Goal: Communication & Community: Share content

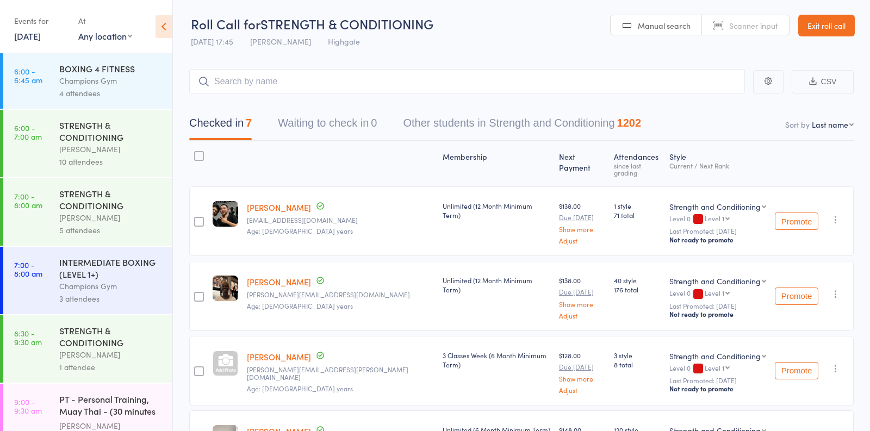
scroll to position [1025, 0]
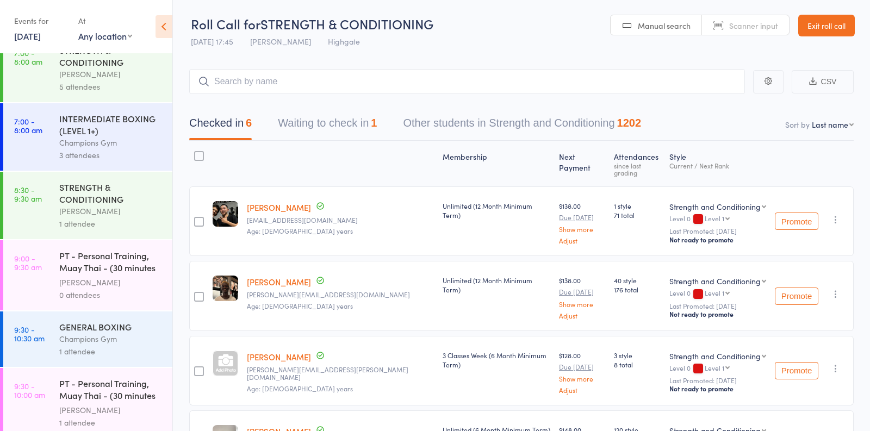
scroll to position [144, 0]
click at [305, 127] on button "Waiting to check in 1" at bounding box center [327, 125] width 99 height 29
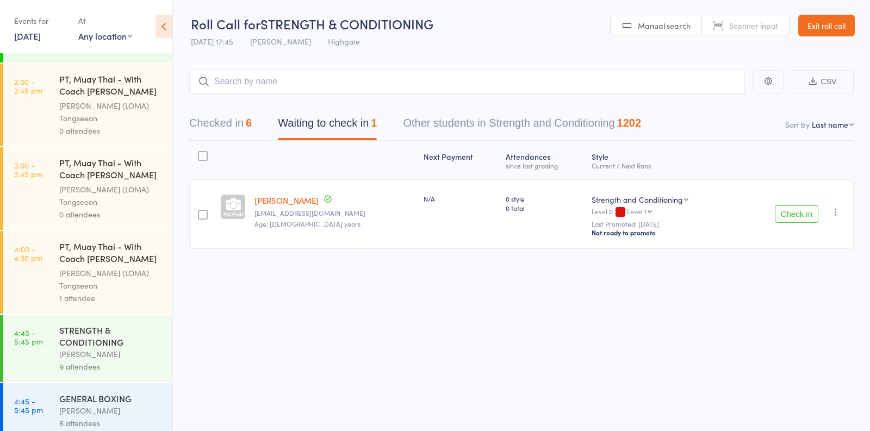
scroll to position [1025, 0]
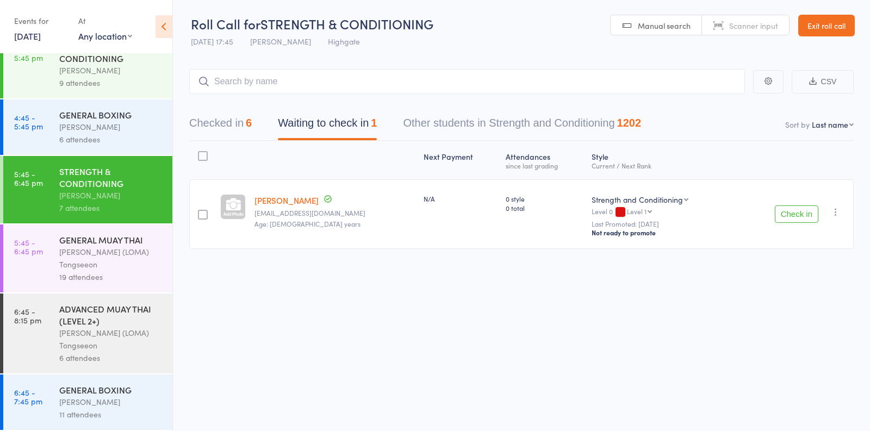
click at [287, 203] on link "[PERSON_NAME]" at bounding box center [286, 200] width 64 height 11
click at [835, 208] on icon "button" at bounding box center [835, 212] width 11 height 11
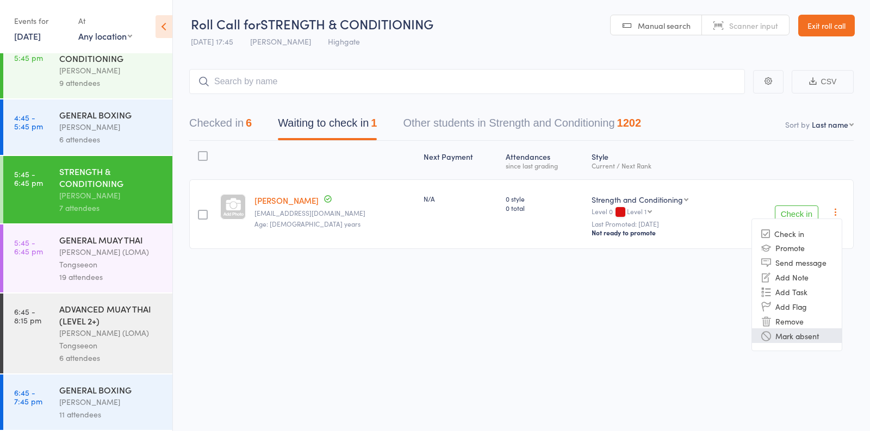
click at [791, 335] on li "Mark absent" at bounding box center [797, 335] width 90 height 15
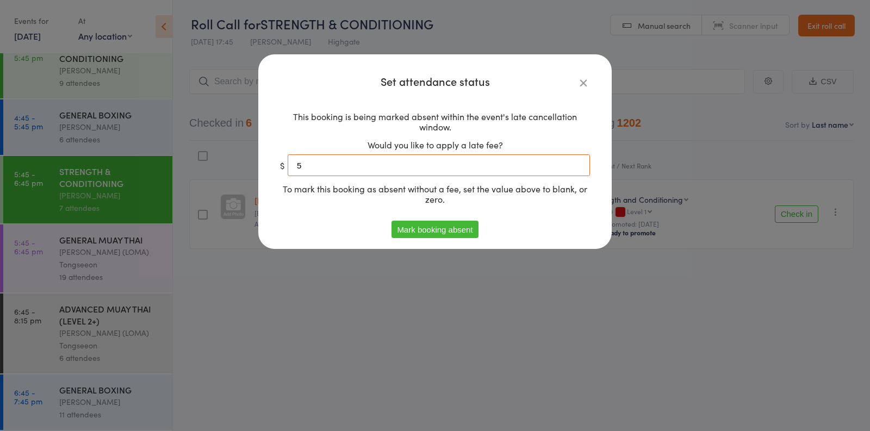
click at [355, 159] on input "5" at bounding box center [438, 165] width 302 height 22
type input "0"
click at [418, 230] on button "Mark booking absent" at bounding box center [434, 229] width 86 height 17
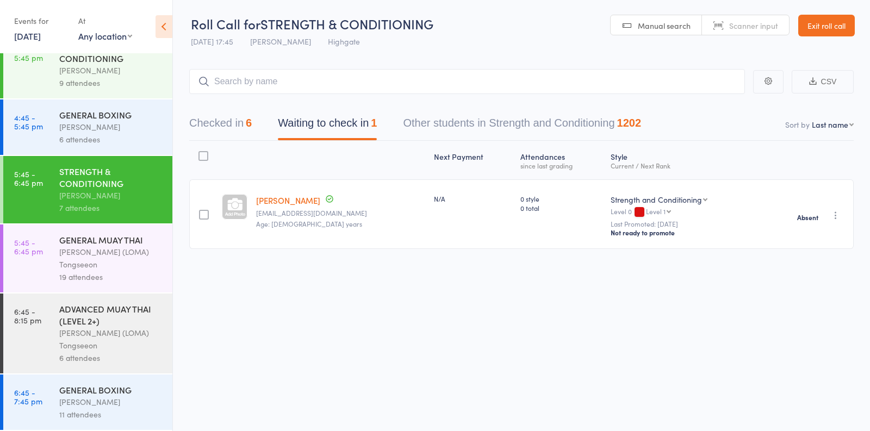
click at [149, 247] on div "Ronnarong (LOMA) Tongseeon" at bounding box center [111, 258] width 104 height 25
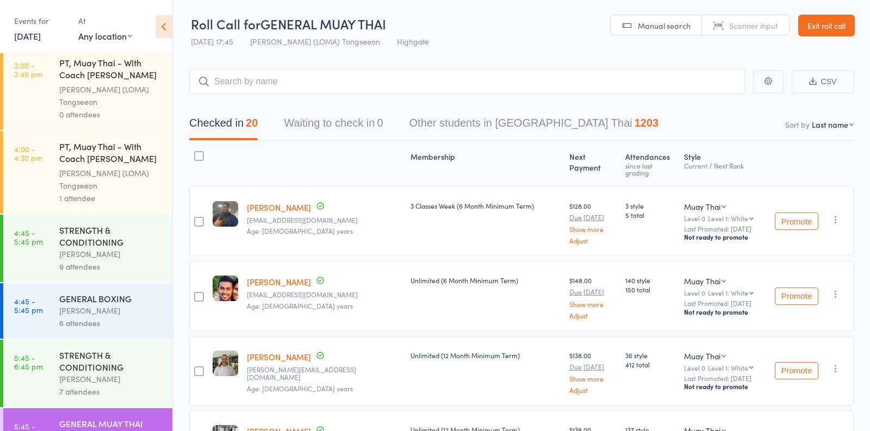
scroll to position [1025, 0]
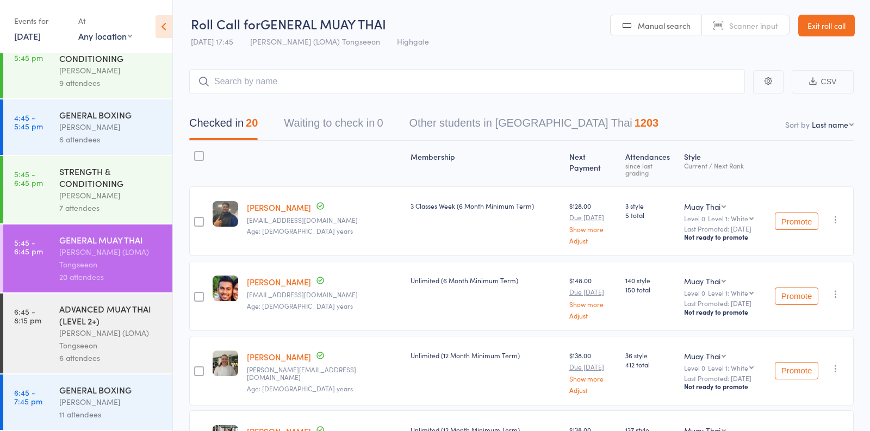
click at [109, 339] on div "Ronnarong (LOMA) Tongseeon" at bounding box center [111, 339] width 104 height 25
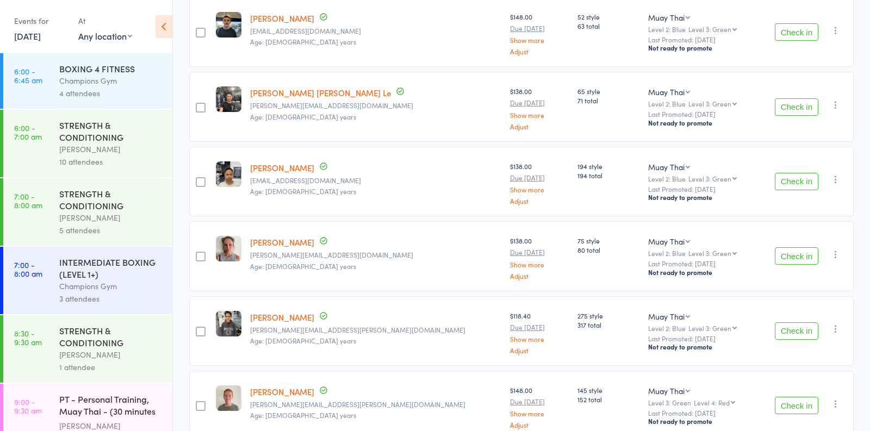
scroll to position [237, 0]
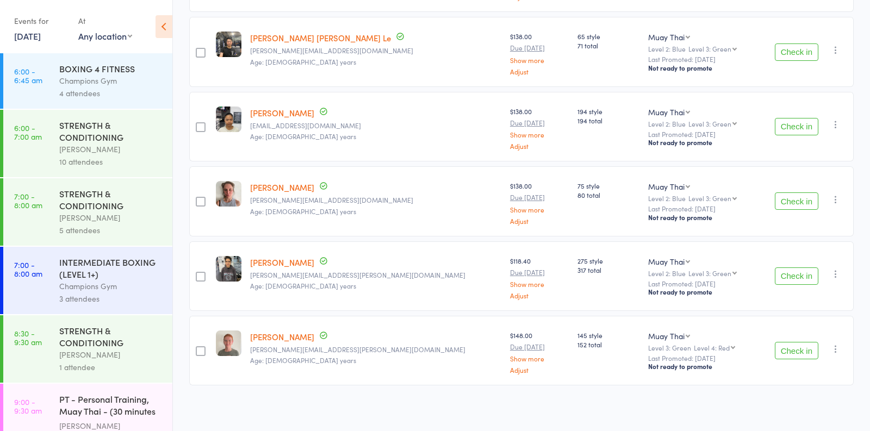
click at [797, 345] on button "Check in" at bounding box center [795, 350] width 43 height 17
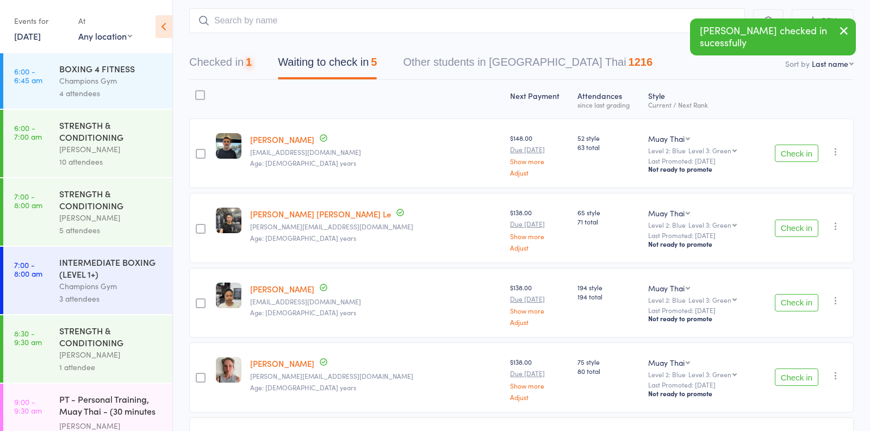
scroll to position [32, 0]
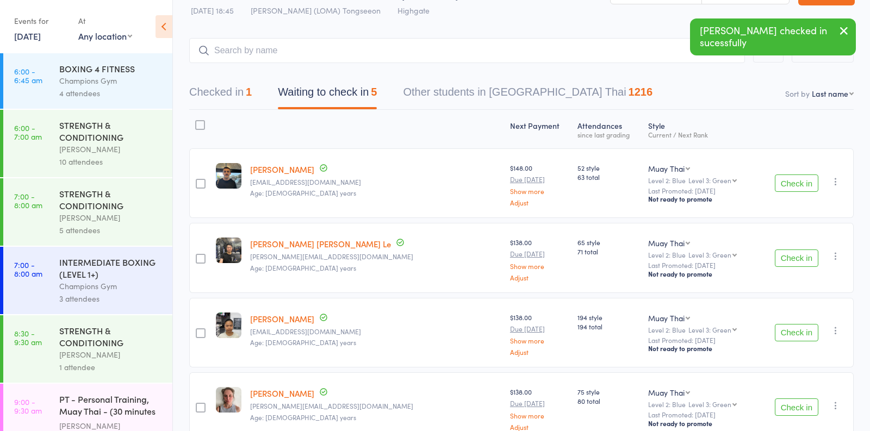
click at [798, 178] on button "Check in" at bounding box center [795, 182] width 43 height 17
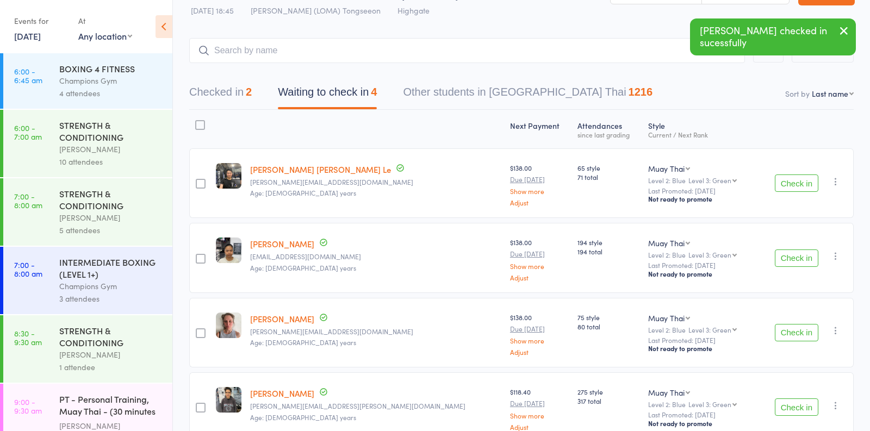
click at [797, 181] on button "Check in" at bounding box center [795, 182] width 43 height 17
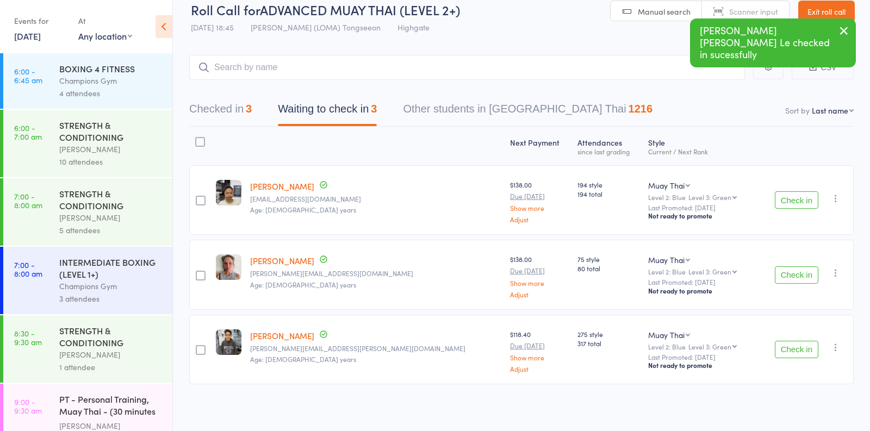
click at [791, 203] on button "Check in" at bounding box center [795, 199] width 43 height 17
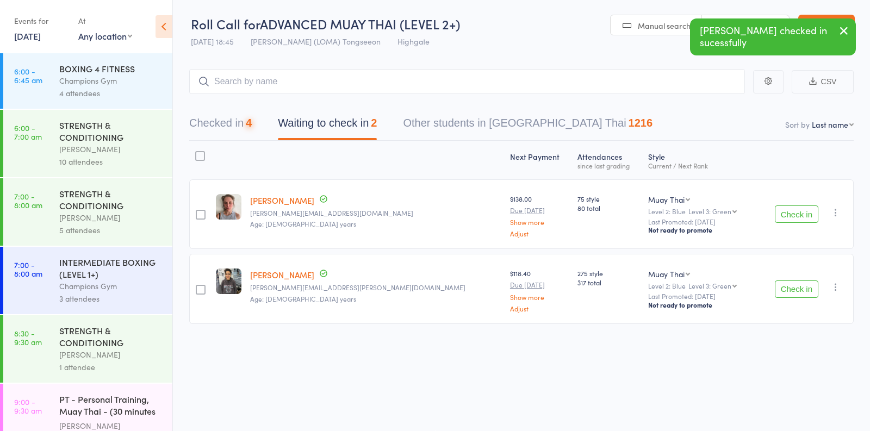
click at [791, 203] on div "Check in Check in Promote Send message Add Note Add Task Add Flag Remove Mark a…" at bounding box center [804, 214] width 97 height 70
click at [791, 210] on button "Check in" at bounding box center [795, 213] width 43 height 17
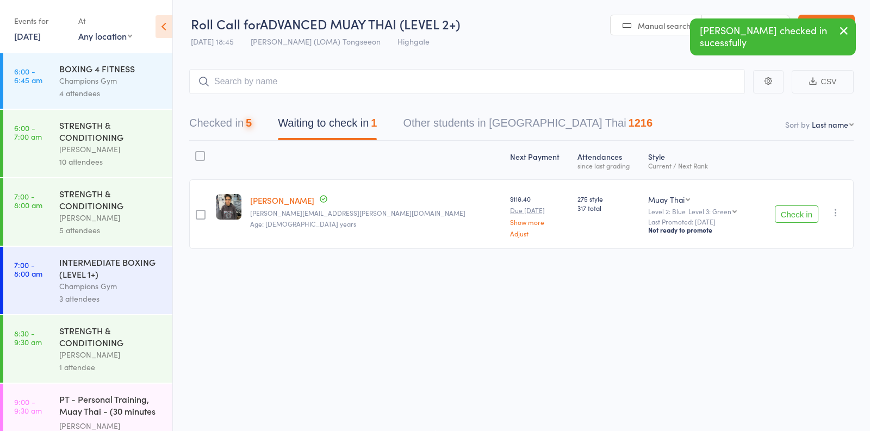
click at [790, 217] on button "Check in" at bounding box center [795, 213] width 43 height 17
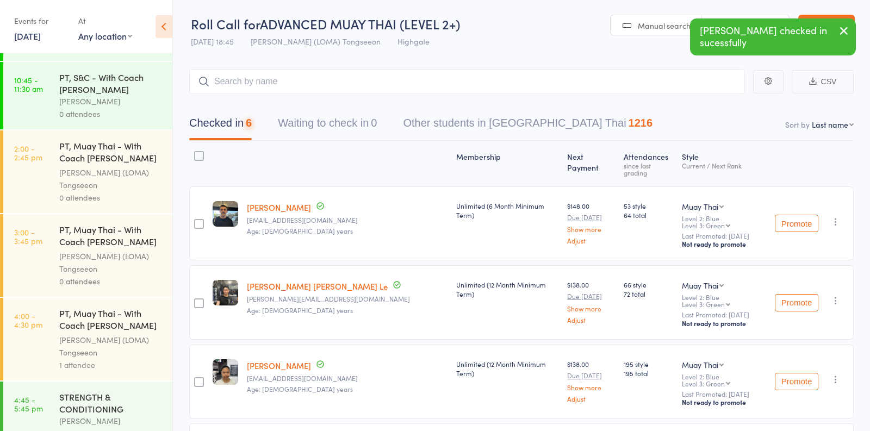
scroll to position [1025, 0]
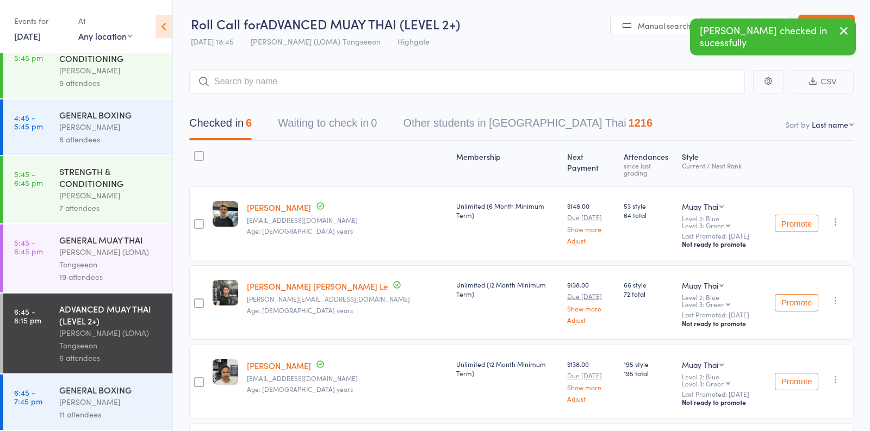
click at [100, 423] on div "GENERAL BOXING Alessandro Coda 11 attendees" at bounding box center [115, 401] width 113 height 55
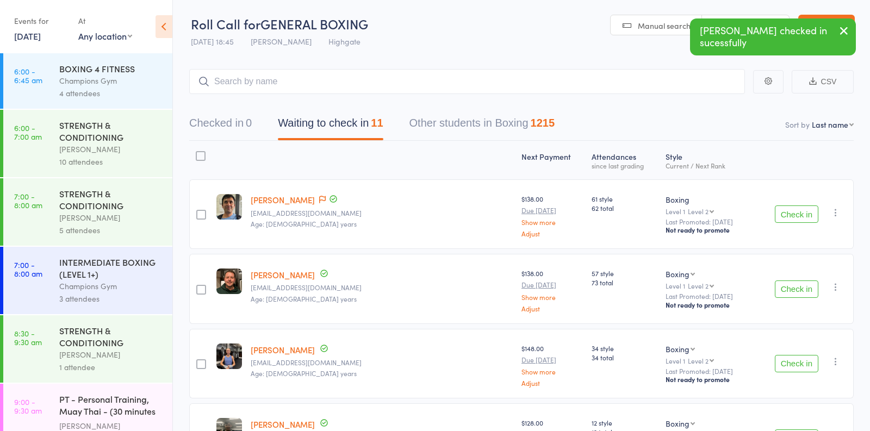
click at [781, 211] on button "Check in" at bounding box center [795, 213] width 43 height 17
click at [782, 212] on button "Check in" at bounding box center [795, 213] width 43 height 17
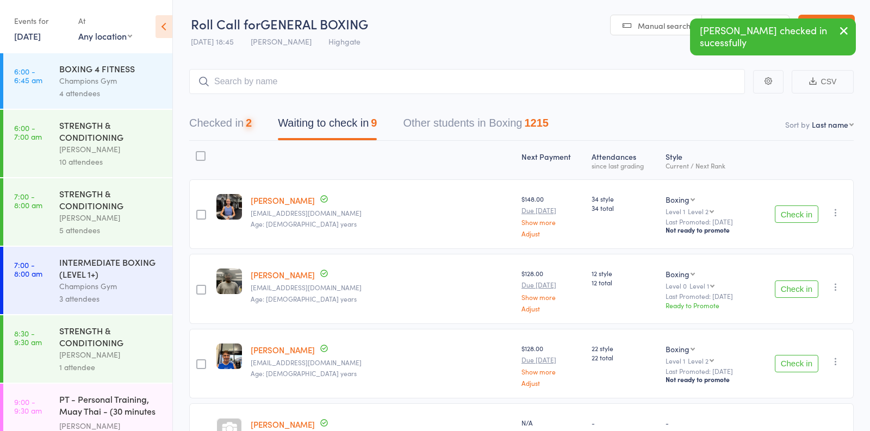
click at [782, 212] on button "Check in" at bounding box center [795, 213] width 43 height 17
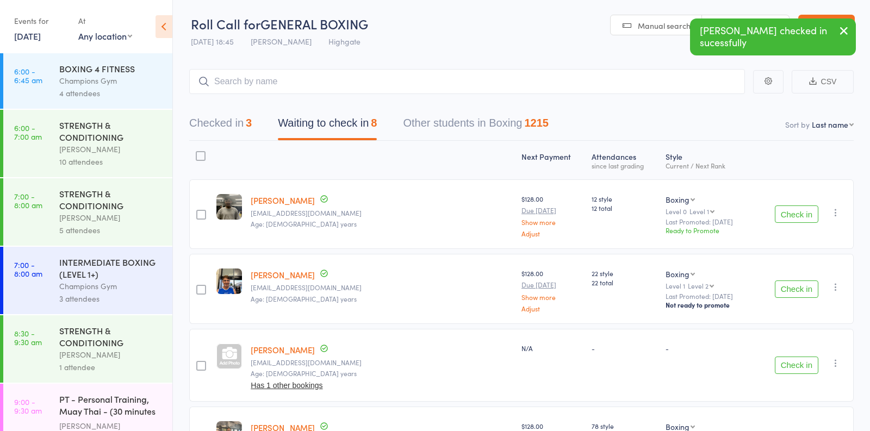
click at [782, 212] on button "Check in" at bounding box center [795, 213] width 43 height 17
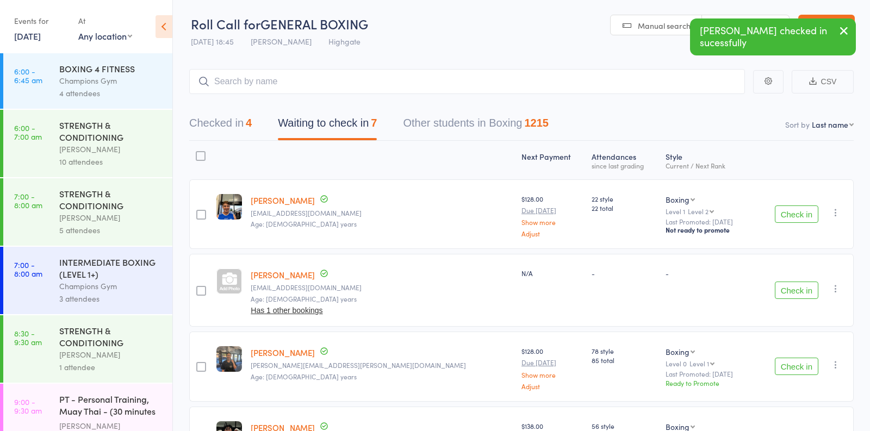
click at [782, 212] on button "Check in" at bounding box center [795, 213] width 43 height 17
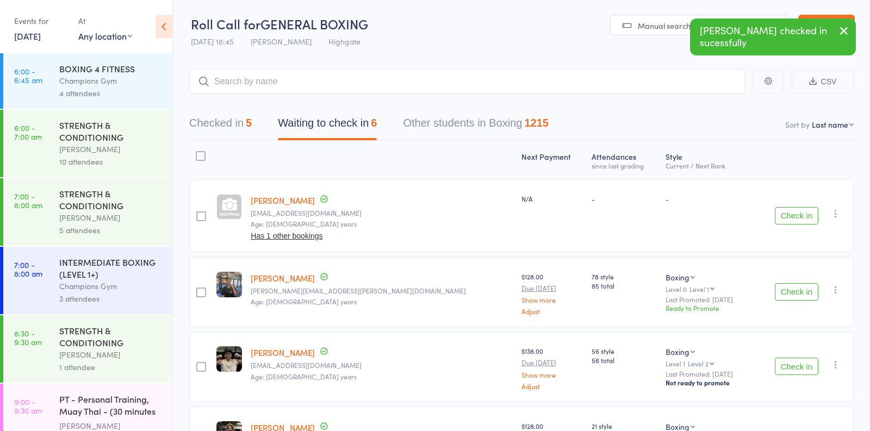
click at [267, 200] on div "Date of birth: 9-Apr-1980" at bounding box center [282, 212] width 109 height 27
click at [267, 200] on link "[PERSON_NAME]" at bounding box center [283, 200] width 64 height 11
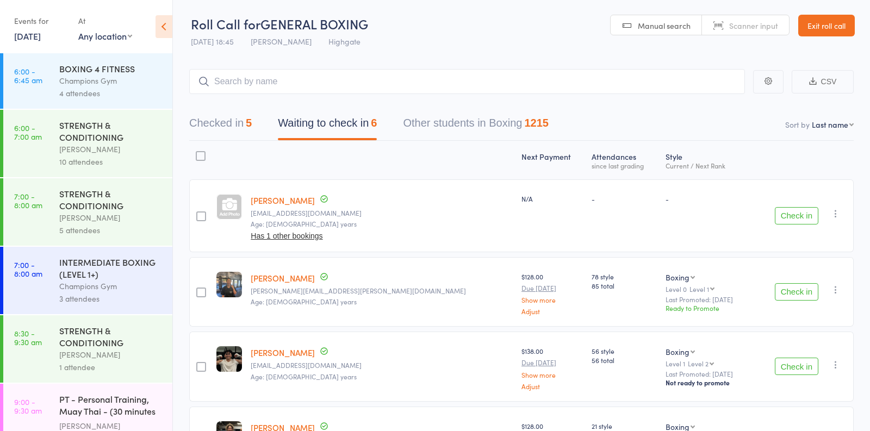
click at [811, 291] on button "Check in" at bounding box center [795, 291] width 43 height 17
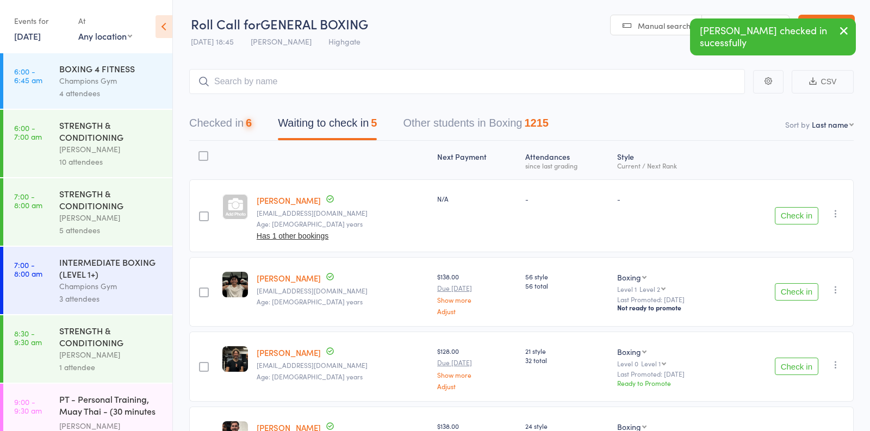
click at [285, 198] on link "[PERSON_NAME]" at bounding box center [289, 200] width 64 height 11
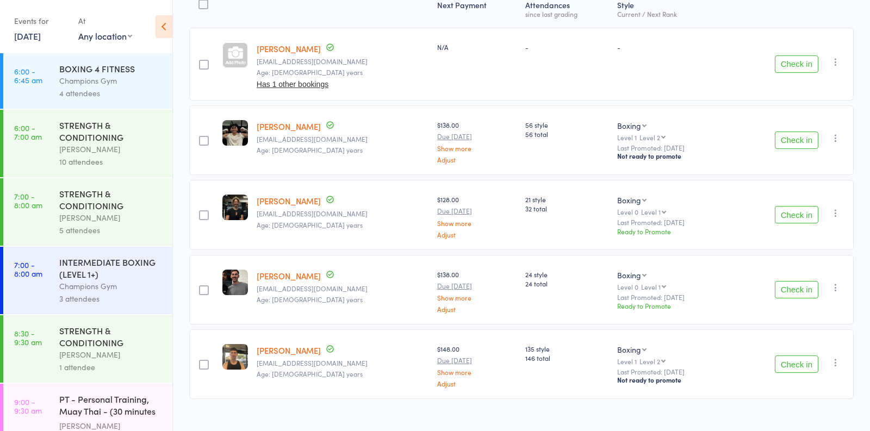
scroll to position [159, 0]
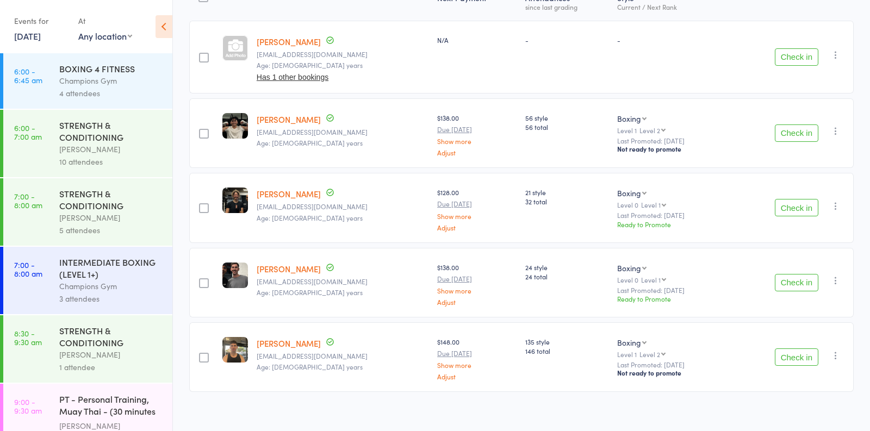
click at [799, 356] on button "Check in" at bounding box center [795, 356] width 43 height 17
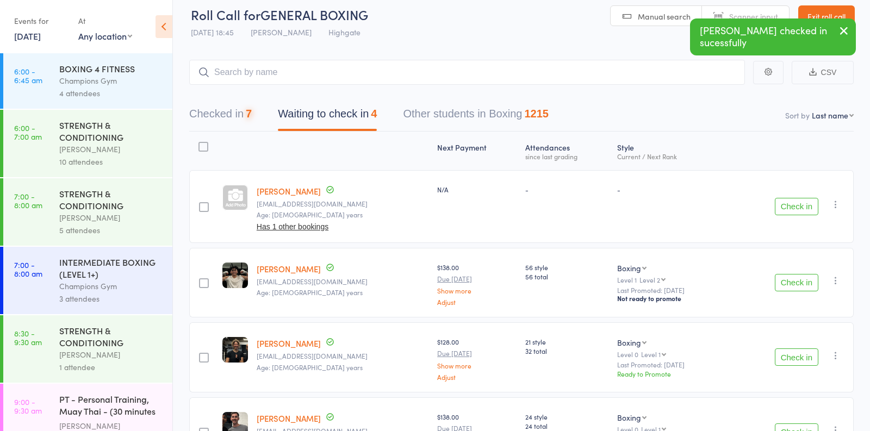
scroll to position [0, 0]
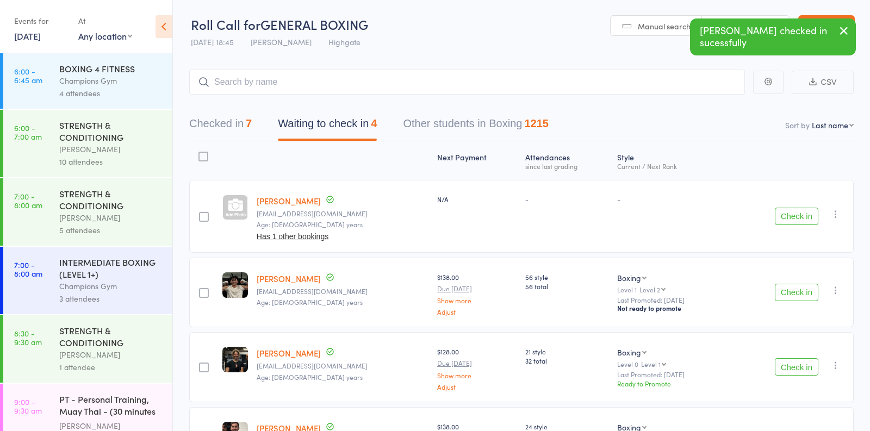
click at [790, 225] on div "Check in Check in Send message Add Note Add Task Add Flag Remove Mark absent" at bounding box center [790, 216] width 126 height 73
click at [788, 217] on button "Check in" at bounding box center [795, 216] width 43 height 17
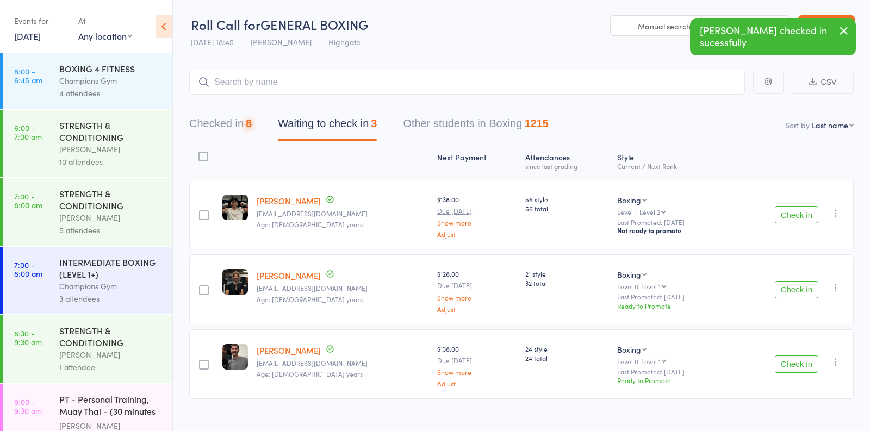
click at [788, 217] on button "Check in" at bounding box center [795, 214] width 43 height 17
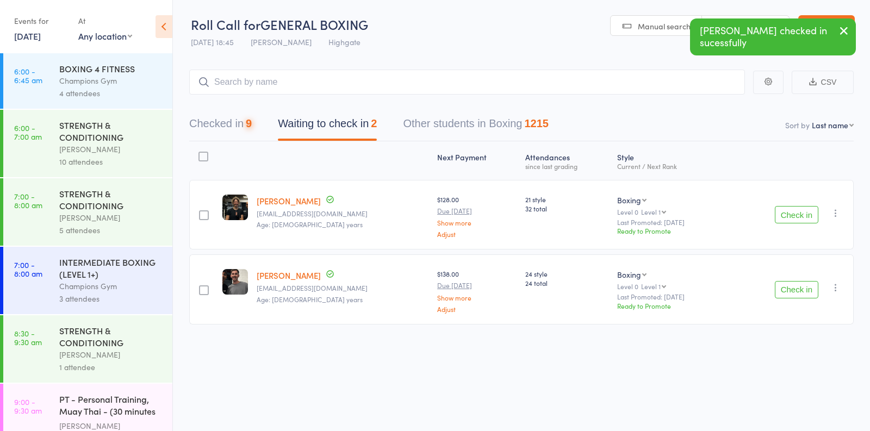
click at [788, 217] on button "Check in" at bounding box center [795, 214] width 43 height 17
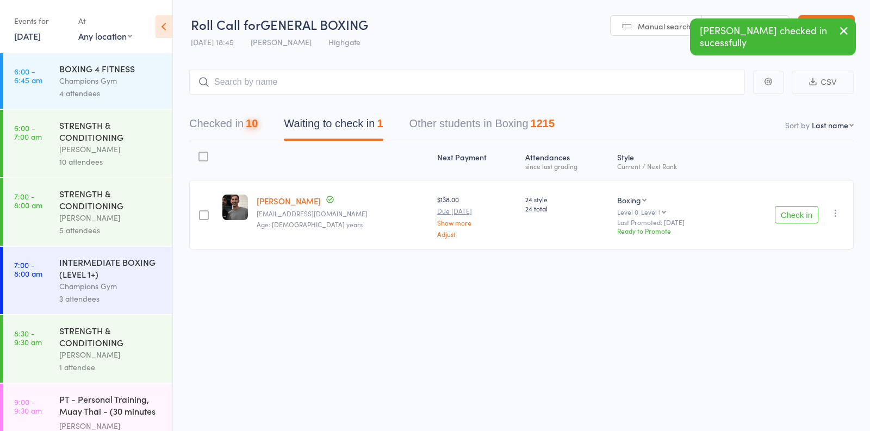
click at [788, 217] on button "Check in" at bounding box center [795, 214] width 43 height 17
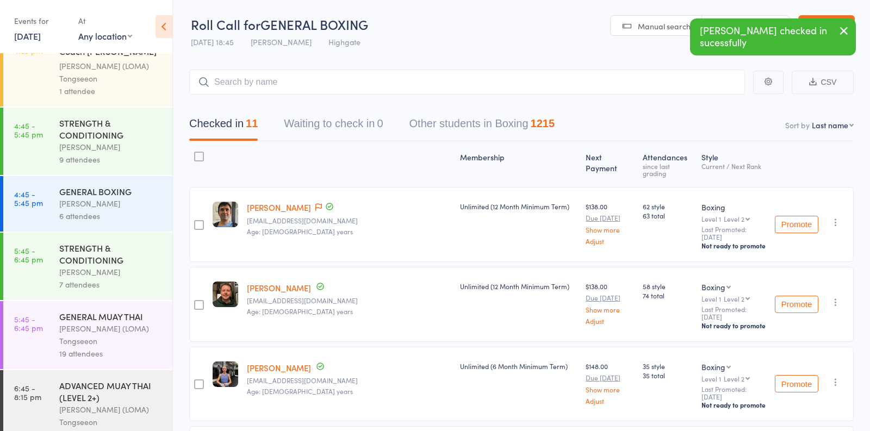
scroll to position [1025, 0]
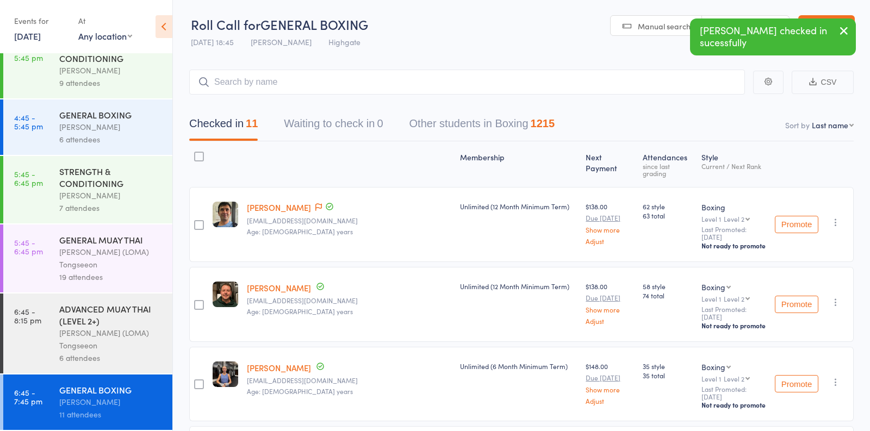
click at [129, 333] on div "Ronnarong (LOMA) Tongseeon" at bounding box center [111, 339] width 104 height 25
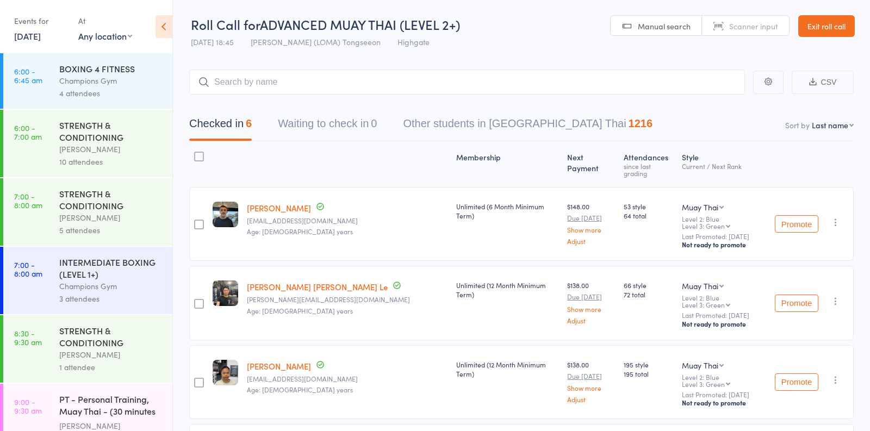
click at [41, 41] on link "14 Oct, 2025" at bounding box center [27, 36] width 27 height 12
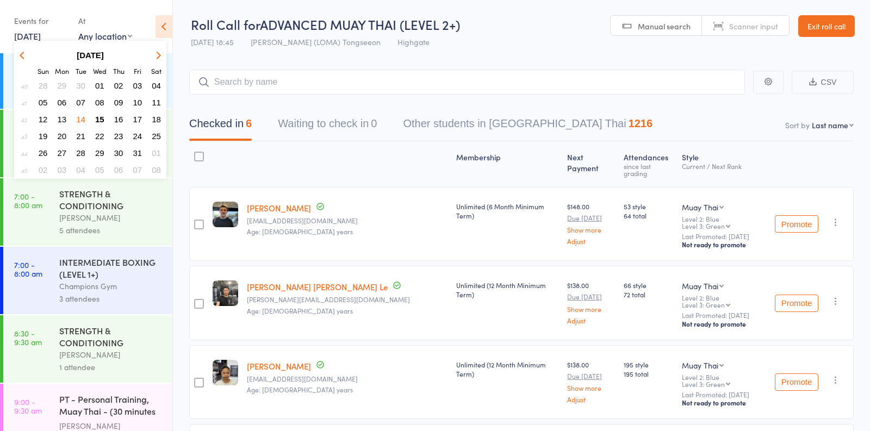
click at [101, 117] on span "15" at bounding box center [99, 119] width 9 height 9
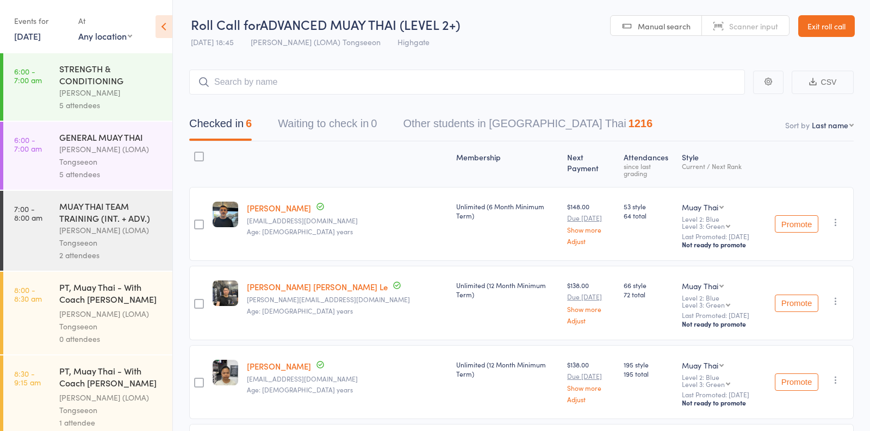
click at [108, 101] on div "5 attendees" at bounding box center [111, 105] width 104 height 12
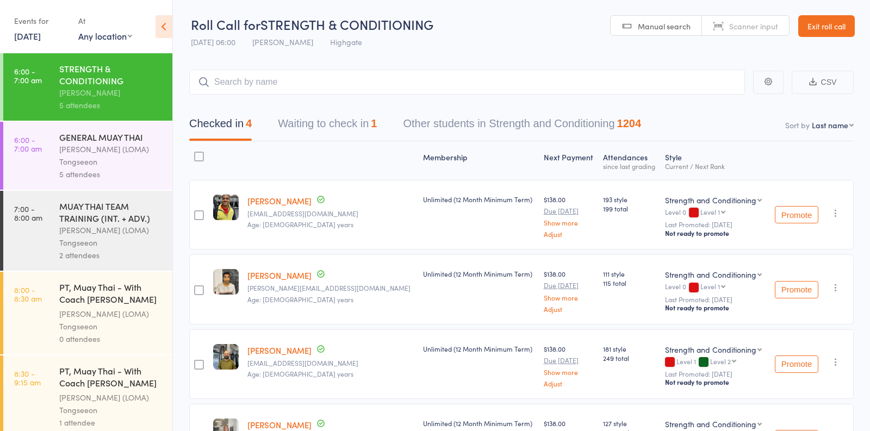
click at [334, 122] on button "Waiting to check in 1" at bounding box center [327, 126] width 99 height 29
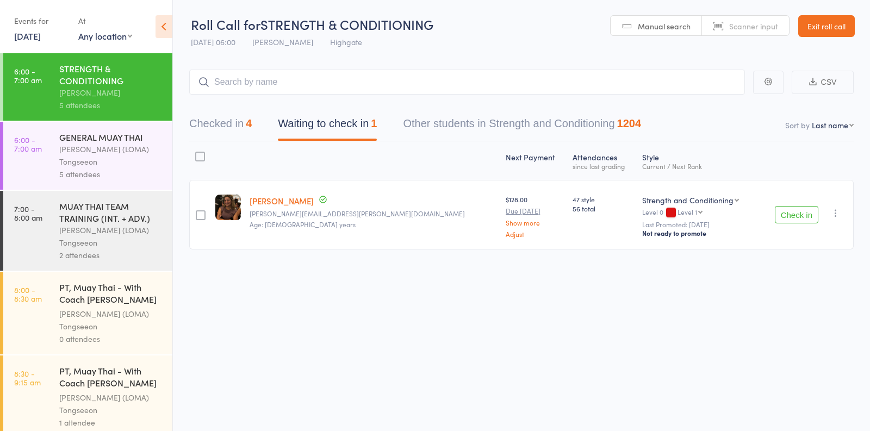
click at [162, 171] on div "5 attendees" at bounding box center [111, 174] width 104 height 12
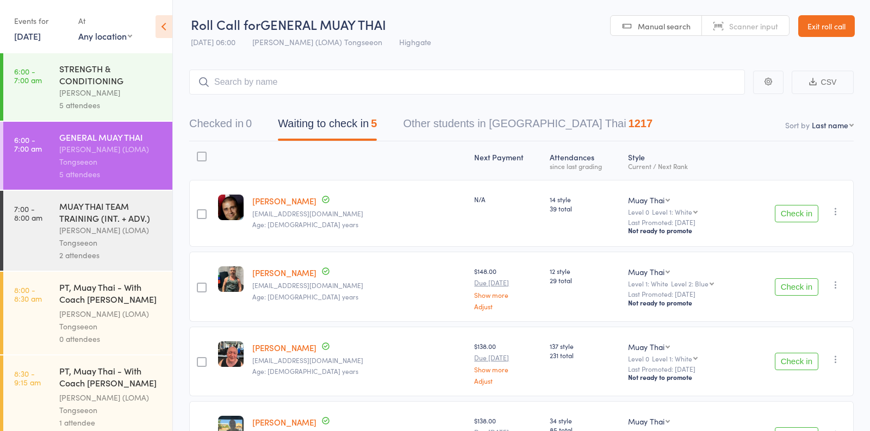
click at [793, 209] on button "Check in" at bounding box center [795, 213] width 43 height 17
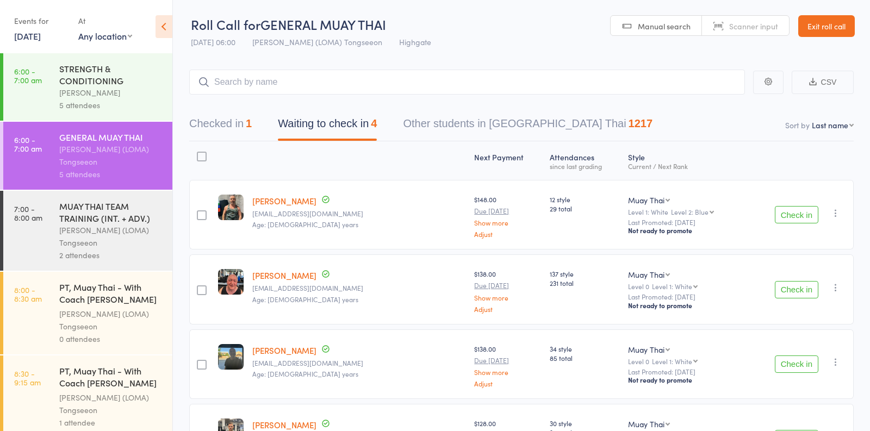
click at [793, 285] on button "Check in" at bounding box center [795, 289] width 43 height 17
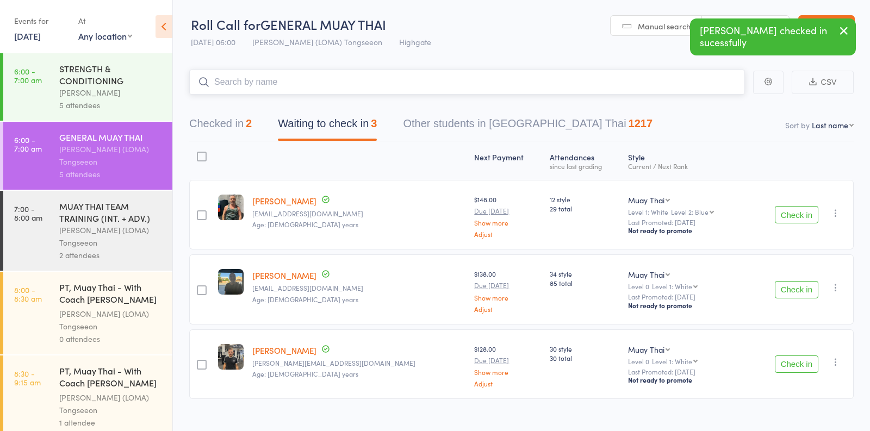
click at [421, 78] on input "search" at bounding box center [466, 82] width 555 height 25
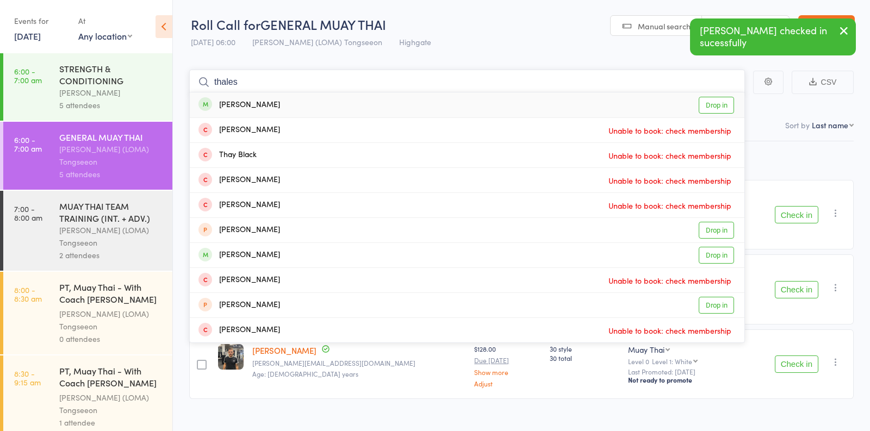
type input "thales"
click at [708, 105] on link "Drop in" at bounding box center [715, 105] width 35 height 17
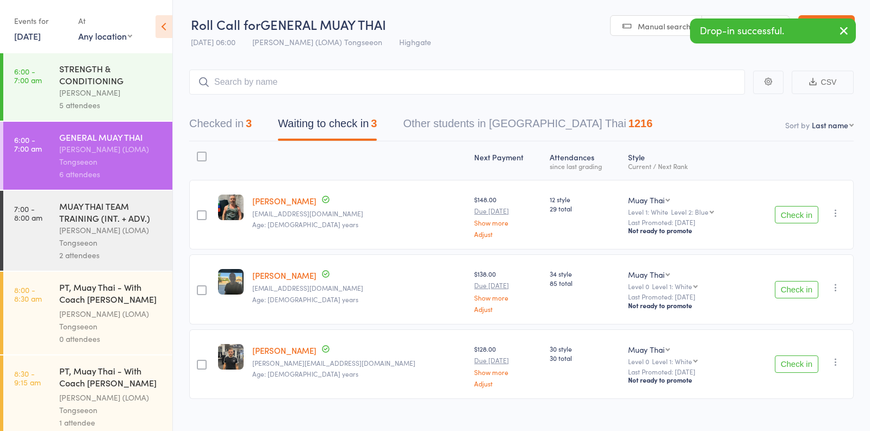
click at [803, 361] on button "Check in" at bounding box center [795, 363] width 43 height 17
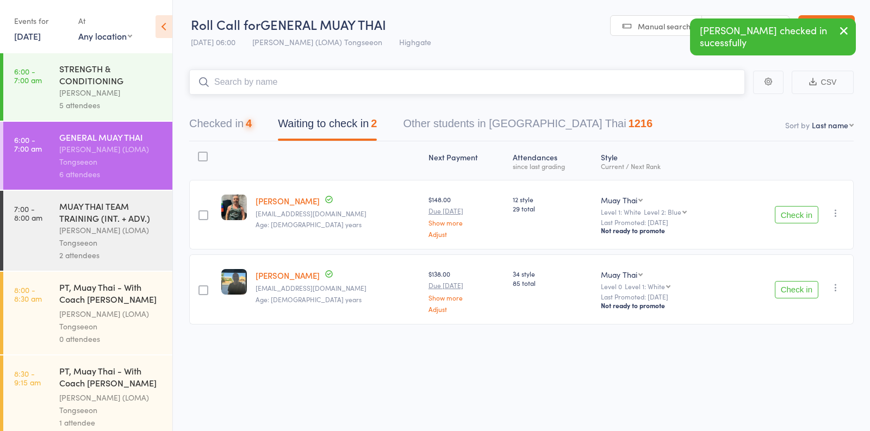
click at [389, 86] on input "search" at bounding box center [466, 82] width 555 height 25
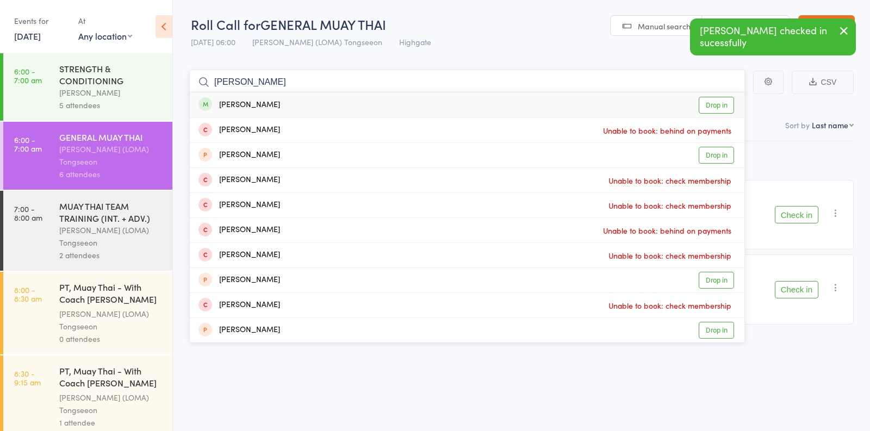
type input "daniel"
click at [708, 108] on link "Drop in" at bounding box center [715, 105] width 35 height 17
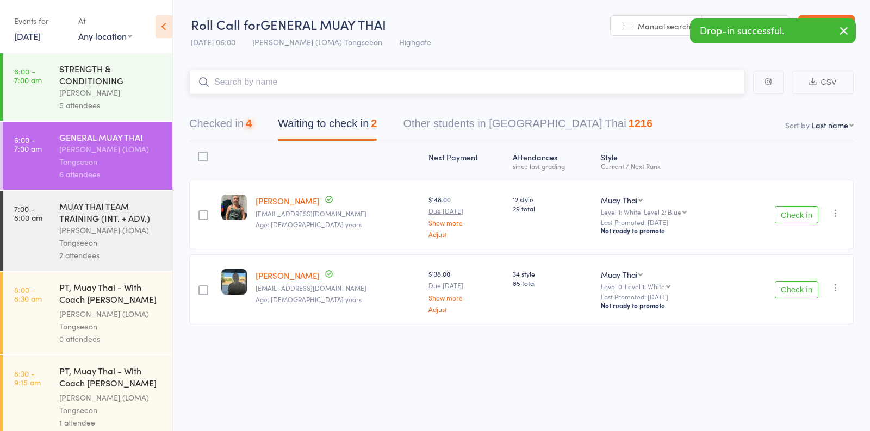
click at [489, 86] on input "search" at bounding box center [466, 82] width 555 height 25
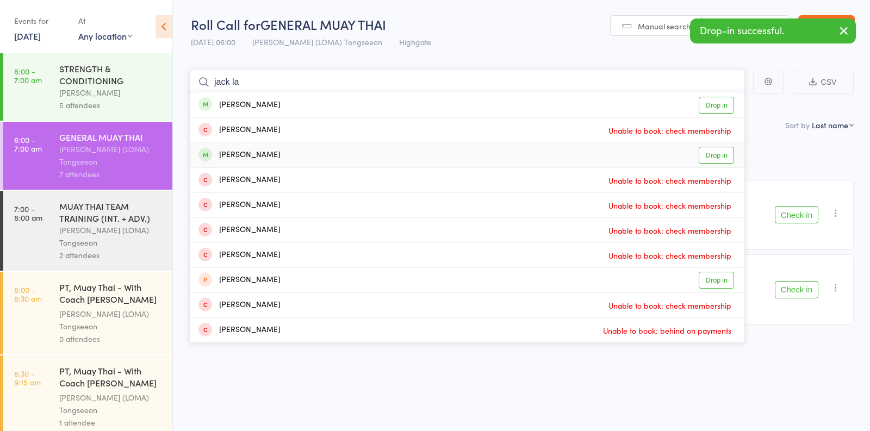
type input "jack la"
click at [724, 155] on link "Drop in" at bounding box center [715, 155] width 35 height 17
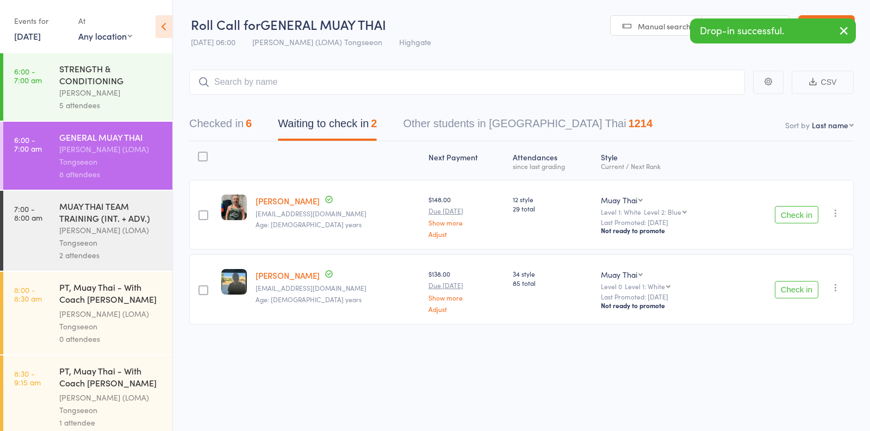
click at [837, 211] on icon "button" at bounding box center [835, 213] width 11 height 11
click at [800, 336] on li "Mark absent" at bounding box center [797, 336] width 90 height 15
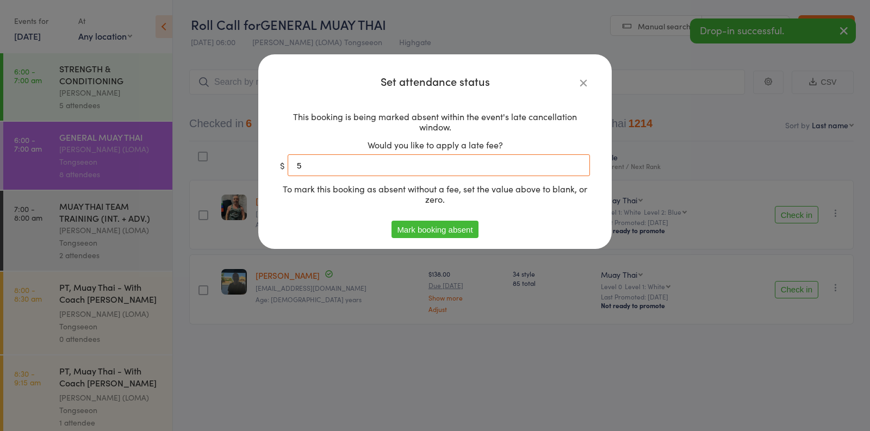
click at [449, 164] on input "5" at bounding box center [438, 165] width 302 height 22
type input "0"
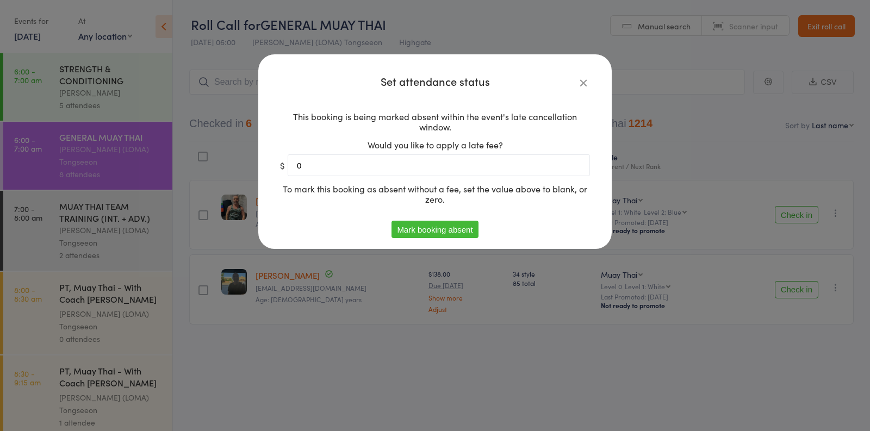
click at [444, 238] on div "Set attendance status This booking is being marked absent within the event's la…" at bounding box center [434, 151] width 353 height 195
click at [442, 234] on button "Mark booking absent" at bounding box center [434, 229] width 86 height 17
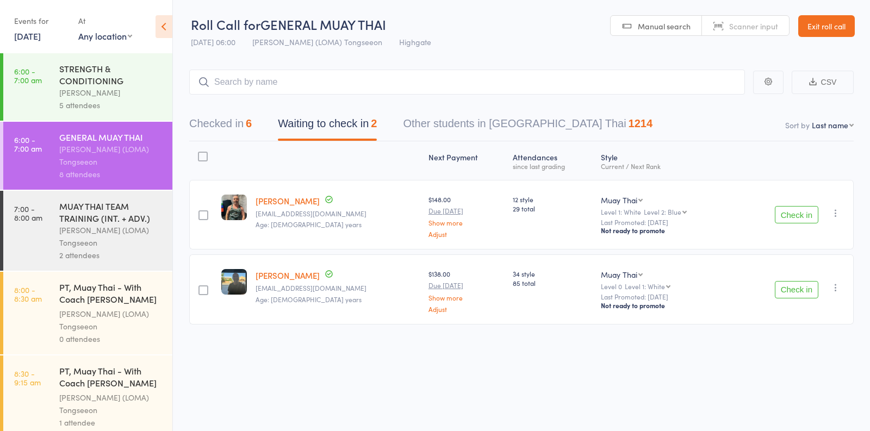
click at [834, 284] on icon "button" at bounding box center [835, 287] width 11 height 11
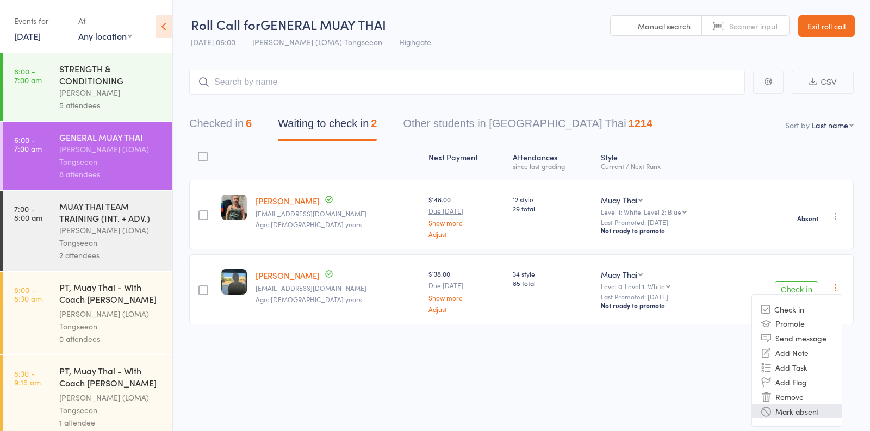
click at [796, 413] on li "Mark absent" at bounding box center [797, 411] width 90 height 15
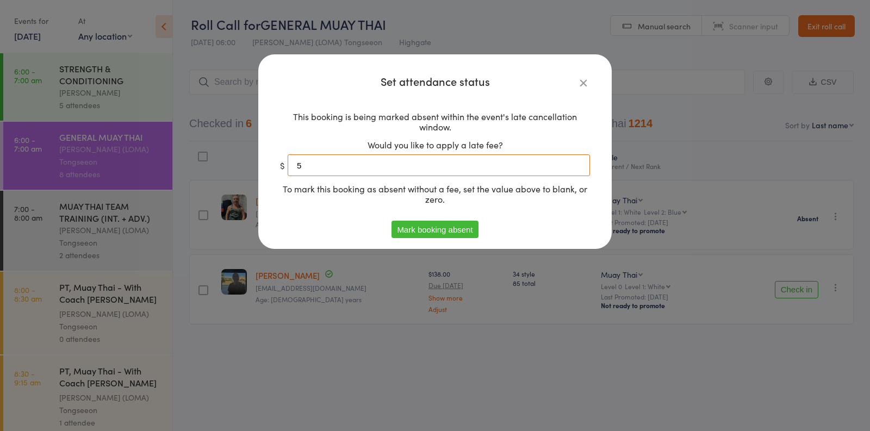
click at [373, 165] on input "5" at bounding box center [438, 165] width 302 height 22
type input "0"
click at [441, 235] on button "Mark booking absent" at bounding box center [434, 229] width 86 height 17
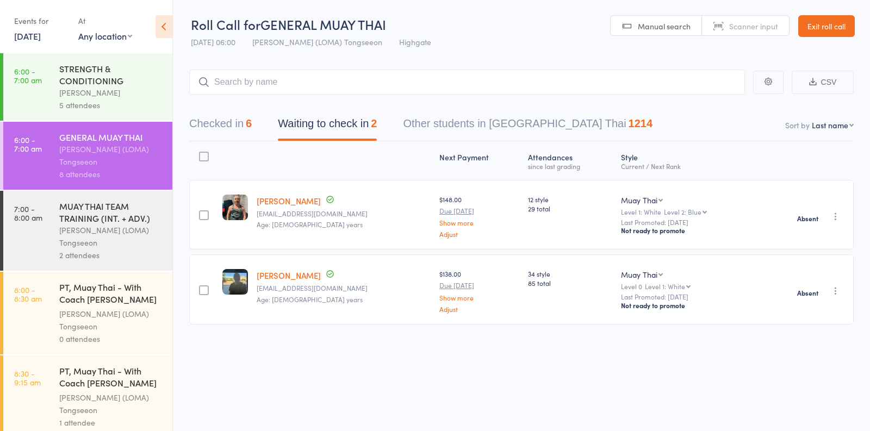
click at [130, 101] on div "5 attendees" at bounding box center [111, 105] width 104 height 12
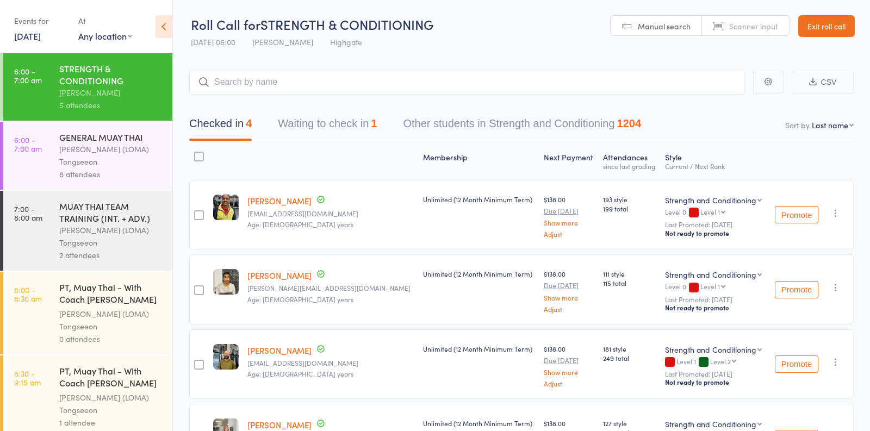
click at [321, 135] on button "Waiting to check in 1" at bounding box center [327, 126] width 99 height 29
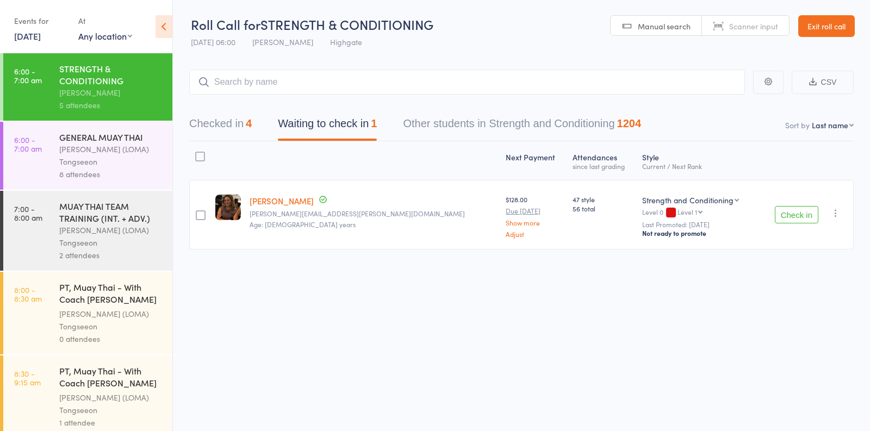
click at [106, 222] on div "MUAY THAI TEAM TRAINING (INT. + ADV.)" at bounding box center [111, 212] width 104 height 24
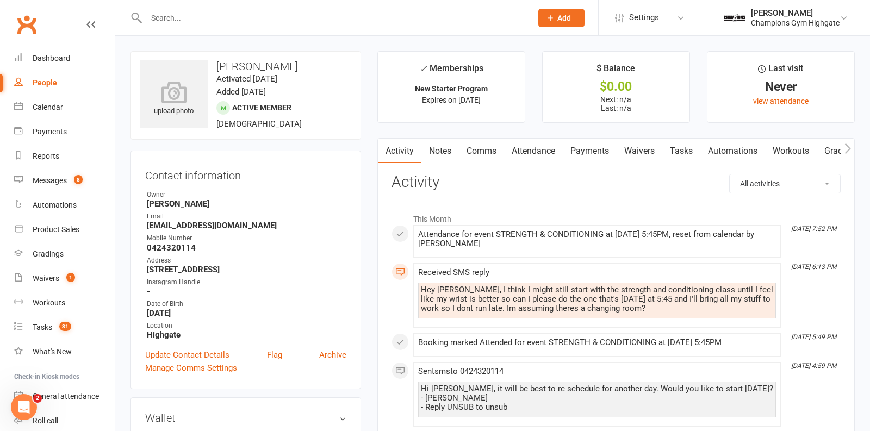
click at [524, 145] on link "Attendance" at bounding box center [533, 151] width 59 height 25
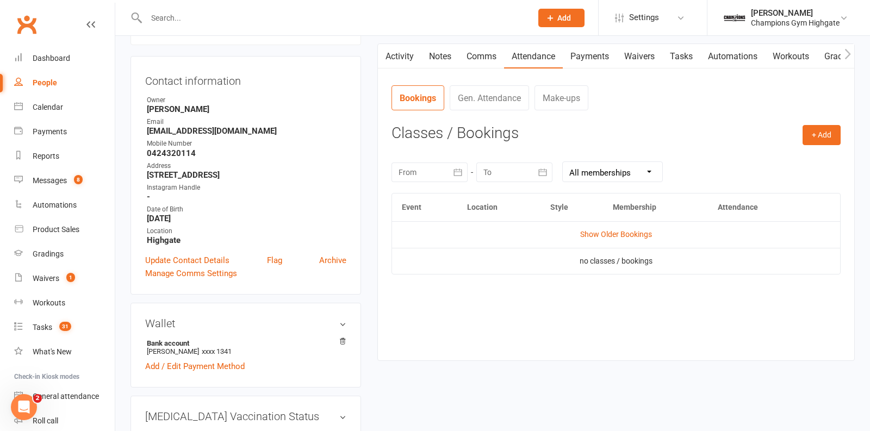
scroll to position [97, 0]
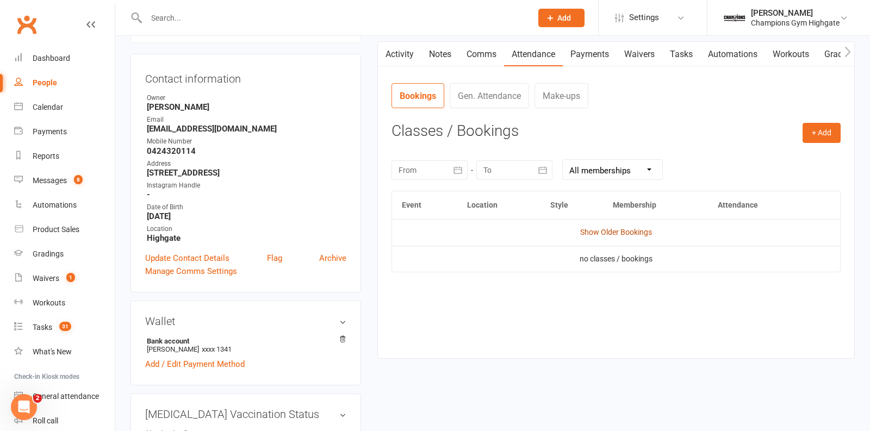
click at [639, 228] on link "Show Older Bookings" at bounding box center [616, 232] width 72 height 9
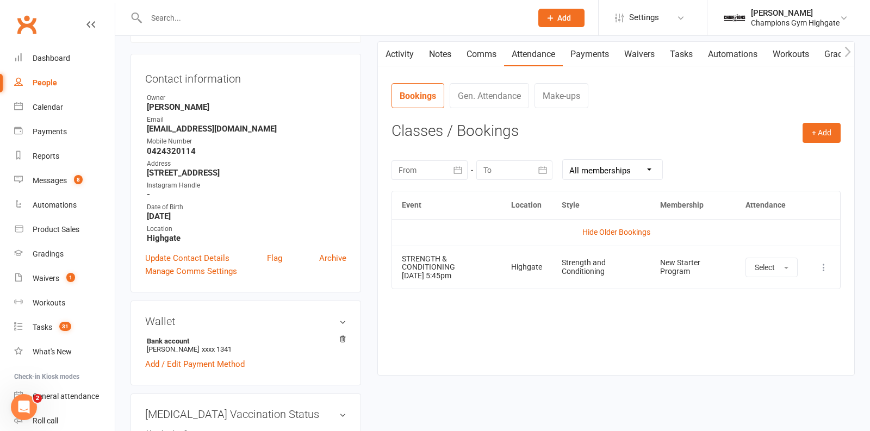
click at [821, 267] on icon at bounding box center [823, 267] width 11 height 11
click at [806, 127] on button "+ Add" at bounding box center [821, 133] width 38 height 20
click at [765, 158] on link "Book Event" at bounding box center [786, 158] width 108 height 22
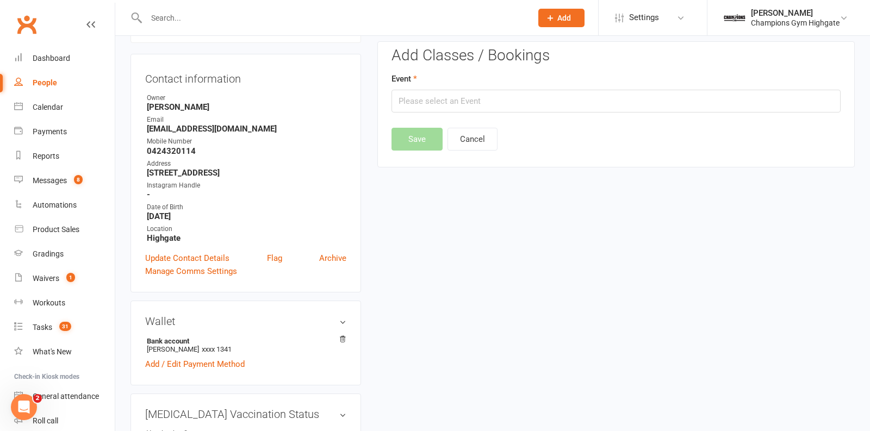
scroll to position [83, 0]
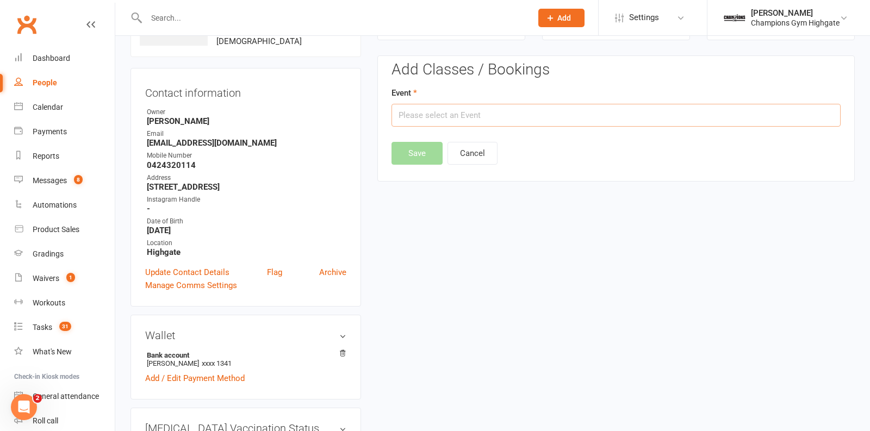
click at [563, 117] on input "text" at bounding box center [615, 115] width 449 height 23
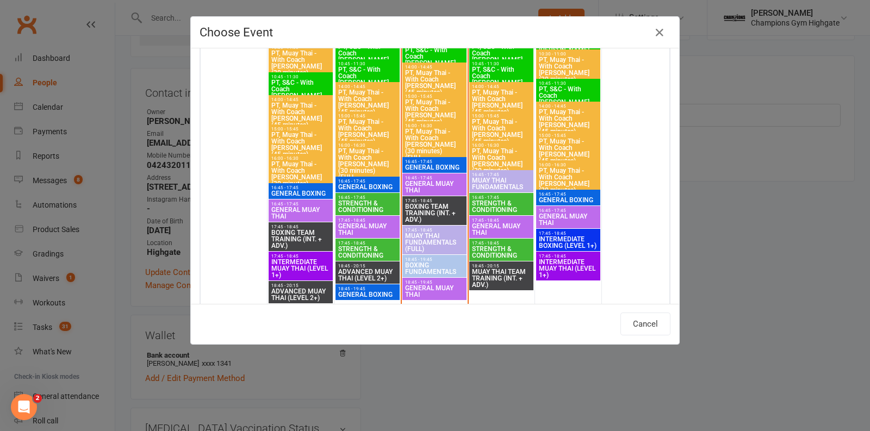
scroll to position [1496, 0]
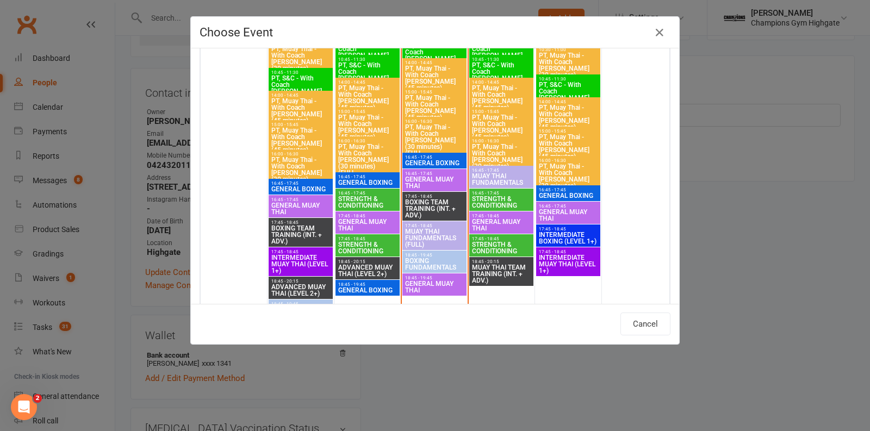
click at [503, 218] on span "GENERAL MUAY THAI" at bounding box center [501, 224] width 60 height 13
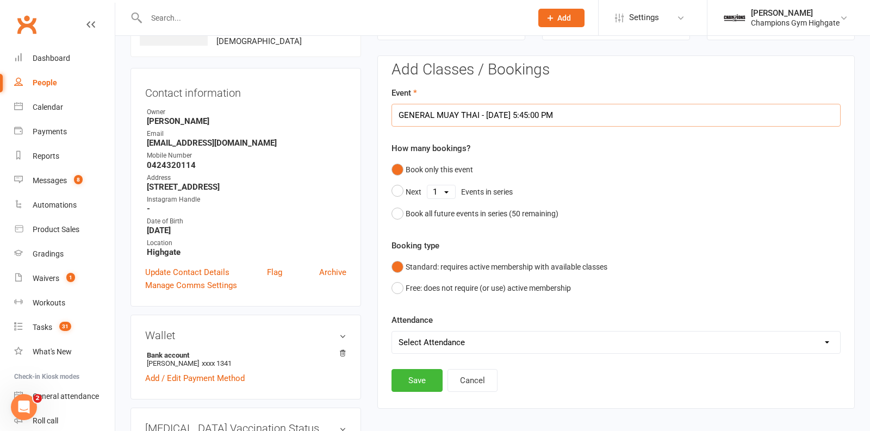
click at [610, 110] on input "GENERAL MUAY THAI - Oct 16, 2025 5:45:00 PM" at bounding box center [615, 115] width 449 height 23
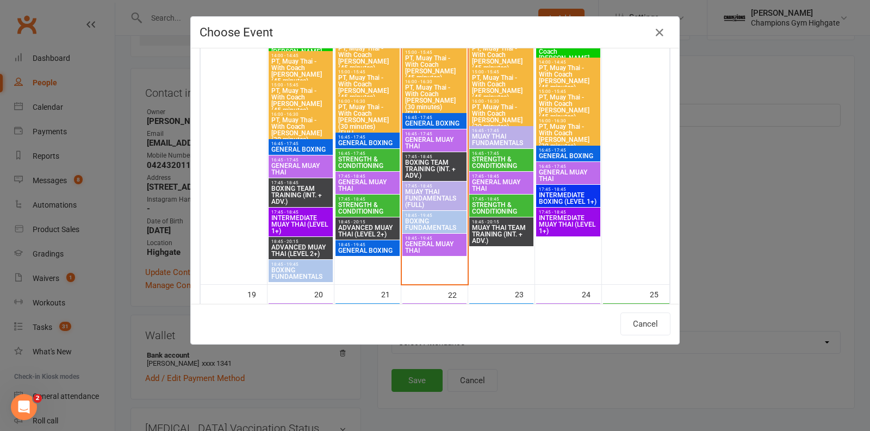
scroll to position [1539, 0]
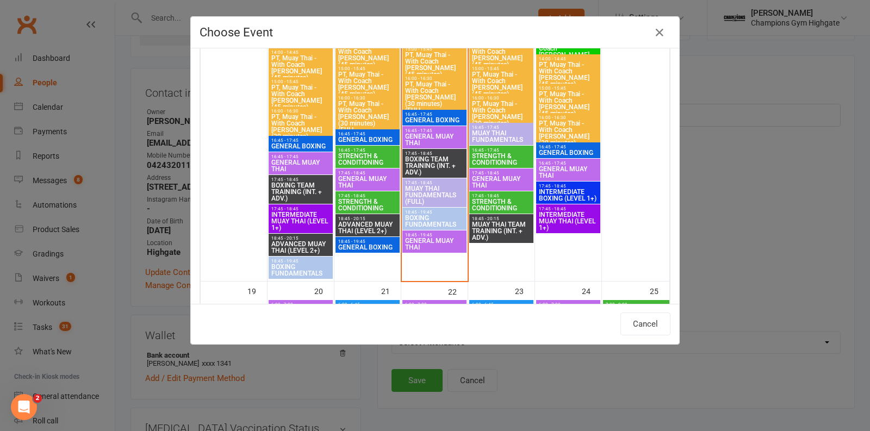
click at [513, 195] on span "17:45 - 18:45" at bounding box center [501, 195] width 60 height 5
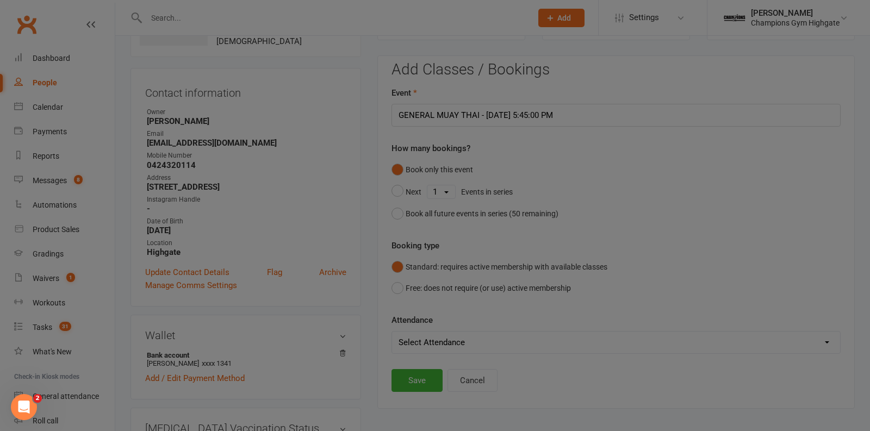
type input "STRENGTH & CONDITIONING - Oct 16, 2025 5:45:00 PM"
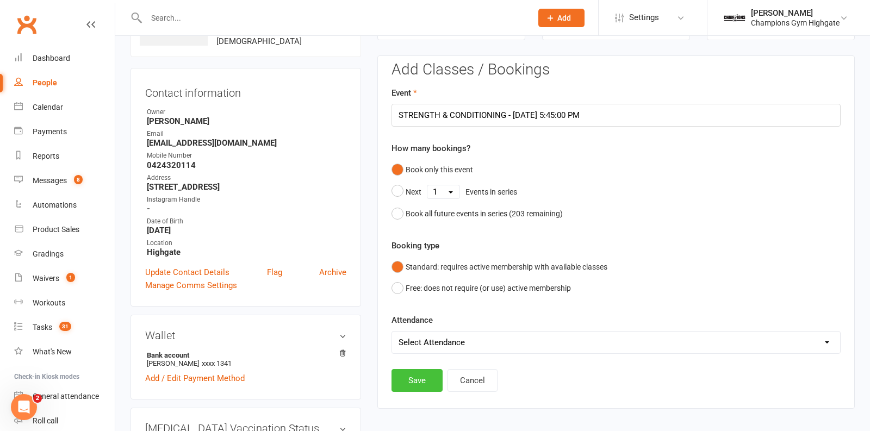
click at [415, 383] on button "Save" at bounding box center [416, 380] width 51 height 23
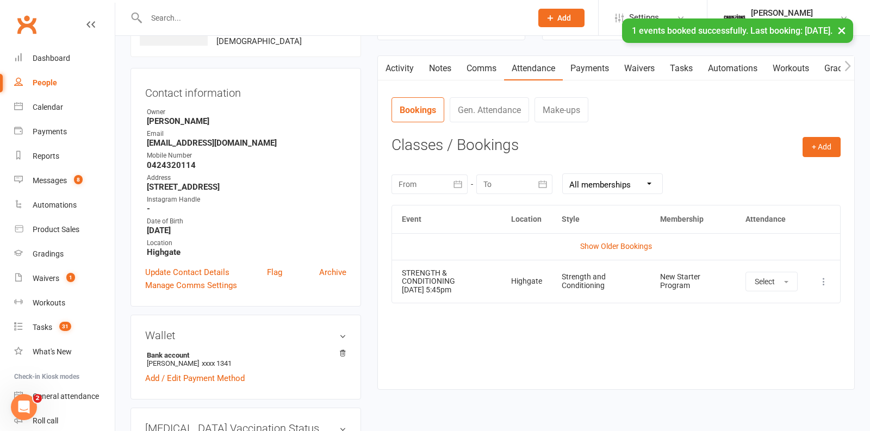
click at [485, 69] on link "Comms" at bounding box center [481, 68] width 45 height 25
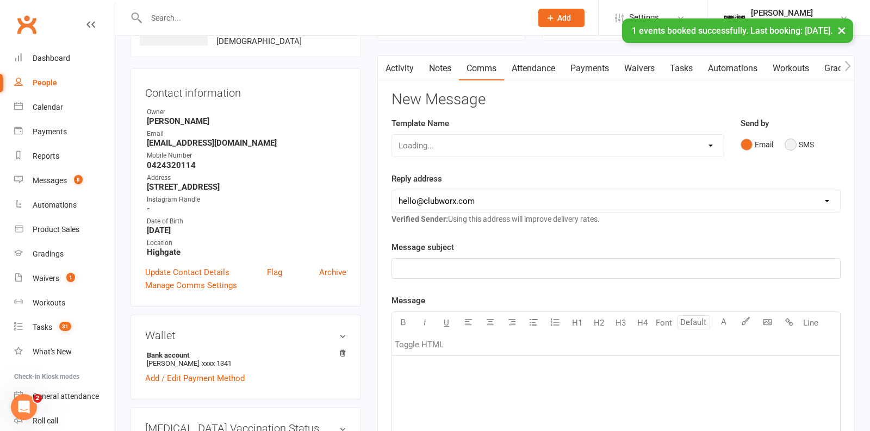
click at [790, 140] on button "SMS" at bounding box center [798, 144] width 29 height 21
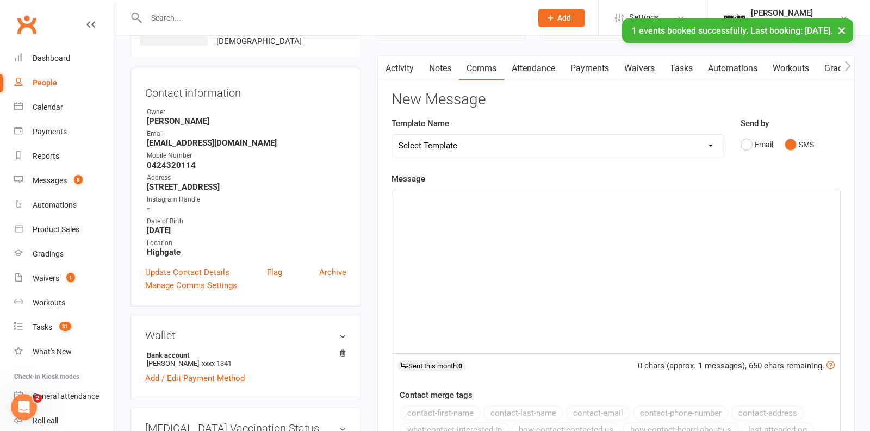
click at [563, 280] on div "﻿" at bounding box center [616, 271] width 448 height 163
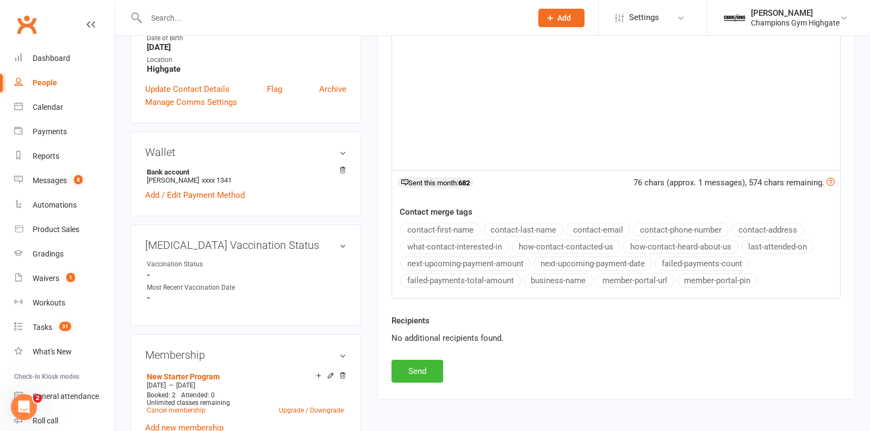
scroll to position [275, 0]
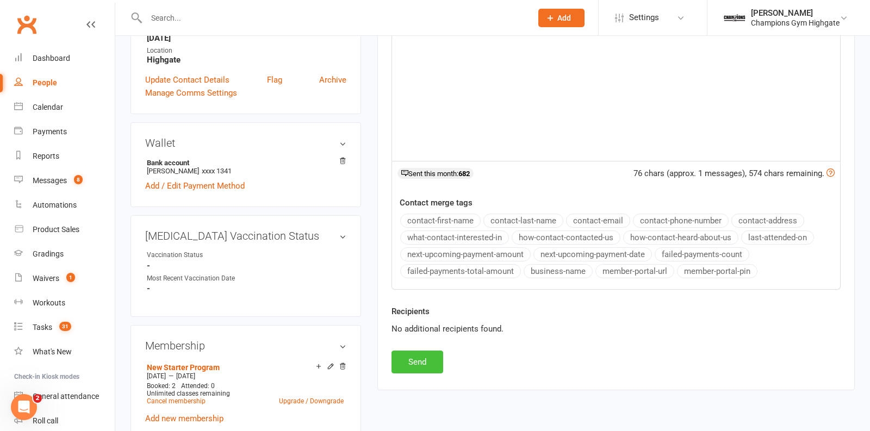
click at [400, 358] on button "Send" at bounding box center [417, 362] width 52 height 23
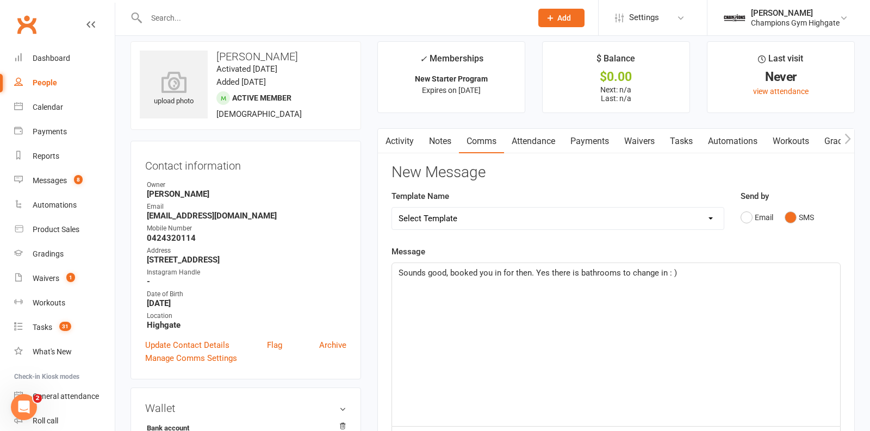
scroll to position [0, 0]
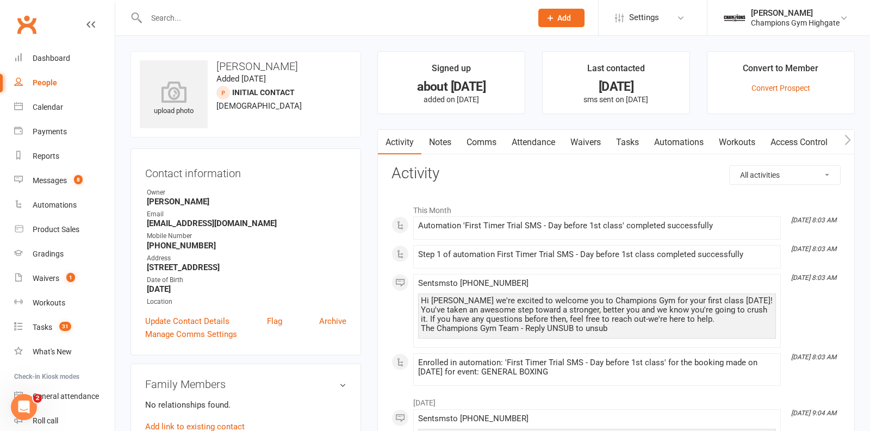
click at [441, 137] on link "Notes" at bounding box center [439, 142] width 37 height 25
click at [525, 137] on link "Attendance" at bounding box center [533, 142] width 59 height 25
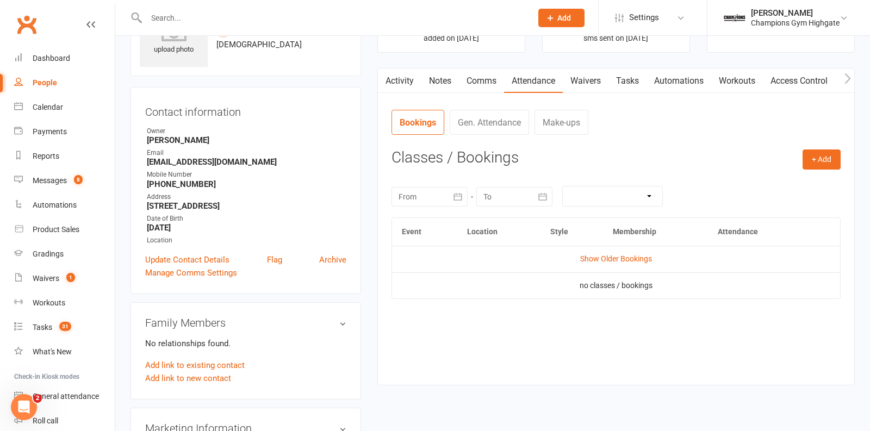
scroll to position [67, 0]
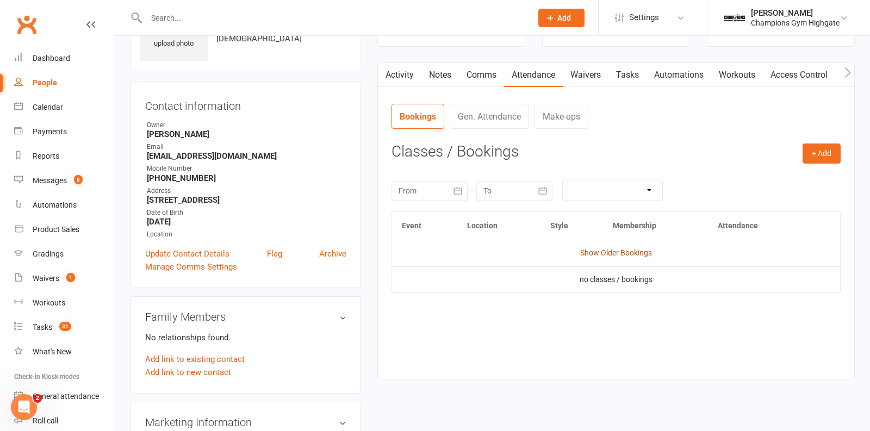
click at [624, 248] on link "Show Older Bookings" at bounding box center [616, 252] width 72 height 9
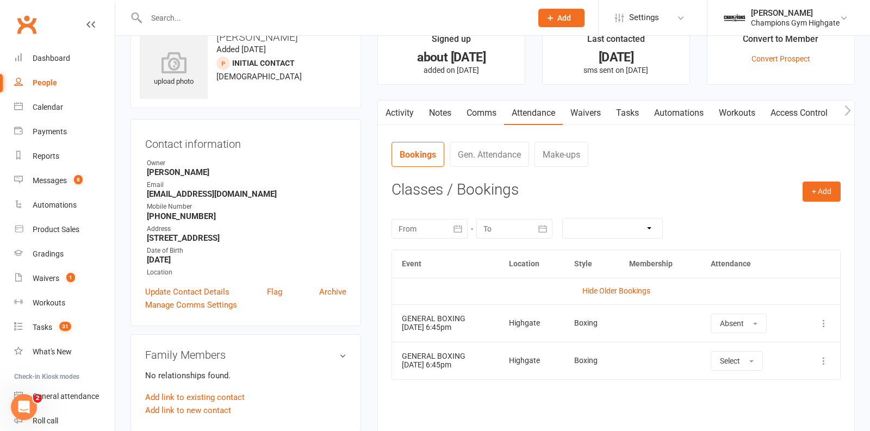
scroll to position [0, 0]
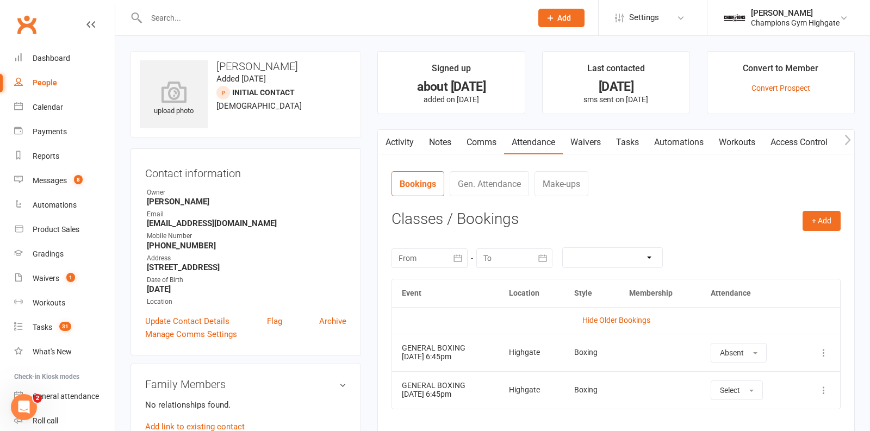
click at [441, 141] on link "Notes" at bounding box center [439, 142] width 37 height 25
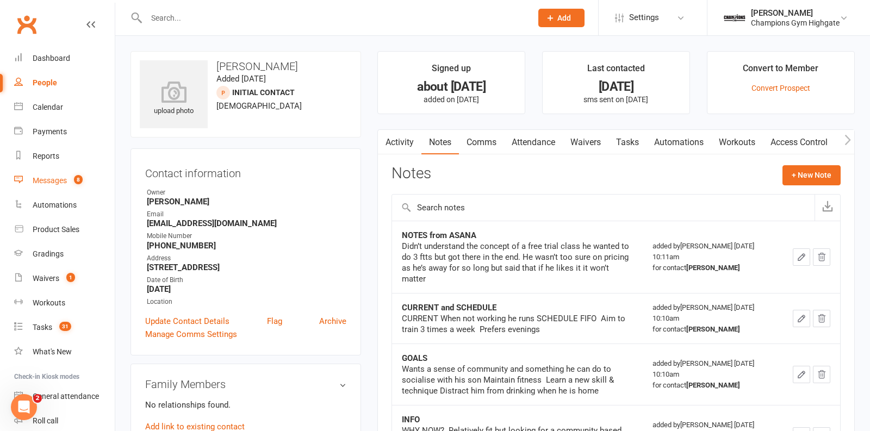
click at [81, 180] on span "8" at bounding box center [78, 179] width 9 height 9
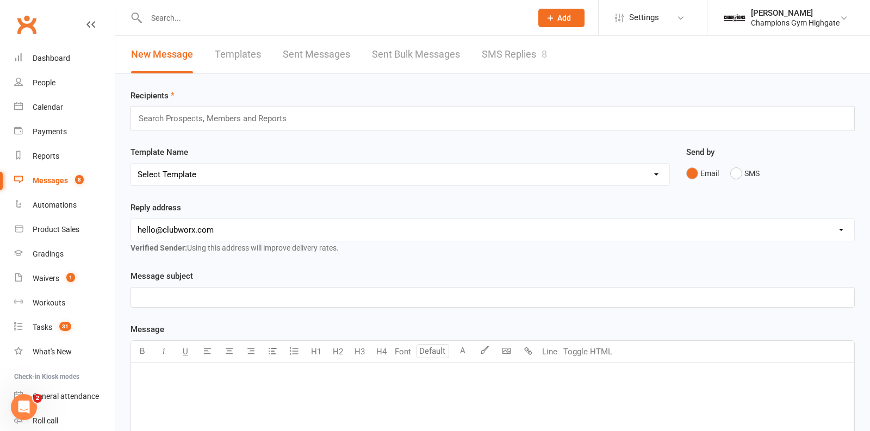
click at [503, 47] on link "SMS Replies 8" at bounding box center [513, 54] width 65 height 37
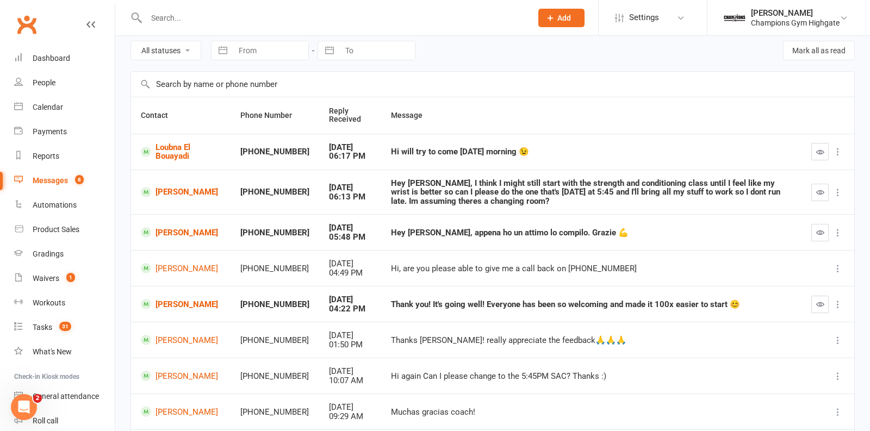
scroll to position [40, 0]
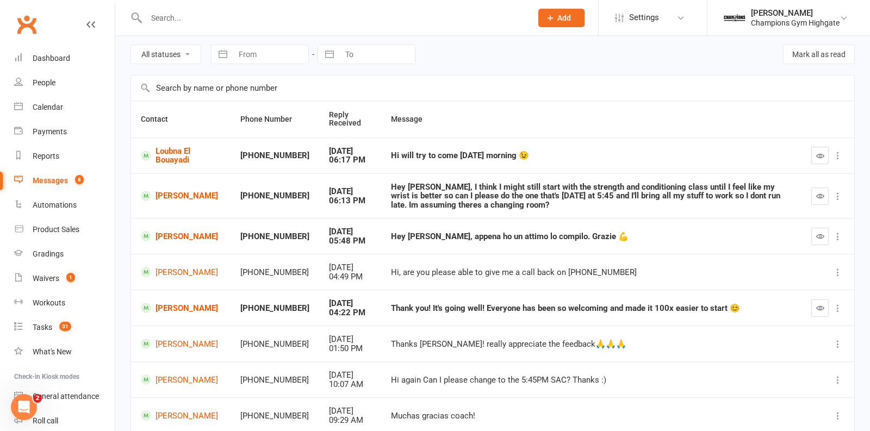
click at [47, 181] on div "Messages" at bounding box center [50, 180] width 35 height 9
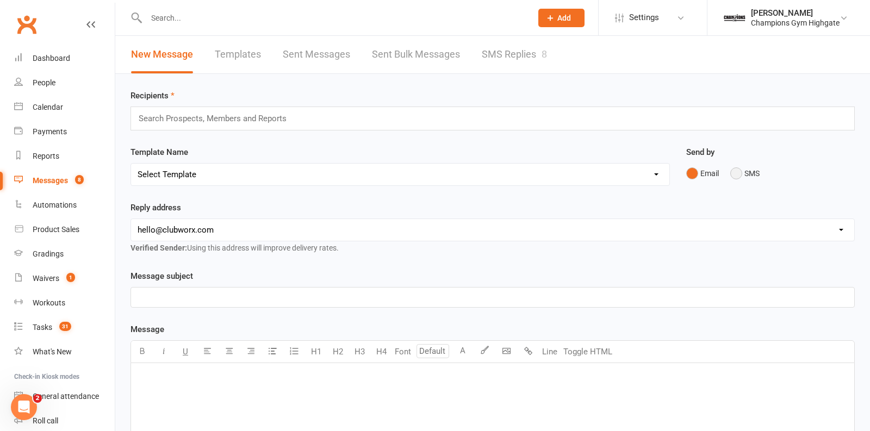
click at [737, 175] on button "SMS" at bounding box center [744, 173] width 29 height 21
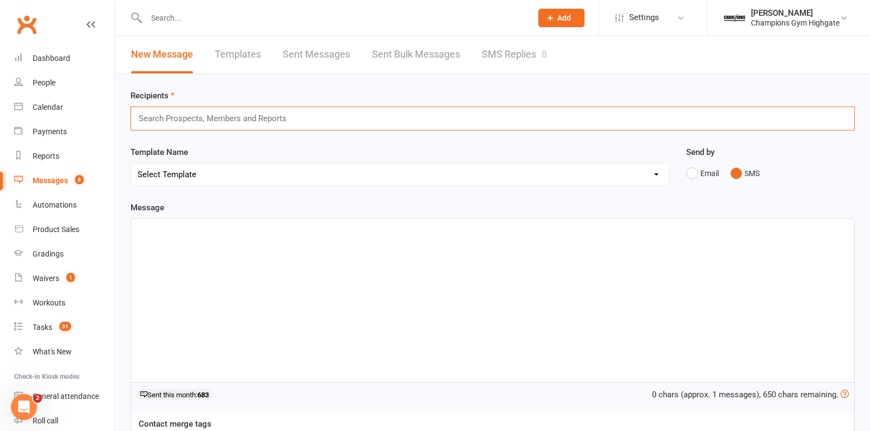
click at [217, 116] on input "text" at bounding box center [216, 118] width 159 height 14
paste input "[PERSON_NAME]"
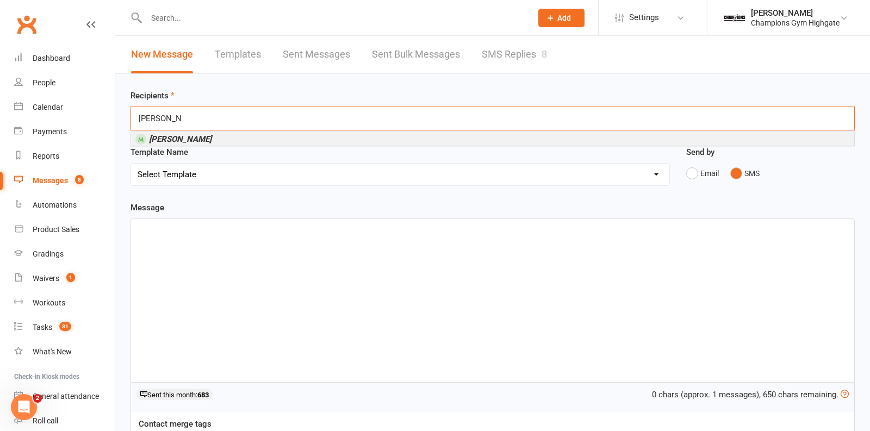
type input "[PERSON_NAME]"
click at [190, 132] on li "[PERSON_NAME]" at bounding box center [492, 139] width 723 height 14
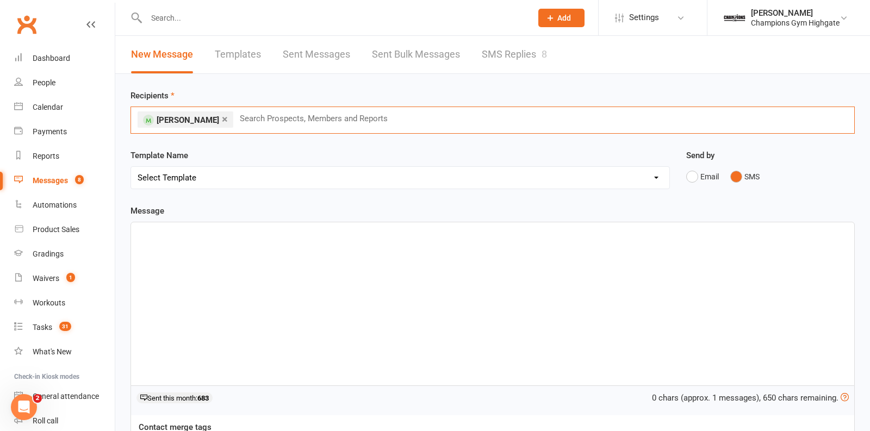
click at [278, 115] on input "text" at bounding box center [318, 118] width 159 height 14
paste input "[PERSON_NAME]"
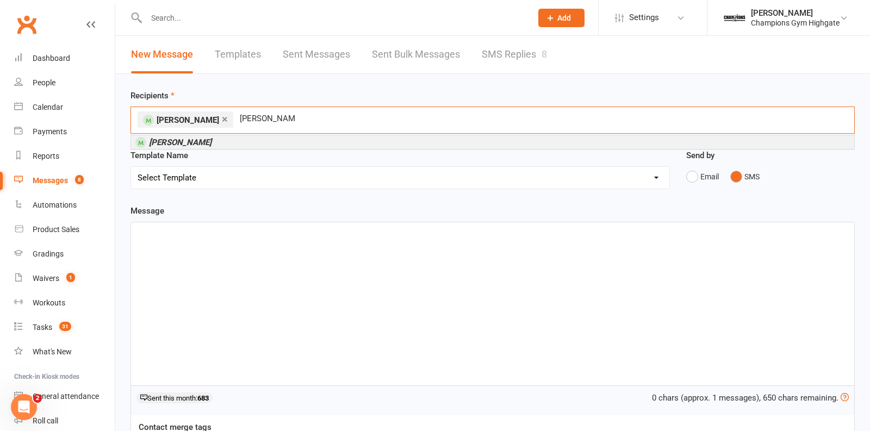
type input "[PERSON_NAME]"
click at [249, 143] on li "[PERSON_NAME]" at bounding box center [492, 142] width 723 height 14
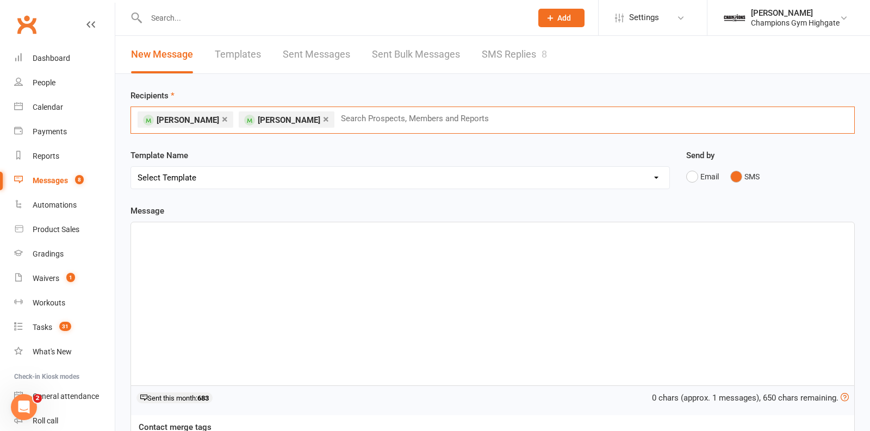
paste input "[PERSON_NAME]"
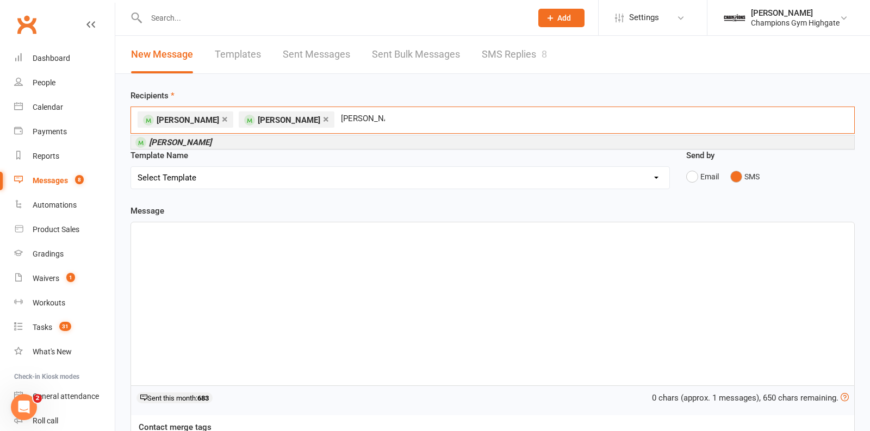
type input "[PERSON_NAME]"
click at [227, 146] on li "[PERSON_NAME]" at bounding box center [492, 142] width 723 height 14
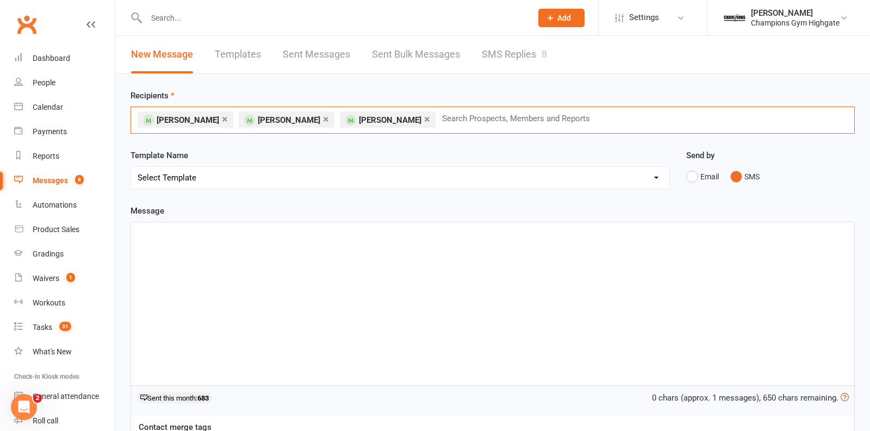
paste input "[PERSON_NAME]"
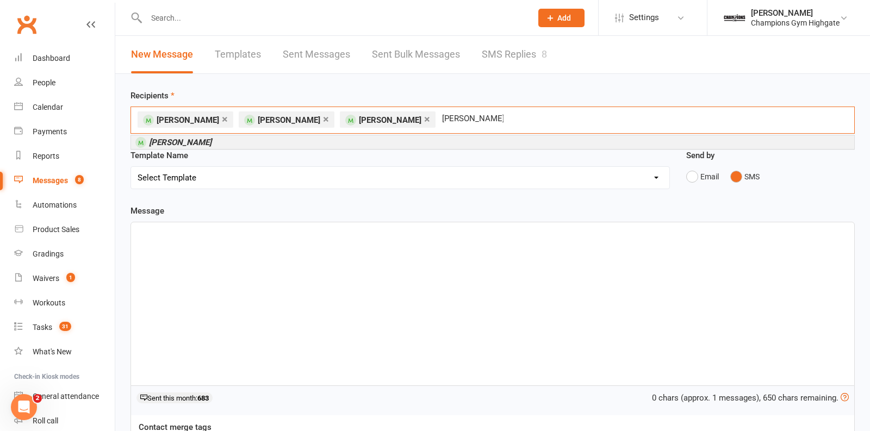
type input "[PERSON_NAME]"
click at [204, 138] on em "[PERSON_NAME]" at bounding box center [180, 142] width 62 height 10
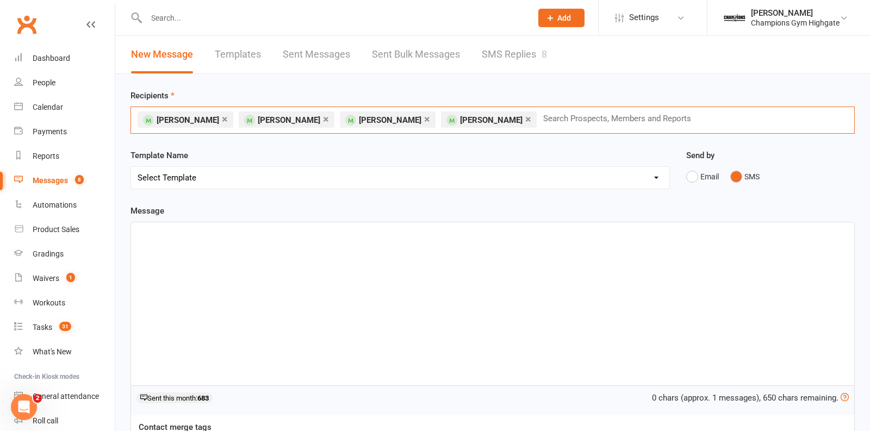
paste input "[PERSON_NAME]"
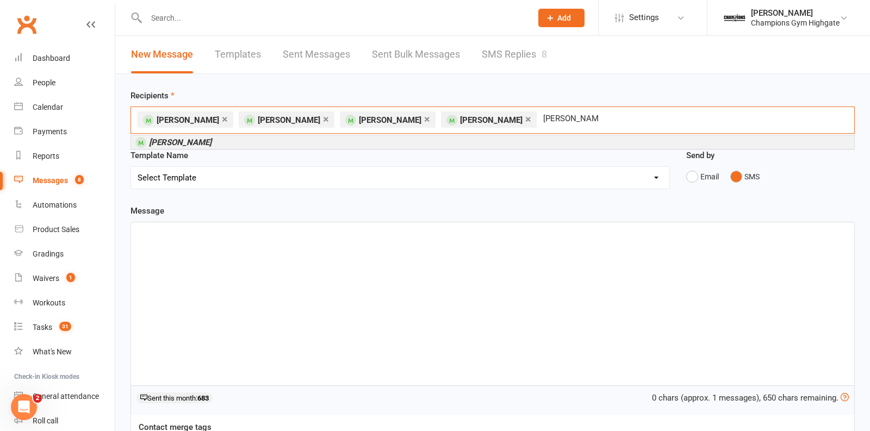
type input "[PERSON_NAME]"
click at [240, 140] on li "[PERSON_NAME]" at bounding box center [492, 142] width 723 height 14
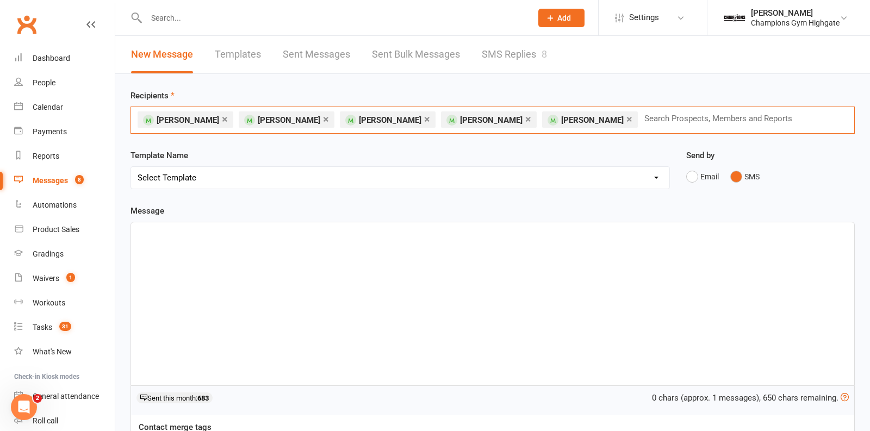
paste input "[PERSON_NAME]"
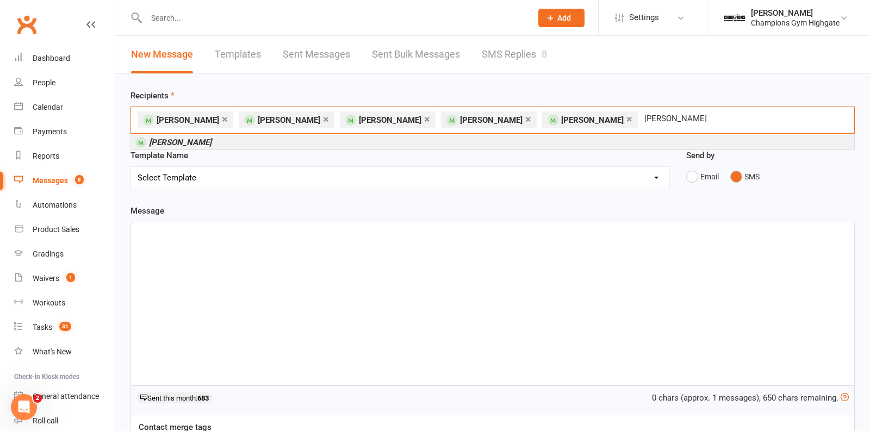
type input "[PERSON_NAME]"
click at [211, 139] on em "[PERSON_NAME]" at bounding box center [180, 142] width 62 height 10
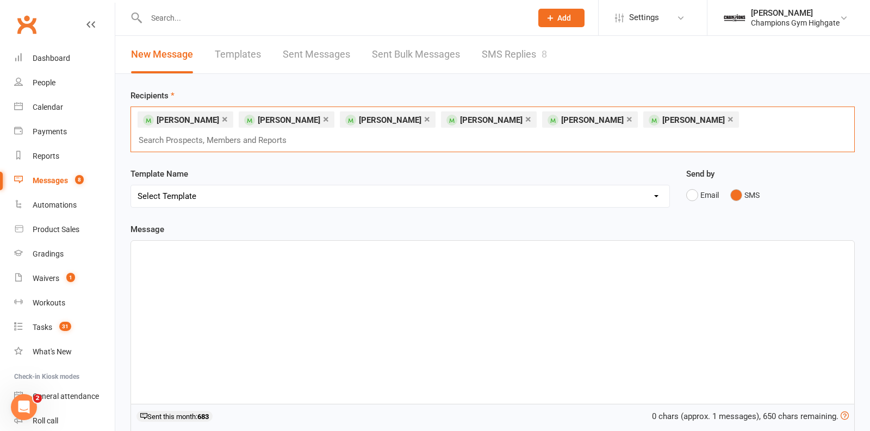
paste input "[PERSON_NAME]"
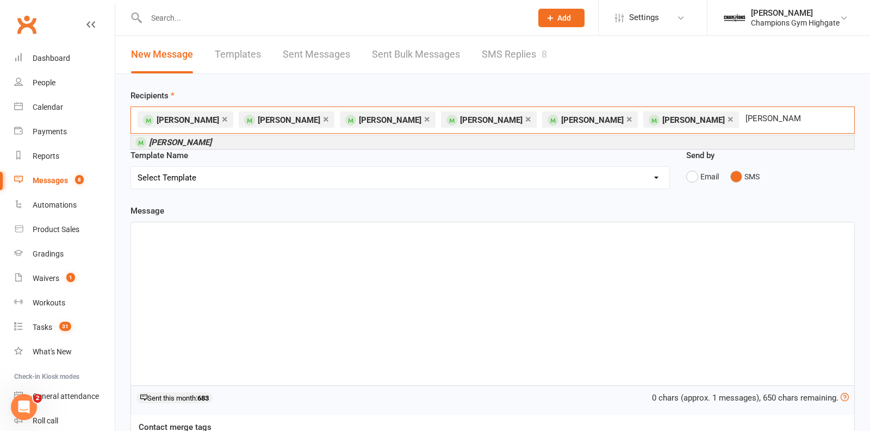
type input "[PERSON_NAME]"
click at [209, 144] on li "[PERSON_NAME]" at bounding box center [492, 142] width 723 height 14
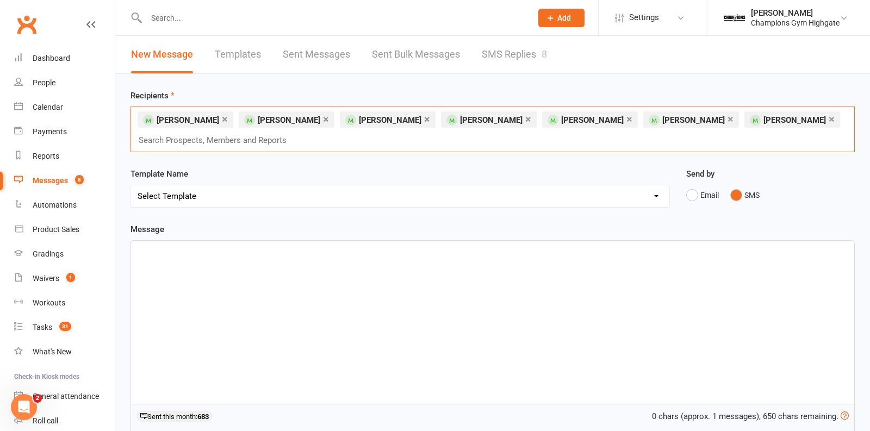
paste input "[PERSON_NAME] [PERSON_NAME]"
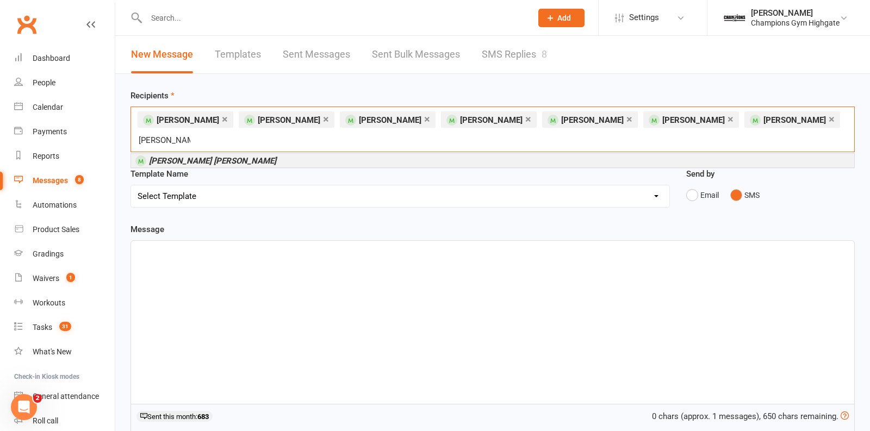
type input "[PERSON_NAME] [PERSON_NAME]"
click at [223, 160] on li "[PERSON_NAME] [PERSON_NAME]" at bounding box center [492, 161] width 723 height 14
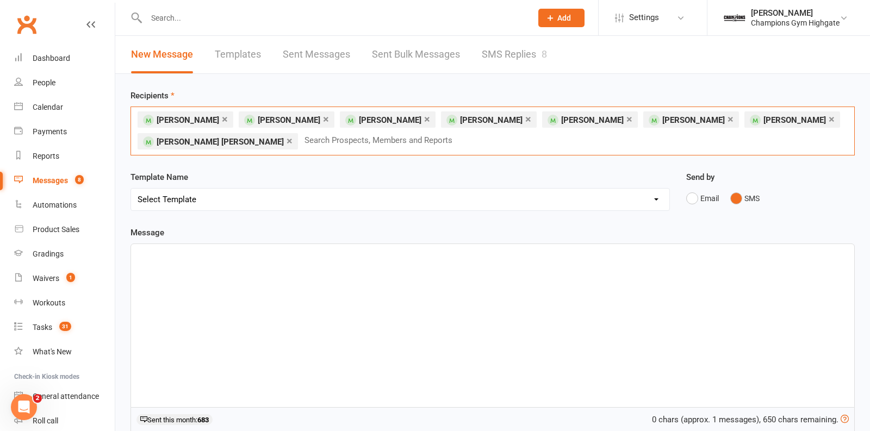
paste input "[PERSON_NAME]"
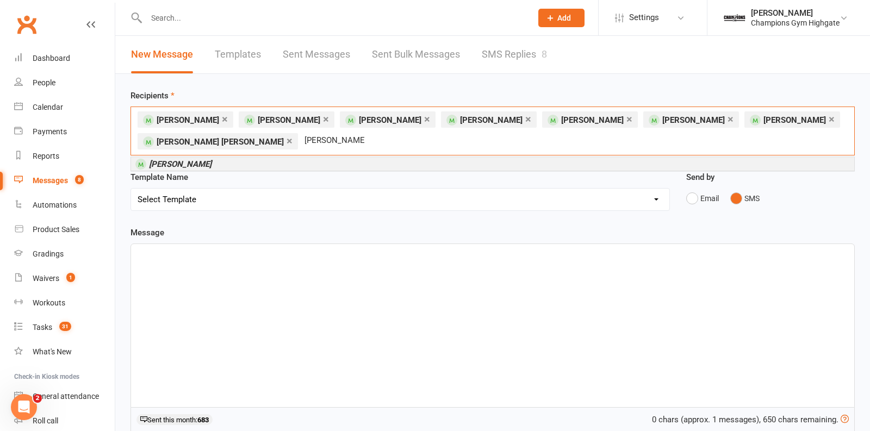
type input "[PERSON_NAME]"
click at [188, 164] on em "[PERSON_NAME]" at bounding box center [180, 164] width 62 height 10
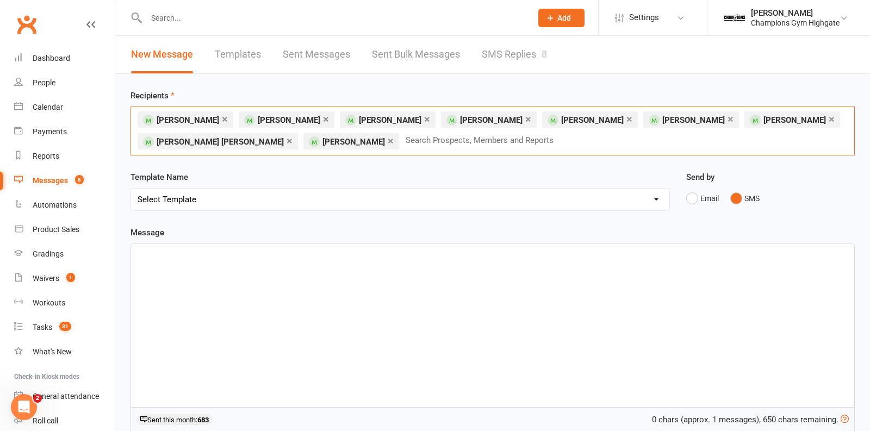
paste input "[PERSON_NAME]"
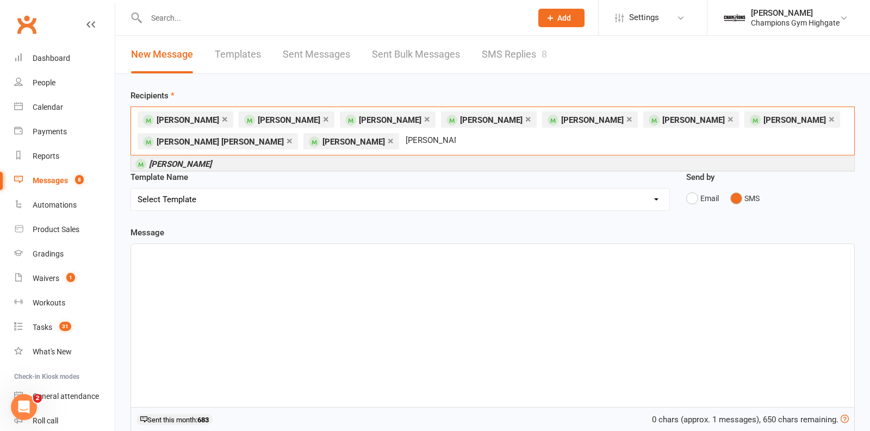
type input "[PERSON_NAME]"
click at [196, 165] on em "[PERSON_NAME]" at bounding box center [180, 164] width 62 height 10
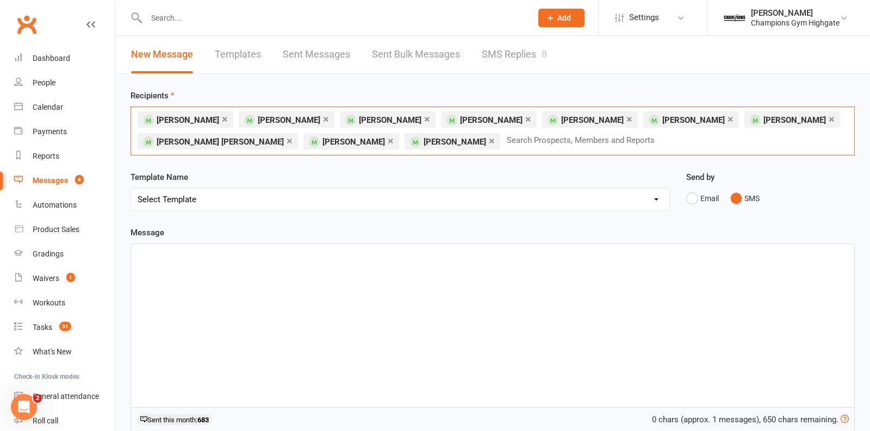
paste input "Kelyaivoni "Kely" Cook"
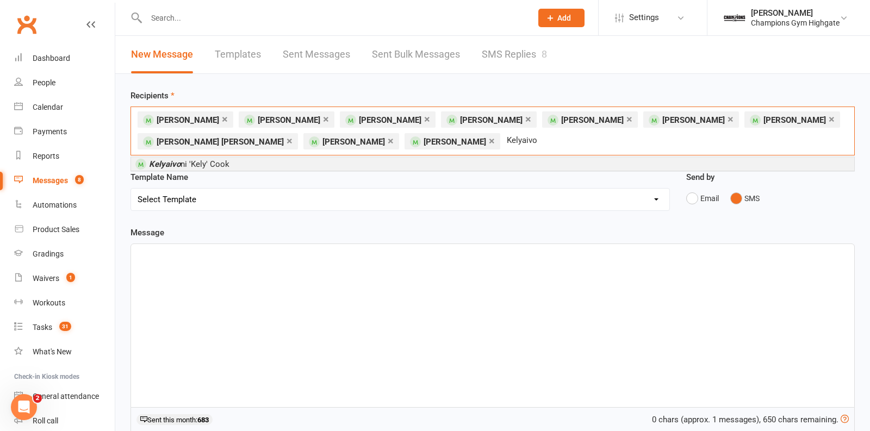
type input "Kelyaivo"
click at [469, 159] on li "Kelyaivo ni 'Kely' Cook" at bounding box center [492, 164] width 723 height 14
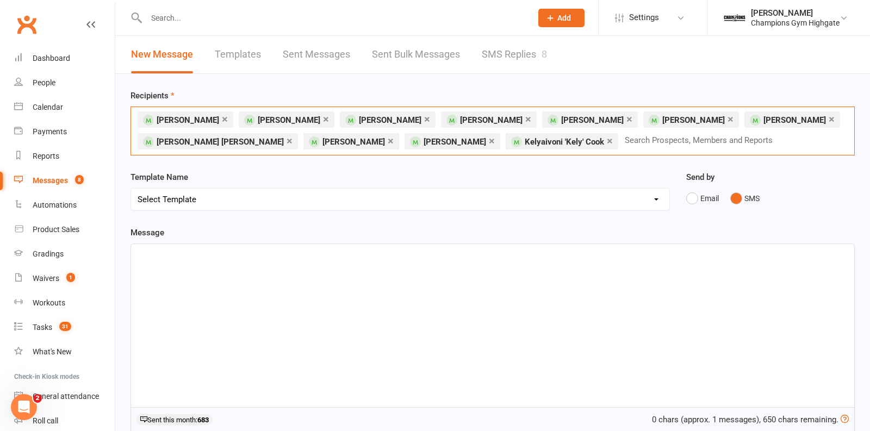
paste input "[PERSON_NAME]"
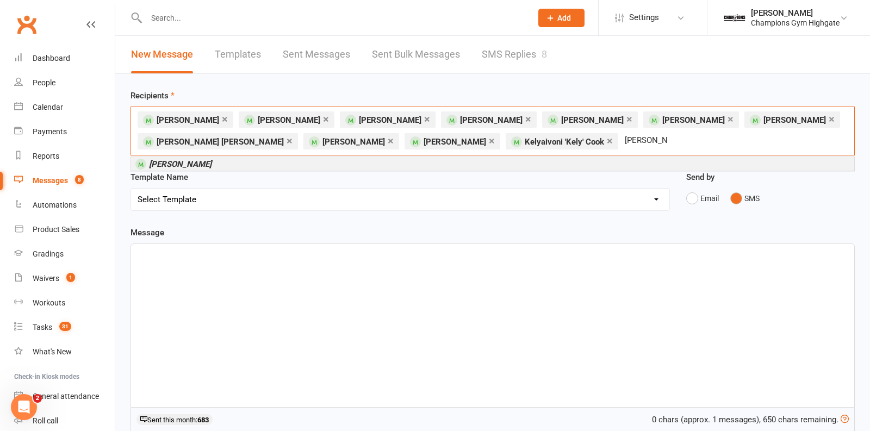
type input "[PERSON_NAME]"
click at [264, 160] on li "[PERSON_NAME]" at bounding box center [492, 164] width 723 height 14
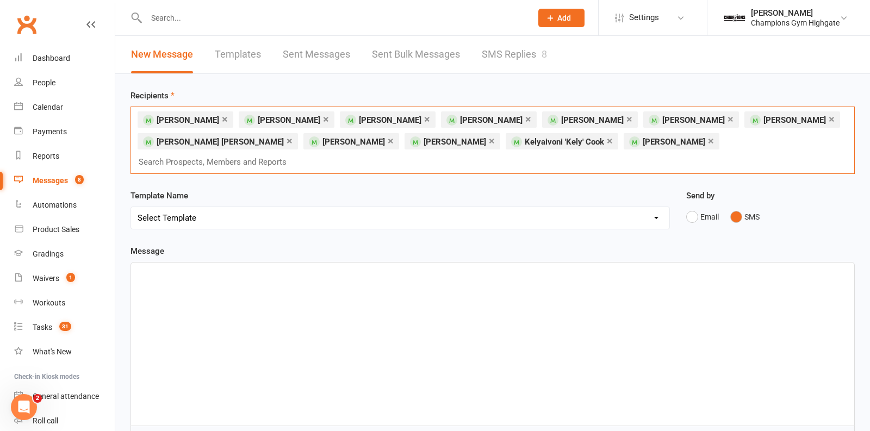
paste input "[PERSON_NAME]"
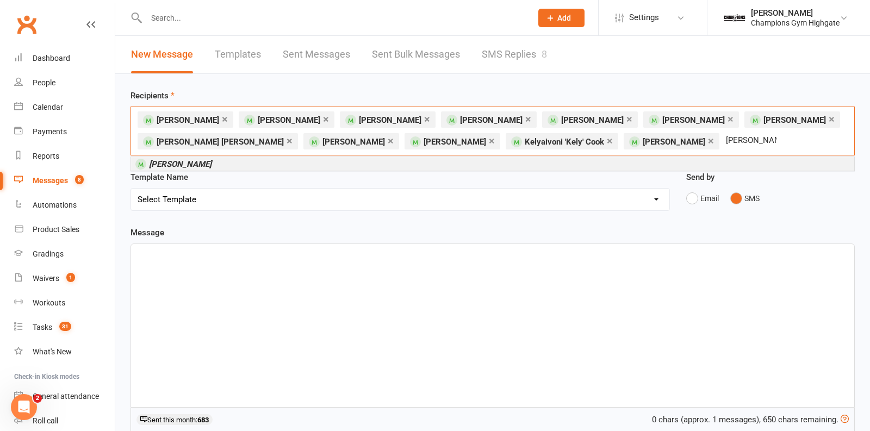
type input "[PERSON_NAME]"
click at [261, 165] on li "[PERSON_NAME]" at bounding box center [492, 164] width 723 height 14
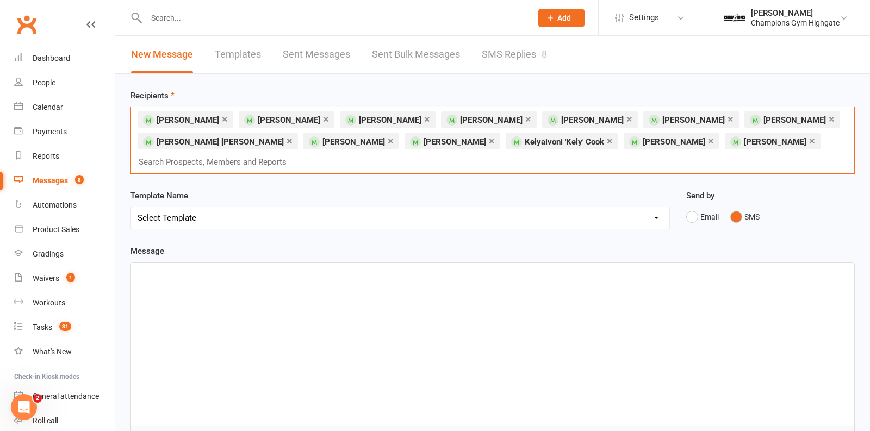
click at [243, 155] on input "text" at bounding box center [216, 162] width 159 height 14
paste input "[PERSON_NAME]"
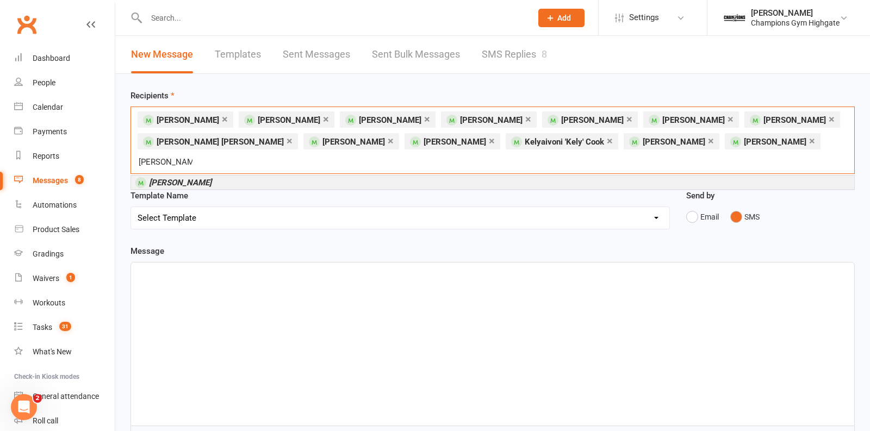
type input "[PERSON_NAME]"
click at [231, 176] on li "[PERSON_NAME]" at bounding box center [492, 183] width 723 height 14
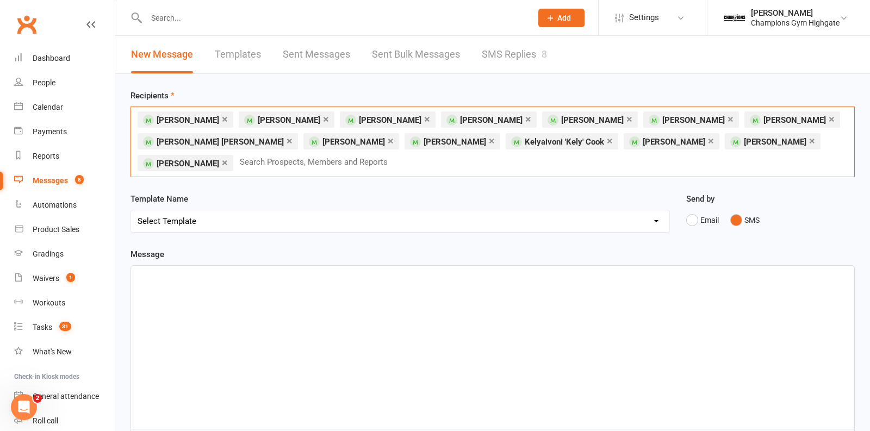
paste input "[PERSON_NAME]"
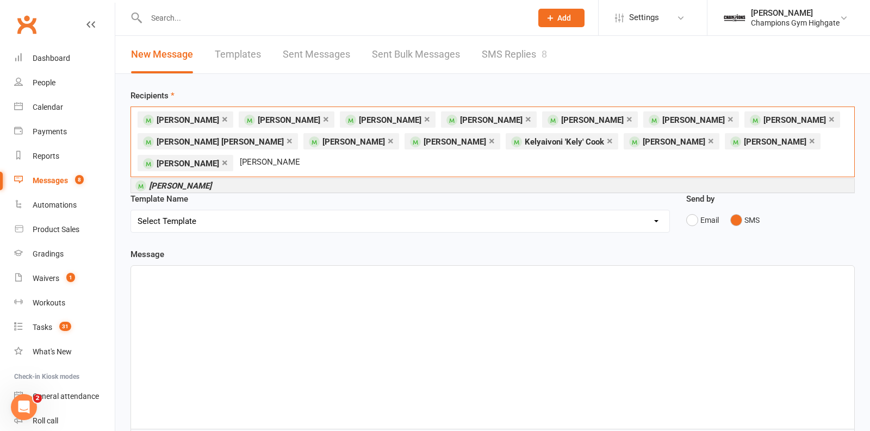
type input "[PERSON_NAME]"
click at [217, 179] on li "[PERSON_NAME]" at bounding box center [492, 186] width 723 height 14
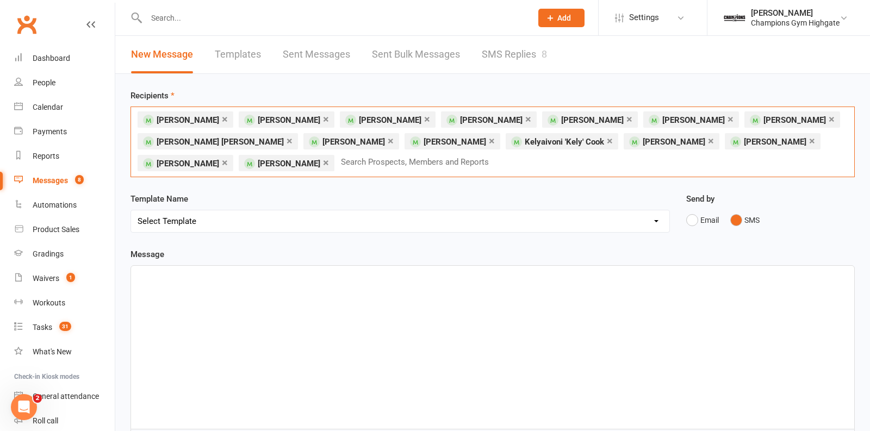
paste input "[PERSON_NAME]"
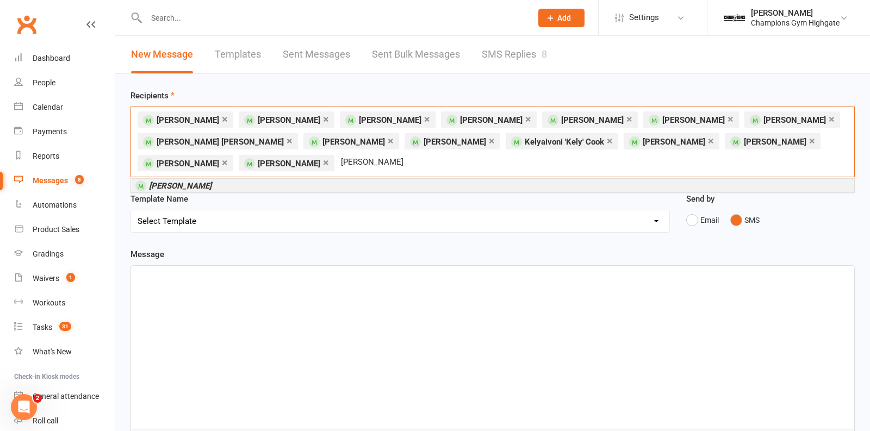
type input "[PERSON_NAME]"
click at [209, 187] on em "[PERSON_NAME]" at bounding box center [180, 186] width 62 height 10
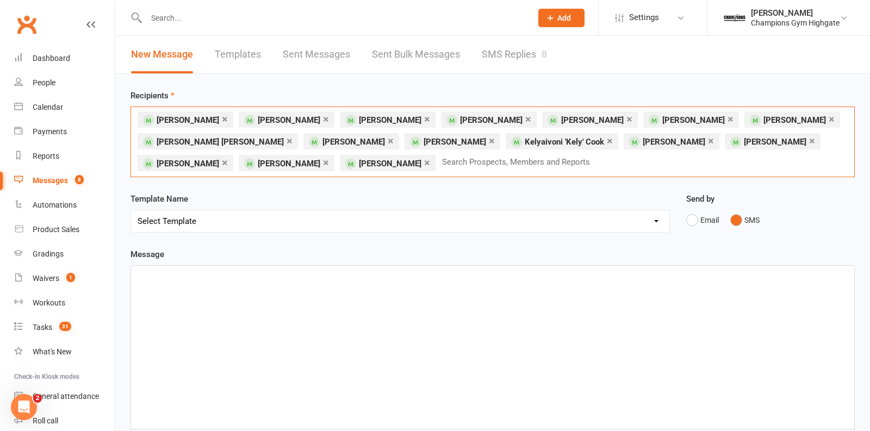
click at [323, 161] on link "×" at bounding box center [326, 162] width 6 height 17
paste input "[PERSON_NAME] [PERSON_NAME]"
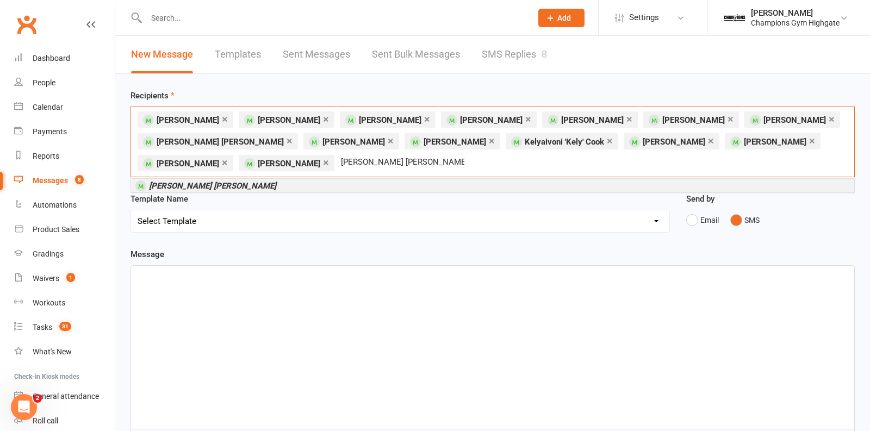
type input "[PERSON_NAME] [PERSON_NAME]"
click at [247, 183] on em "[PERSON_NAME] [PERSON_NAME]" at bounding box center [212, 186] width 127 height 10
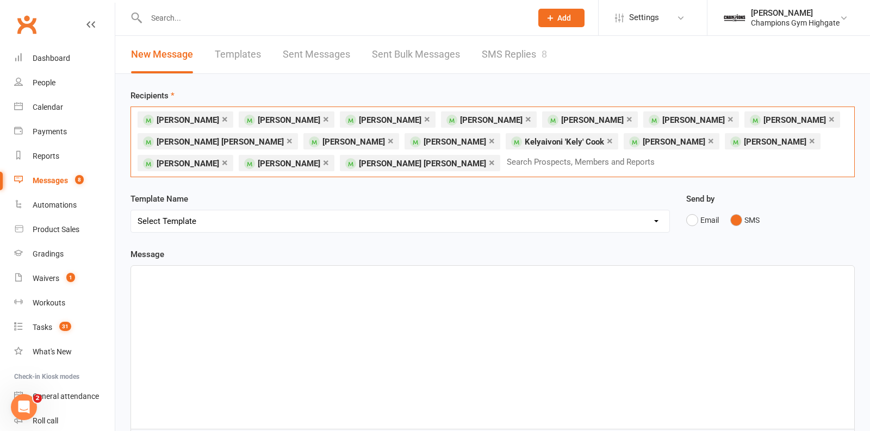
paste input "[PERSON_NAME]"
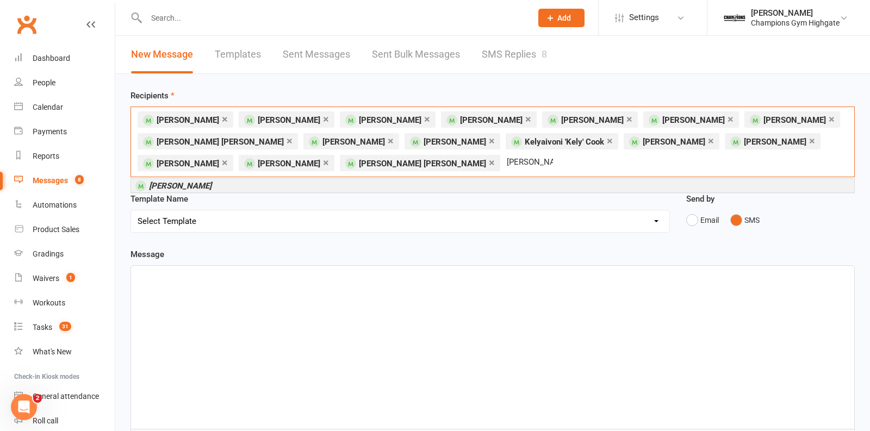
type input "[PERSON_NAME]"
click at [214, 189] on li "[PERSON_NAME]" at bounding box center [492, 186] width 723 height 14
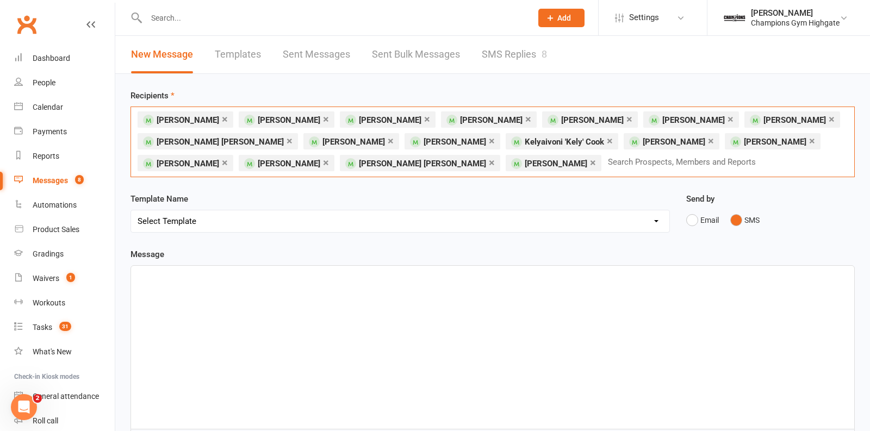
click at [224, 292] on div "﻿" at bounding box center [492, 347] width 723 height 163
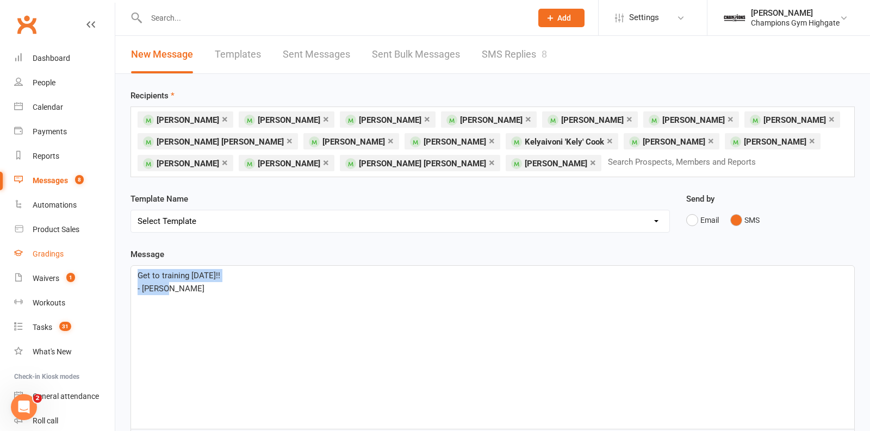
drag, startPoint x: 170, startPoint y: 288, endPoint x: 80, endPoint y: 259, distance: 93.7
click at [84, 262] on ui-view "Prospect Member Non-attending contact Class / event Appointment Grading event T…" at bounding box center [435, 313] width 870 height 620
copy div "Get to training today!! - Kayla"
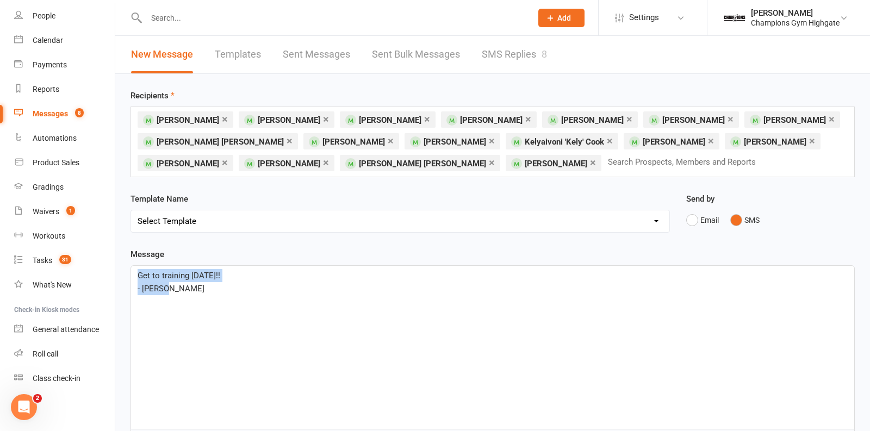
scroll to position [203, 0]
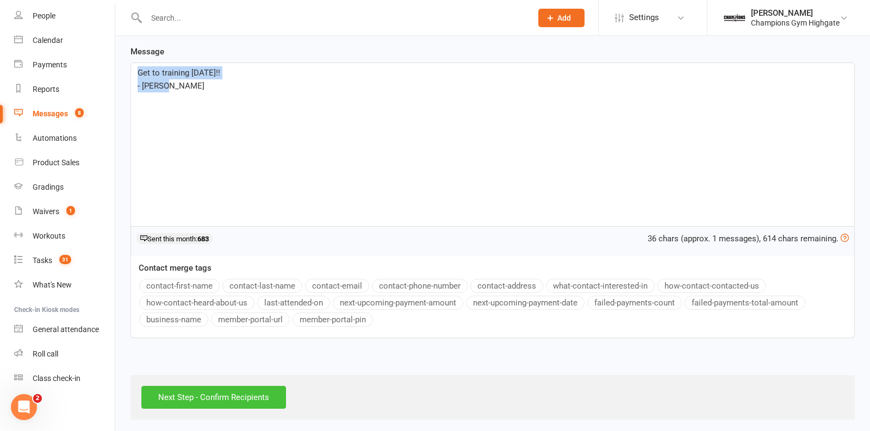
click at [183, 392] on input "Next Step - Confirm Recipients" at bounding box center [213, 397] width 145 height 23
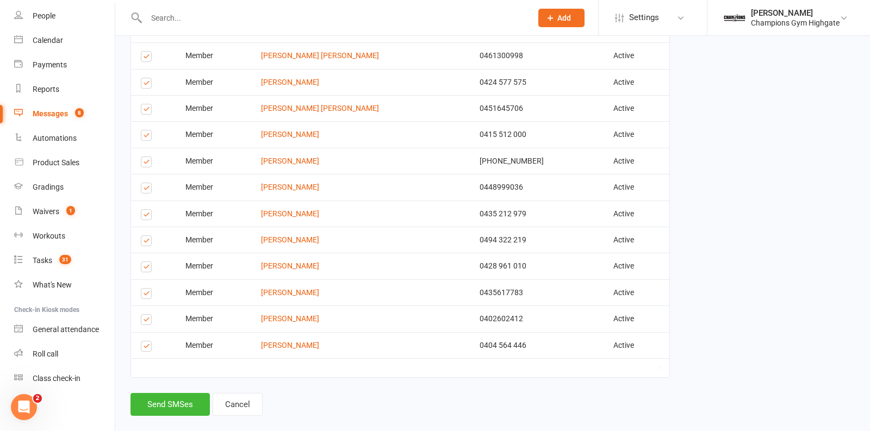
scroll to position [391, 0]
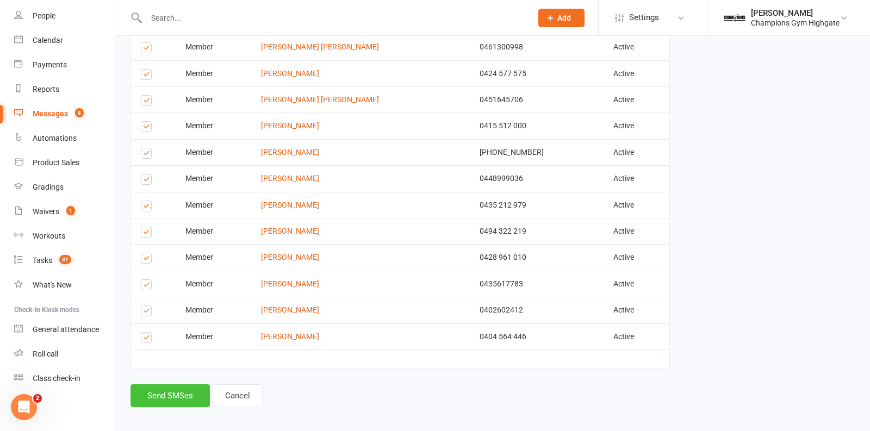
click at [171, 384] on button "Send SMSes" at bounding box center [169, 395] width 79 height 23
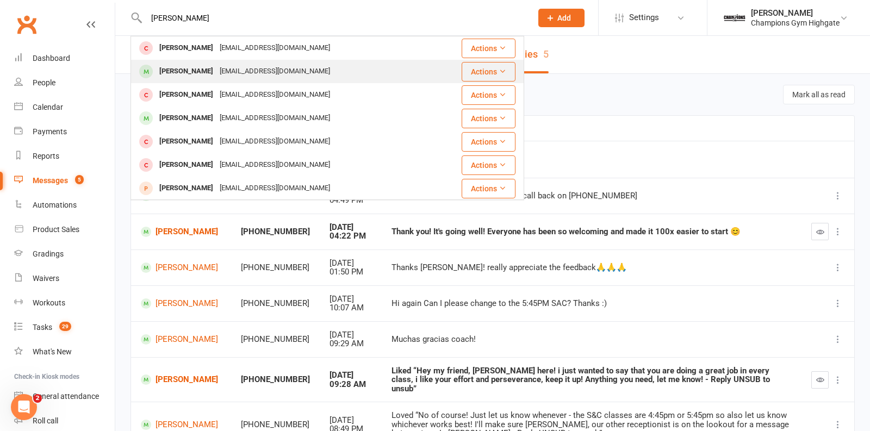
type input "[PERSON_NAME]"
click at [216, 68] on div "[EMAIL_ADDRESS][DOMAIN_NAME]" at bounding box center [274, 72] width 117 height 16
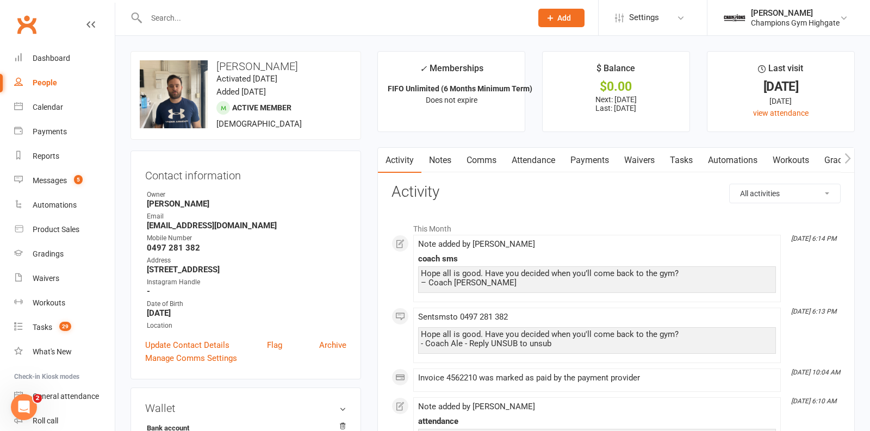
click at [229, 16] on input "text" at bounding box center [333, 17] width 381 height 15
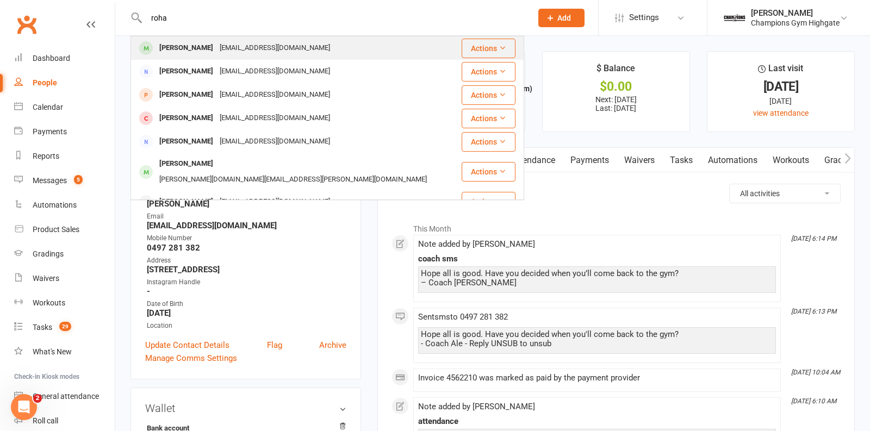
type input "roha"
click at [216, 48] on div "[EMAIL_ADDRESS][DOMAIN_NAME]" at bounding box center [274, 48] width 117 height 16
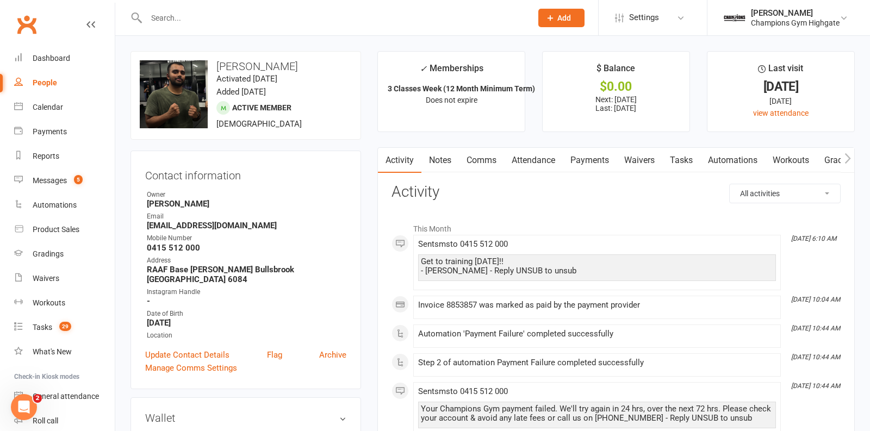
click at [446, 159] on link "Notes" at bounding box center [439, 160] width 37 height 25
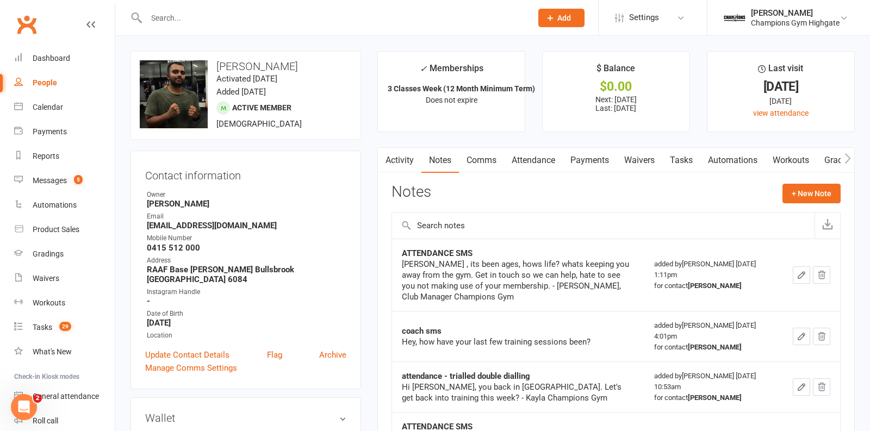
click at [426, 167] on link "Notes" at bounding box center [439, 160] width 37 height 25
click at [400, 161] on link "Activity" at bounding box center [399, 160] width 43 height 25
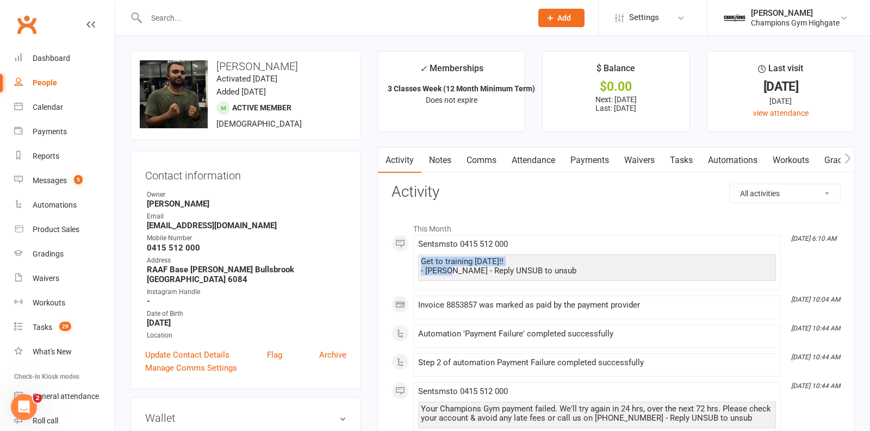
drag, startPoint x: 445, startPoint y: 270, endPoint x: 411, endPoint y: 263, distance: 34.3
copy div "Get to training [DATE]!! - [GEOGRAPHIC_DATA]"
click at [438, 148] on link "Notes" at bounding box center [439, 160] width 37 height 25
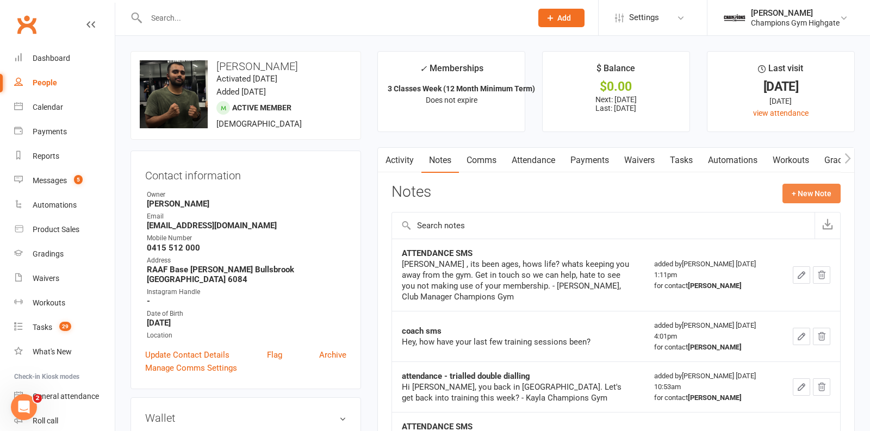
click at [803, 189] on button "+ New Note" at bounding box center [811, 194] width 58 height 20
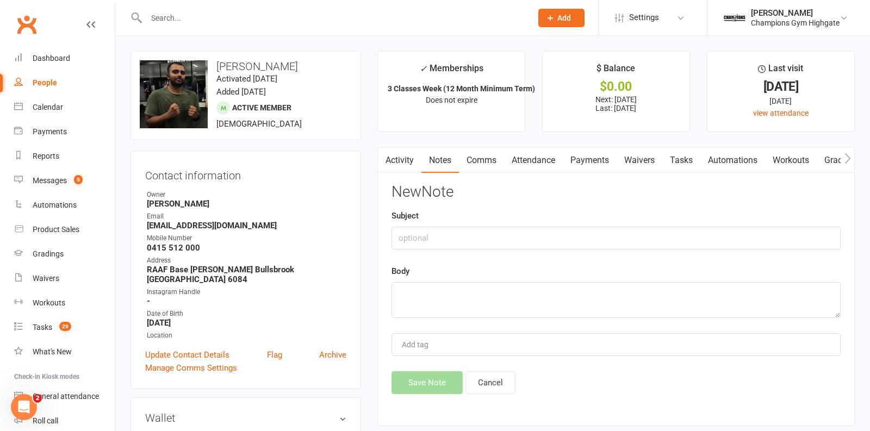
click at [534, 248] on div "New Note Subject Body Add tag Save Note Cancel" at bounding box center [615, 289] width 449 height 210
click at [526, 239] on input "text" at bounding box center [615, 238] width 449 height 23
type input "attendance"
click at [526, 287] on textarea at bounding box center [615, 300] width 449 height 36
paste textarea "Get to training [DATE]!! - [GEOGRAPHIC_DATA]"
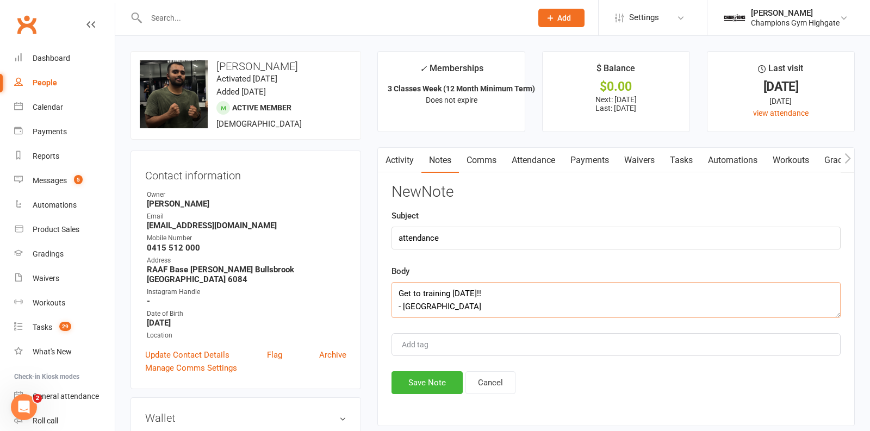
type textarea "Get to training [DATE]!! - [GEOGRAPHIC_DATA]"
click at [436, 377] on button "Save Note" at bounding box center [426, 382] width 71 height 23
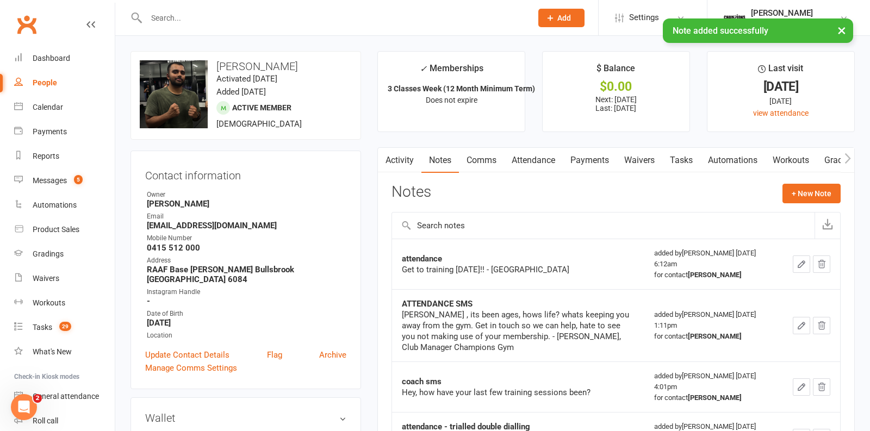
click at [208, 18] on div "× Note added successfully" at bounding box center [427, 18] width 855 height 0
click at [195, 14] on input "text" at bounding box center [333, 17] width 381 height 15
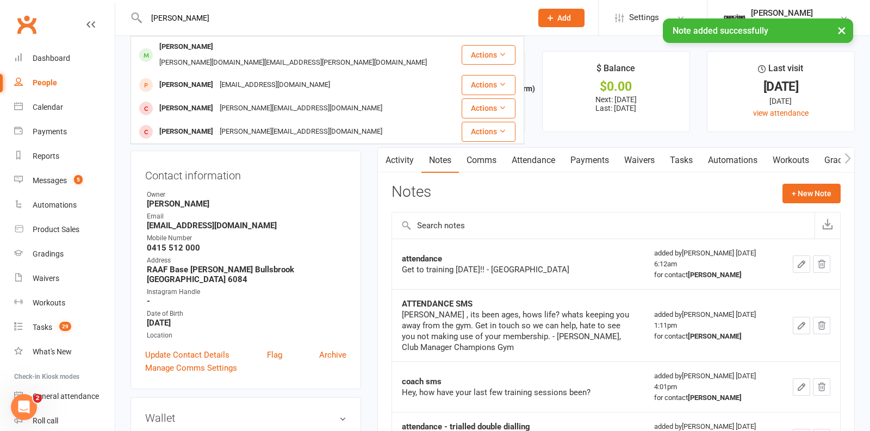
type input "[PERSON_NAME]"
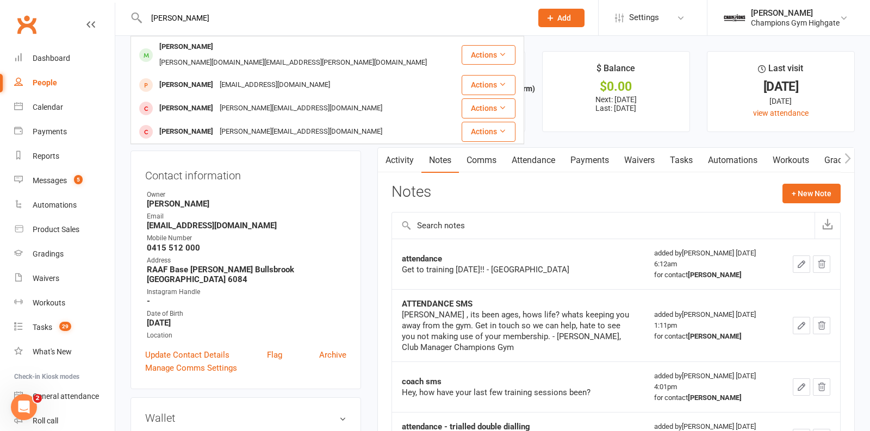
click at [209, 55] on div "[PERSON_NAME][DOMAIN_NAME][EMAIL_ADDRESS][PERSON_NAME][DOMAIN_NAME]" at bounding box center [293, 63] width 274 height 16
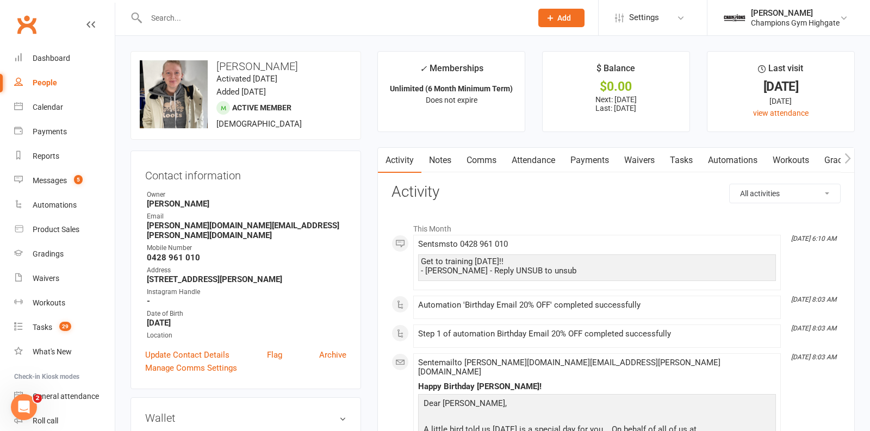
click at [441, 154] on link "Notes" at bounding box center [439, 160] width 37 height 25
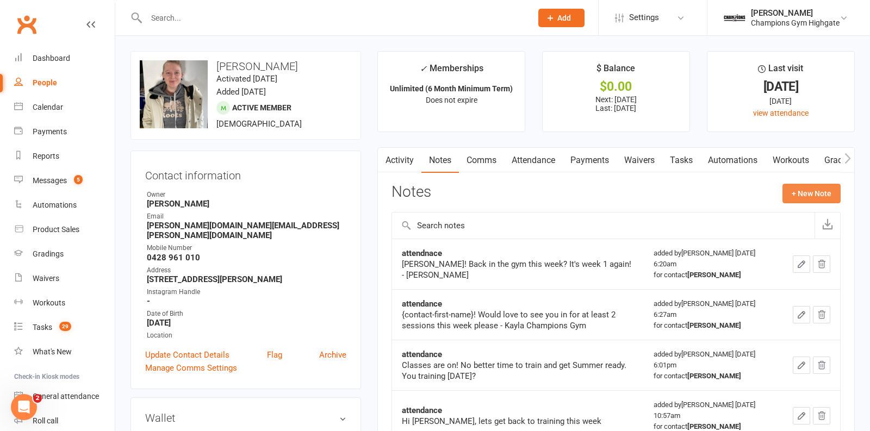
click at [790, 193] on button "+ New Note" at bounding box center [811, 194] width 58 height 20
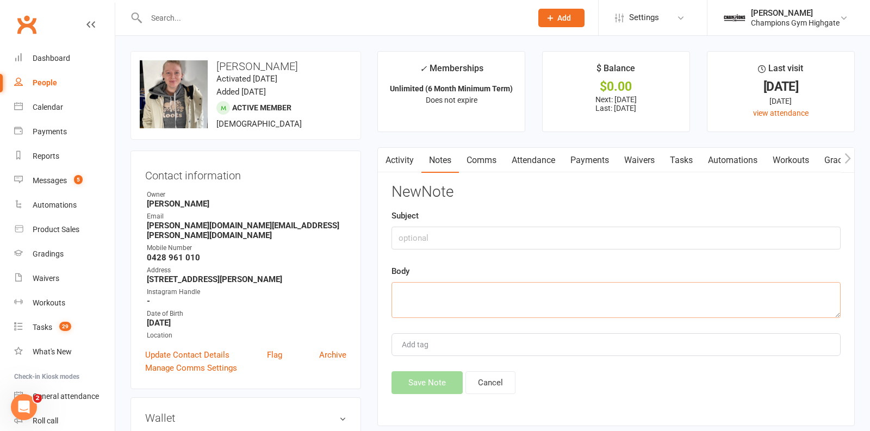
click at [452, 311] on textarea at bounding box center [615, 300] width 449 height 36
paste textarea "Get to training [DATE]!! - [GEOGRAPHIC_DATA]"
type textarea "Get to training [DATE]!! - [GEOGRAPHIC_DATA]"
click at [433, 230] on input "text" at bounding box center [615, 238] width 449 height 23
type input "attendance"
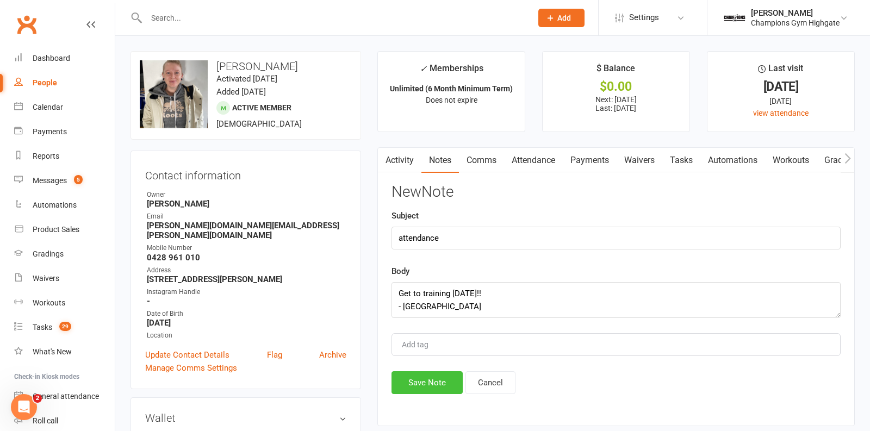
click at [427, 380] on button "Save Note" at bounding box center [426, 382] width 71 height 23
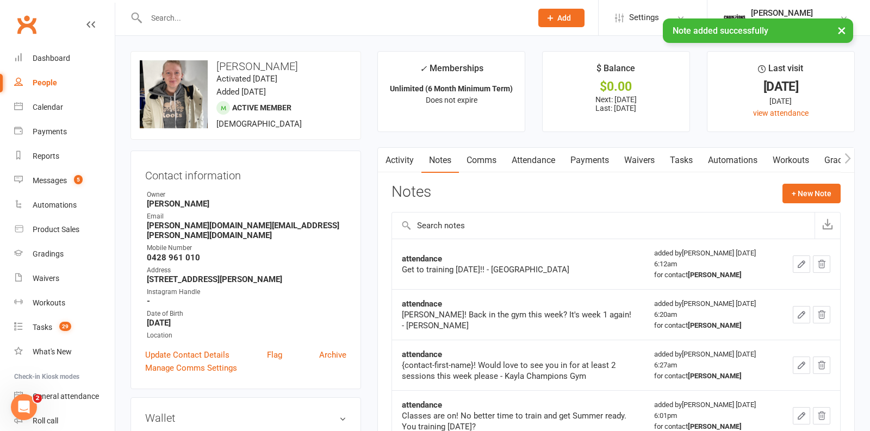
click at [234, 18] on div "× Note added successfully" at bounding box center [427, 18] width 855 height 0
click at [221, 12] on input "text" at bounding box center [333, 17] width 381 height 15
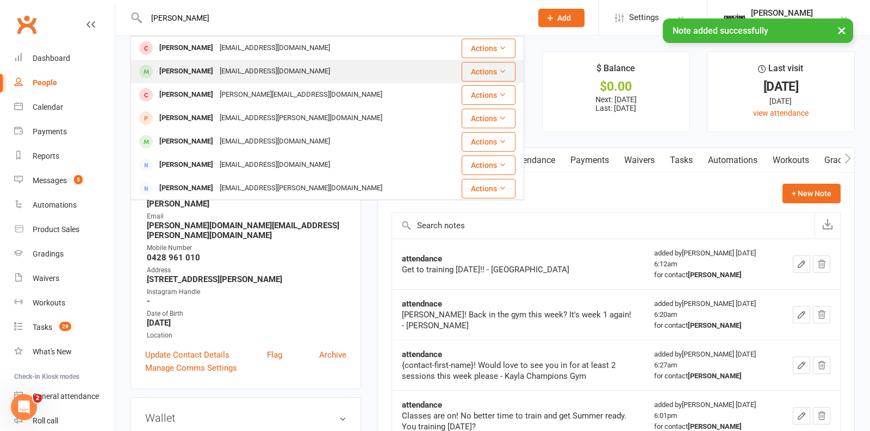
type input "[PERSON_NAME]"
click at [216, 72] on div "[EMAIL_ADDRESS][DOMAIN_NAME]" at bounding box center [274, 72] width 117 height 16
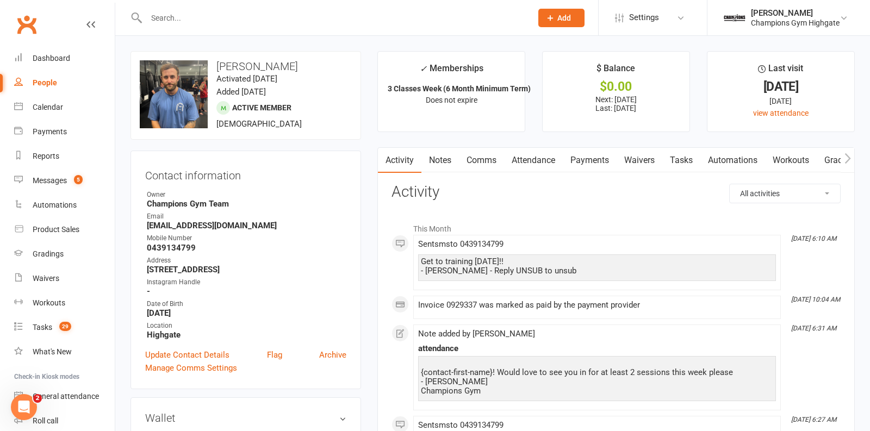
click at [443, 159] on link "Notes" at bounding box center [439, 160] width 37 height 25
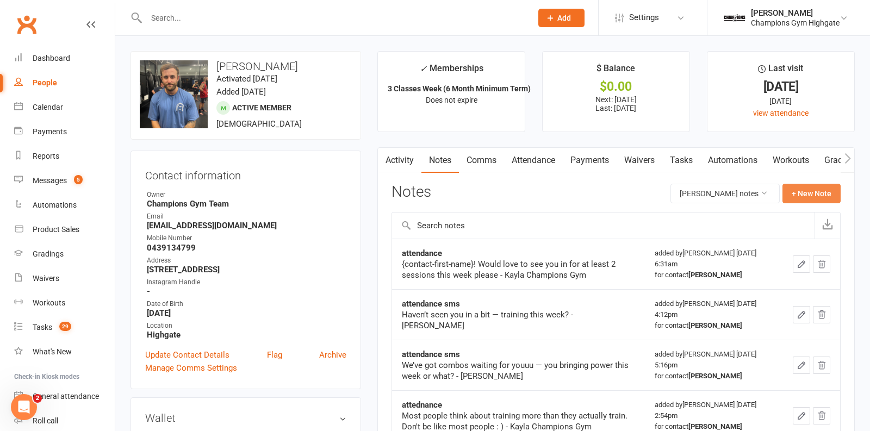
click at [804, 186] on button "+ New Note" at bounding box center [811, 194] width 58 height 20
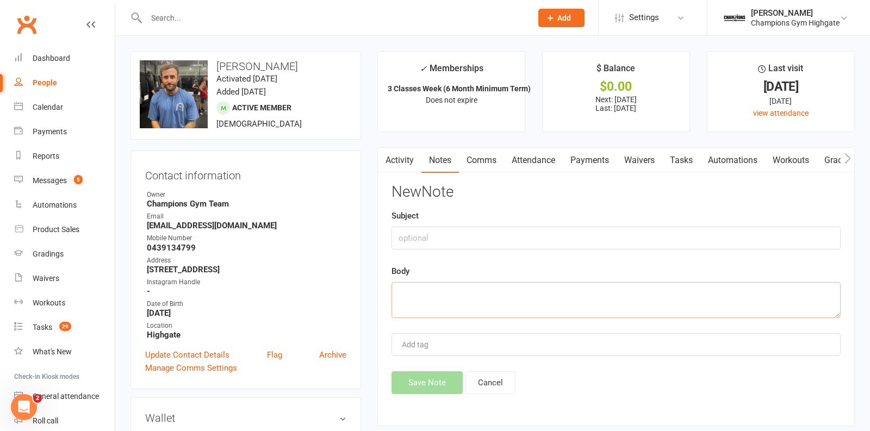
click at [486, 289] on textarea at bounding box center [615, 300] width 449 height 36
paste textarea "Get to training [DATE]!! - [GEOGRAPHIC_DATA]"
type textarea "Get to training [DATE]!! - [GEOGRAPHIC_DATA]"
click at [452, 235] on input "text" at bounding box center [615, 238] width 449 height 23
type input "attendance"
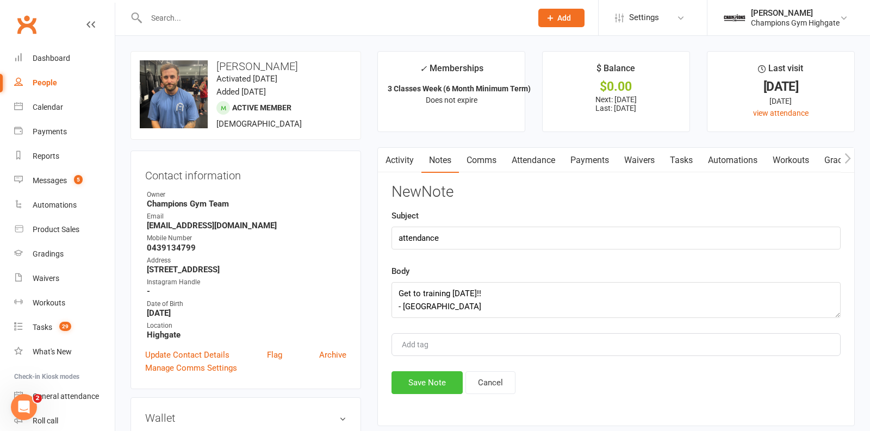
click at [428, 382] on button "Save Note" at bounding box center [426, 382] width 71 height 23
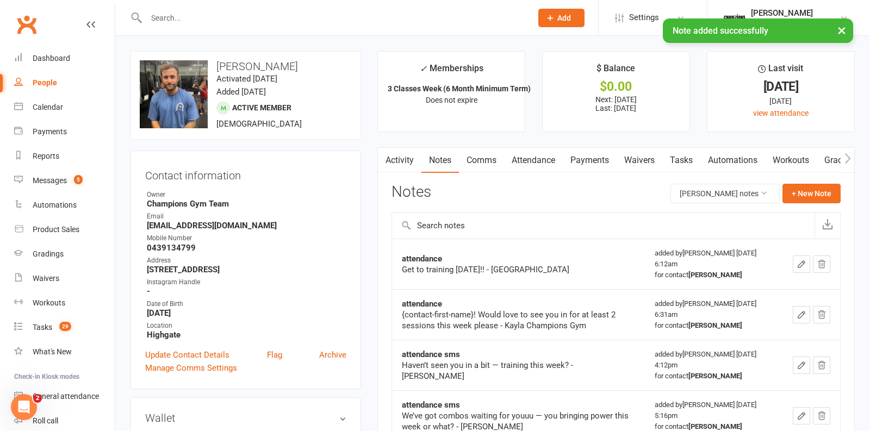
click at [201, 15] on input "text" at bounding box center [333, 17] width 381 height 15
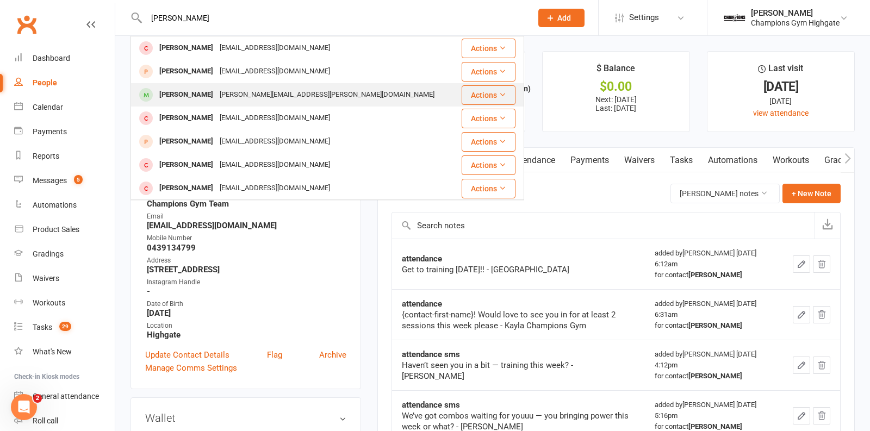
type input "[PERSON_NAME]"
click at [186, 91] on div "[PERSON_NAME]" at bounding box center [186, 95] width 60 height 16
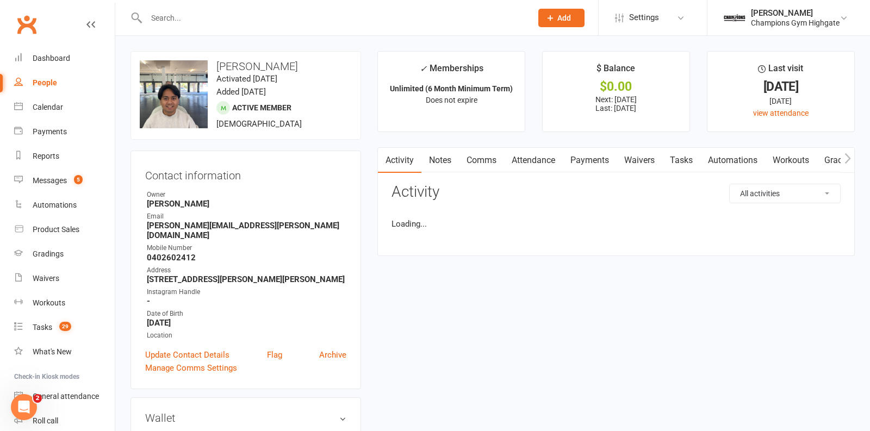
click at [448, 164] on link "Notes" at bounding box center [439, 160] width 37 height 25
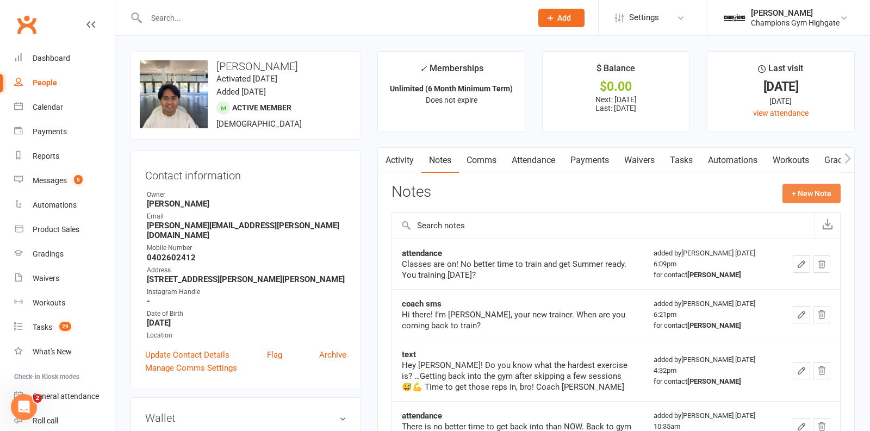
click at [793, 189] on button "+ New Note" at bounding box center [811, 194] width 58 height 20
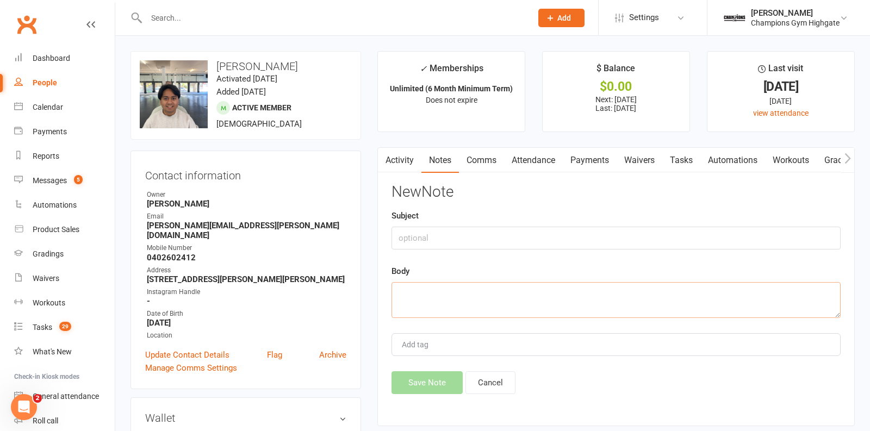
click at [512, 296] on textarea at bounding box center [615, 300] width 449 height 36
paste textarea "Get to training [DATE]!! - [GEOGRAPHIC_DATA]"
type textarea "Get to training [DATE]!! - [GEOGRAPHIC_DATA]"
click at [421, 238] on input "text" at bounding box center [615, 238] width 449 height 23
type input "attendance"
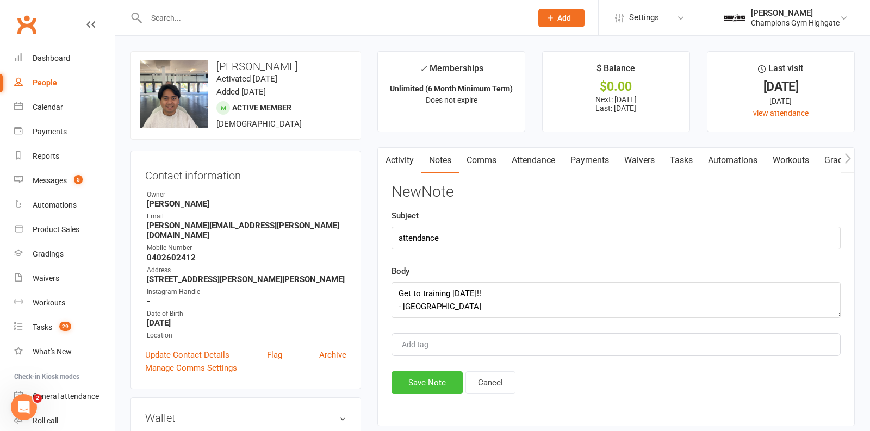
click at [422, 378] on button "Save Note" at bounding box center [426, 382] width 71 height 23
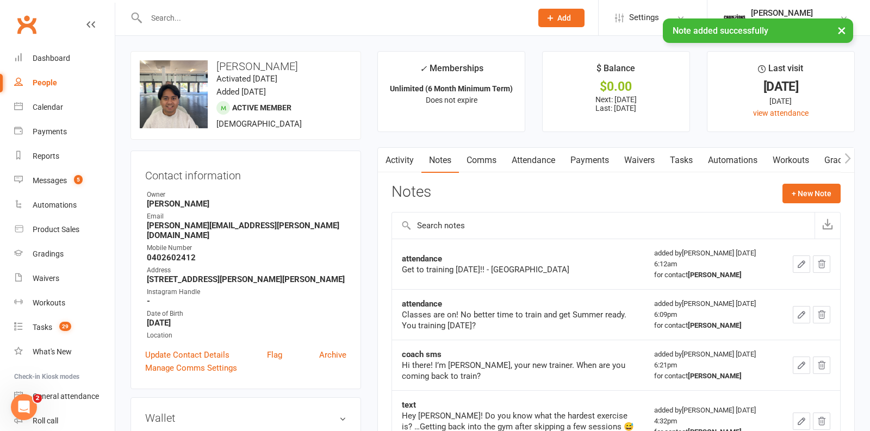
click at [228, 18] on div "× Note added successfully" at bounding box center [427, 18] width 855 height 0
click at [217, 14] on input "text" at bounding box center [333, 17] width 381 height 15
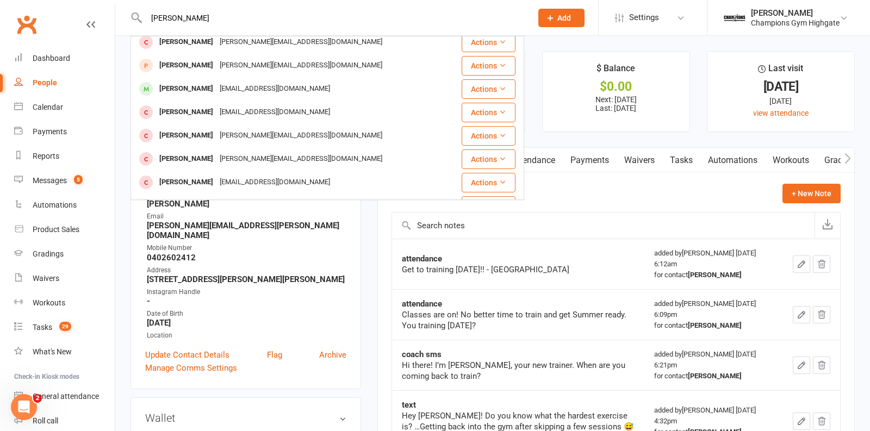
scroll to position [126, 0]
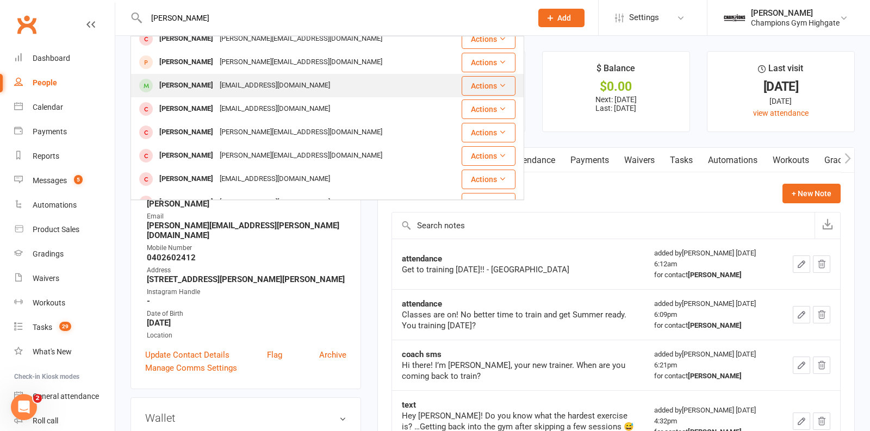
type input "[PERSON_NAME]"
click at [235, 81] on div "[EMAIL_ADDRESS][DOMAIN_NAME]" at bounding box center [274, 86] width 117 height 16
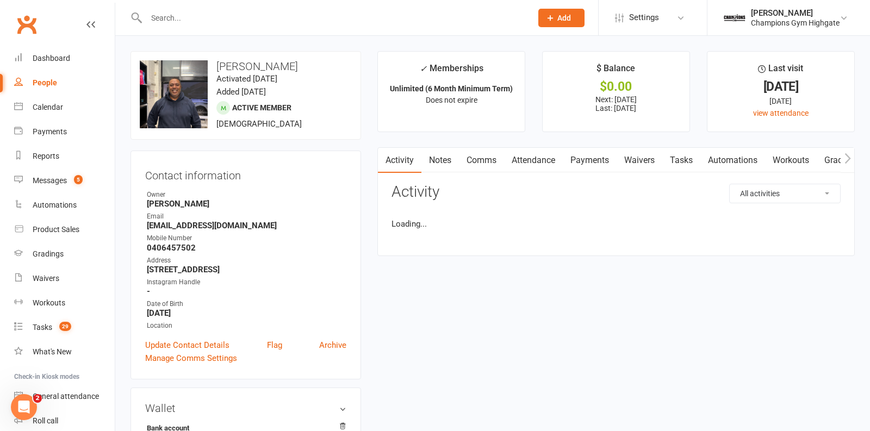
click at [442, 162] on link "Notes" at bounding box center [439, 160] width 37 height 25
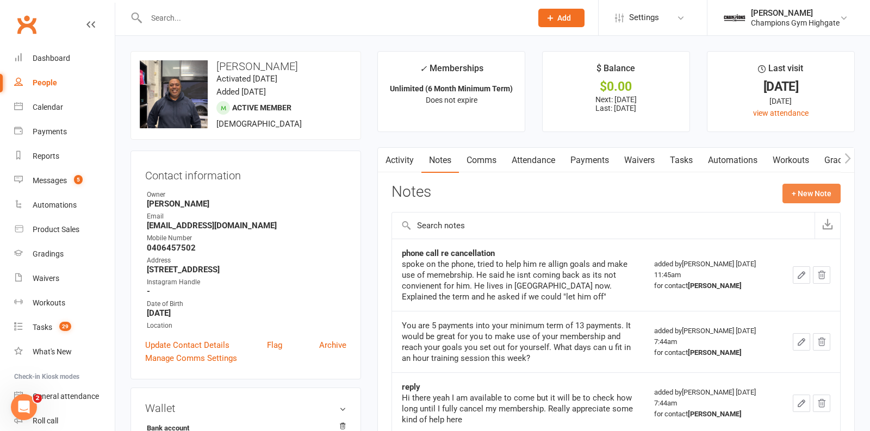
click at [815, 188] on button "+ New Note" at bounding box center [811, 194] width 58 height 20
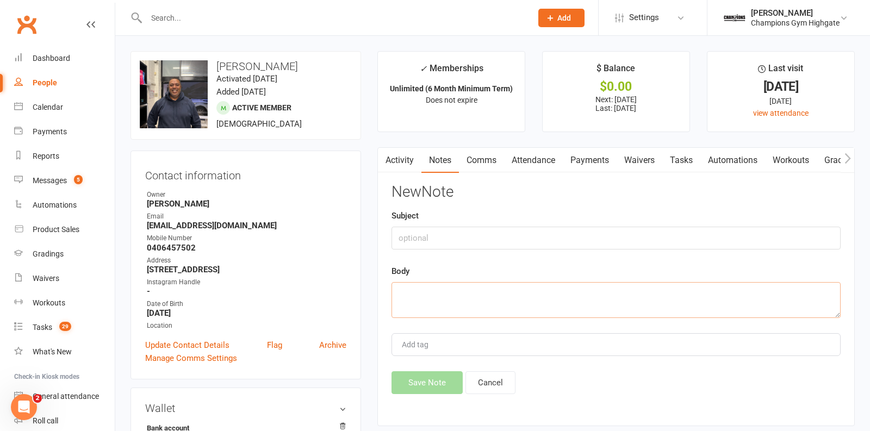
click at [472, 304] on textarea at bounding box center [615, 300] width 449 height 36
paste textarea "Get to training [DATE]!! - [GEOGRAPHIC_DATA]"
type textarea "Get to training [DATE]!! - [GEOGRAPHIC_DATA]"
click at [430, 237] on input "text" at bounding box center [615, 238] width 449 height 23
type input "attendanc e"
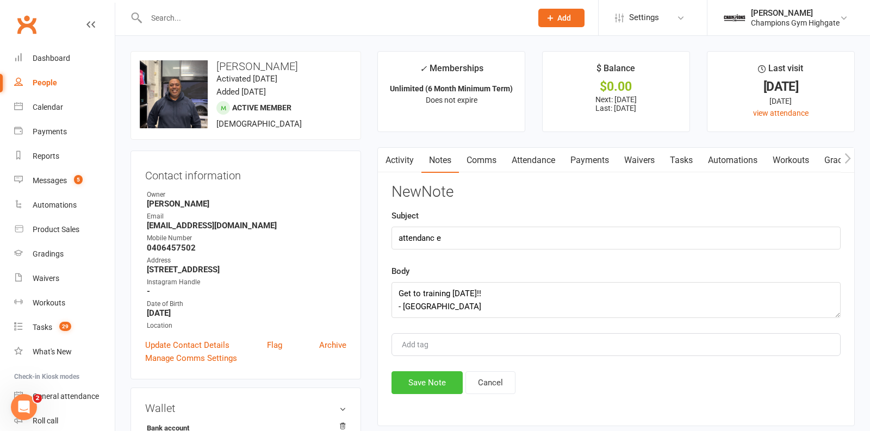
click at [416, 383] on button "Save Note" at bounding box center [426, 382] width 71 height 23
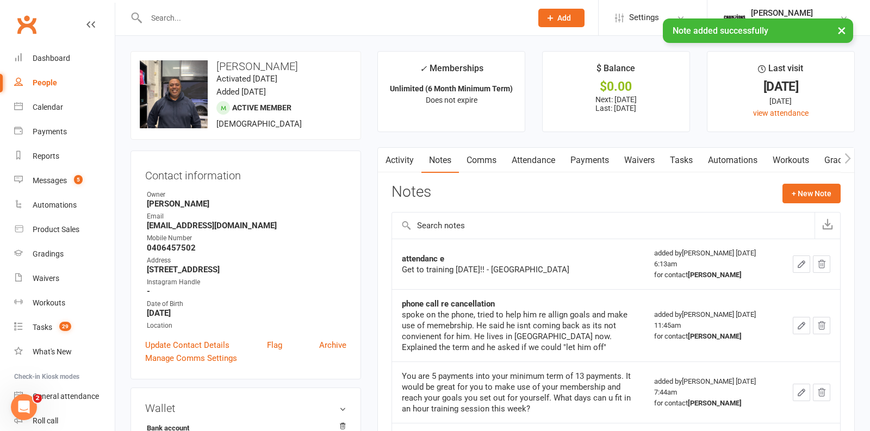
click at [215, 15] on input "text" at bounding box center [333, 17] width 381 height 15
type input "t"
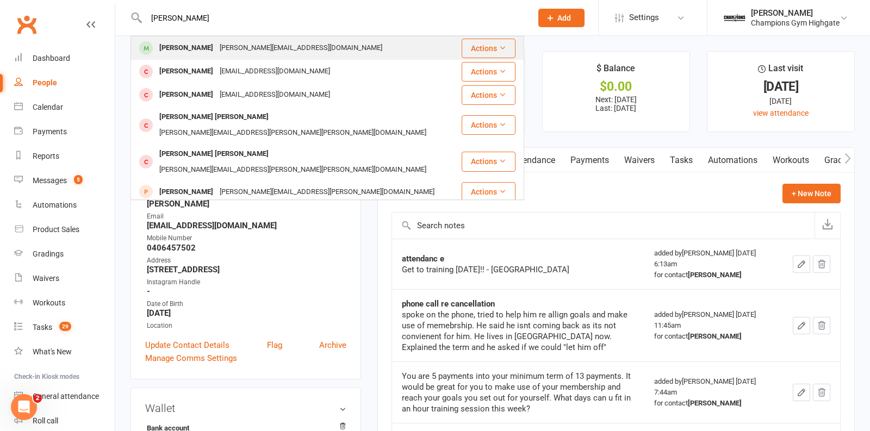
type input "[PERSON_NAME]"
click at [215, 53] on div "[PERSON_NAME]" at bounding box center [186, 48] width 60 height 16
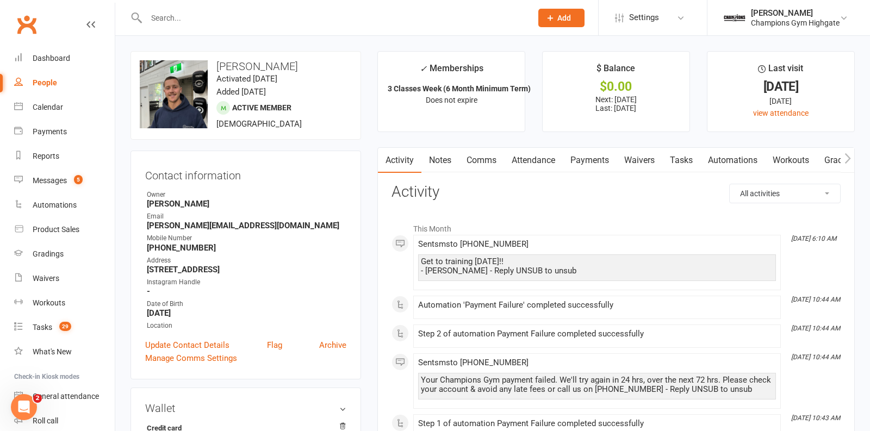
click at [452, 165] on link "Notes" at bounding box center [439, 160] width 37 height 25
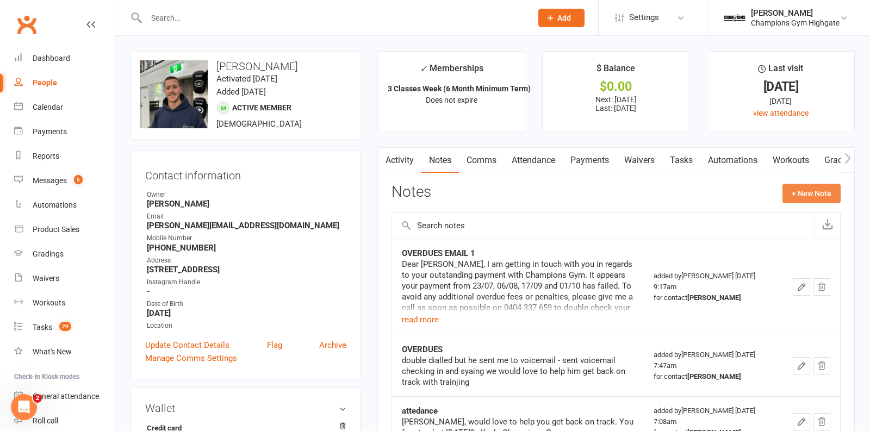
click at [833, 189] on button "+ New Note" at bounding box center [811, 194] width 58 height 20
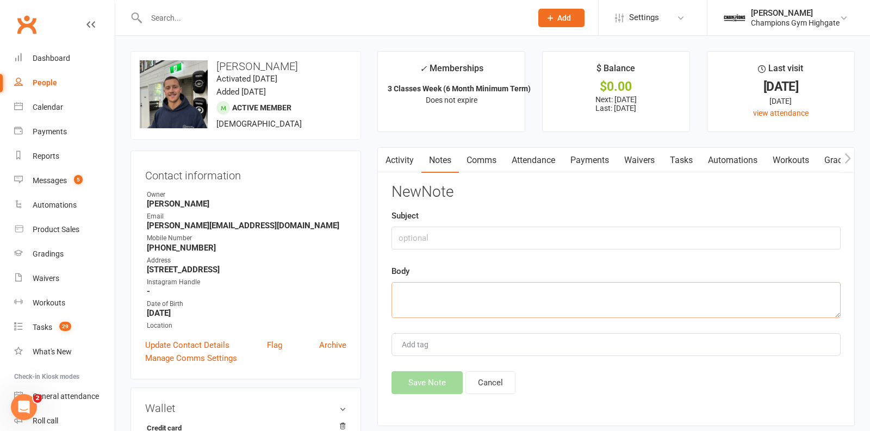
click at [547, 285] on textarea at bounding box center [615, 300] width 449 height 36
paste textarea "Get to training [DATE]!! - [GEOGRAPHIC_DATA]"
type textarea "Get to training [DATE]!! - [GEOGRAPHIC_DATA]"
click at [439, 232] on input "text" at bounding box center [615, 238] width 449 height 23
type input "attendance"
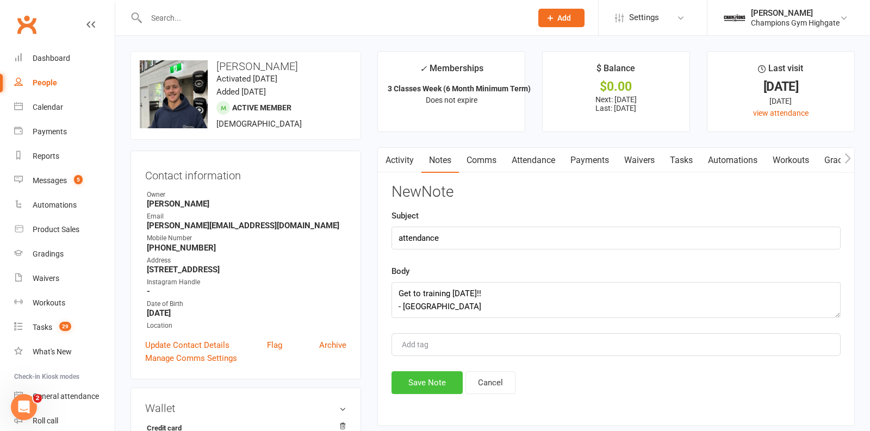
click at [409, 381] on button "Save Note" at bounding box center [426, 382] width 71 height 23
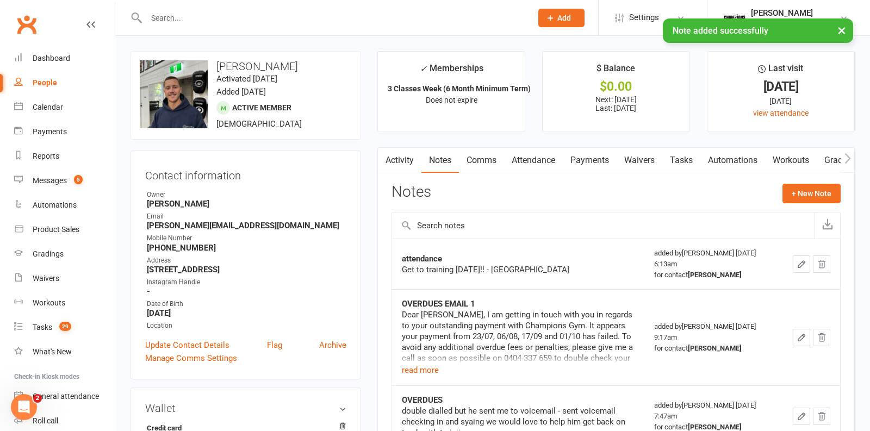
click at [183, 18] on div "× Note added successfully" at bounding box center [427, 18] width 855 height 0
click at [178, 16] on input "text" at bounding box center [333, 17] width 381 height 15
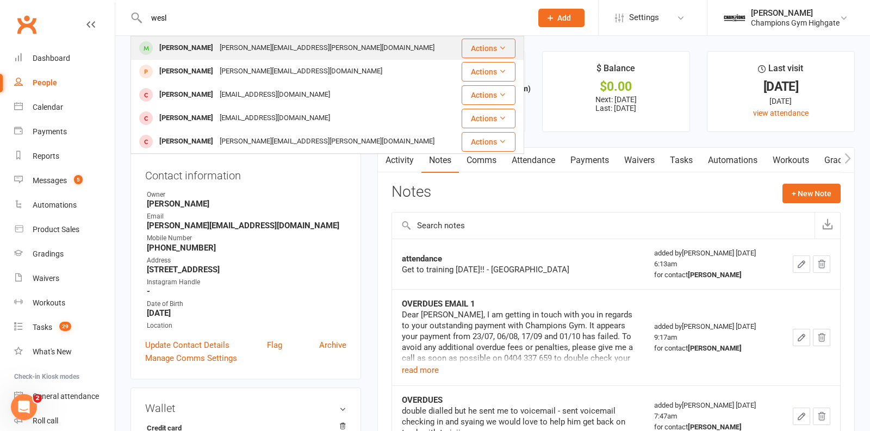
type input "wesl"
click at [209, 49] on div "[PERSON_NAME]" at bounding box center [186, 48] width 60 height 16
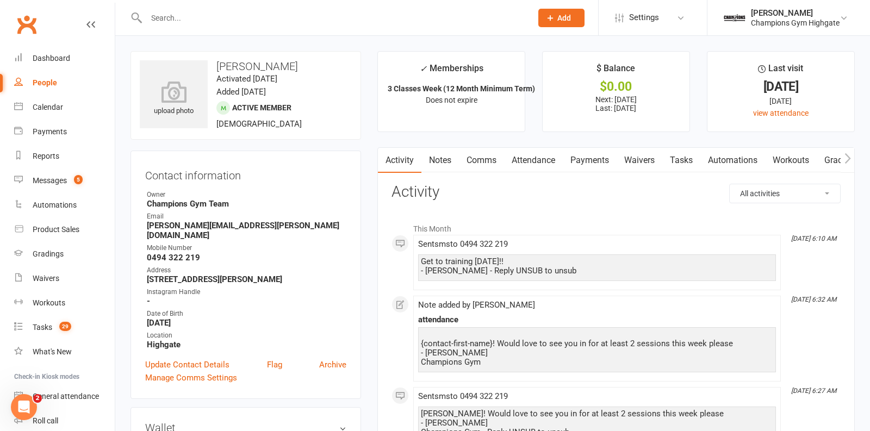
click at [448, 162] on link "Notes" at bounding box center [439, 160] width 37 height 25
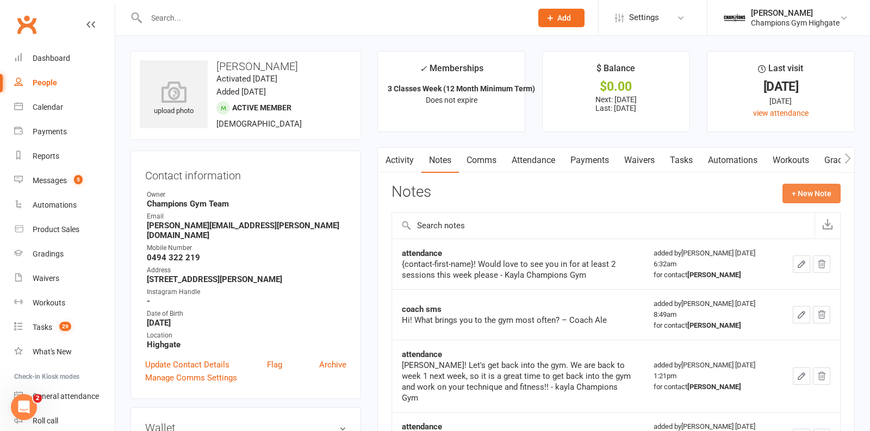
click at [799, 192] on button "+ New Note" at bounding box center [811, 194] width 58 height 20
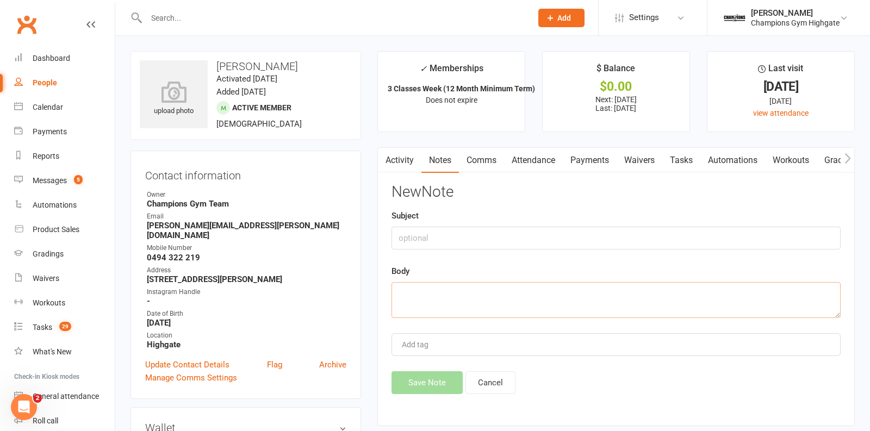
click at [482, 302] on textarea at bounding box center [615, 300] width 449 height 36
paste textarea "Get to training [DATE]!! - [GEOGRAPHIC_DATA]"
type textarea "Get to training [DATE]!! - [GEOGRAPHIC_DATA]"
click at [419, 245] on input "text" at bounding box center [615, 238] width 449 height 23
type input "attendance"
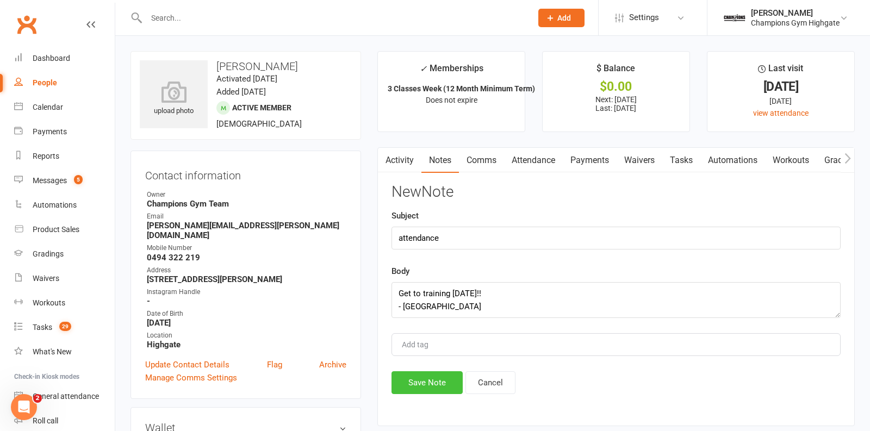
click at [412, 383] on button "Save Note" at bounding box center [426, 382] width 71 height 23
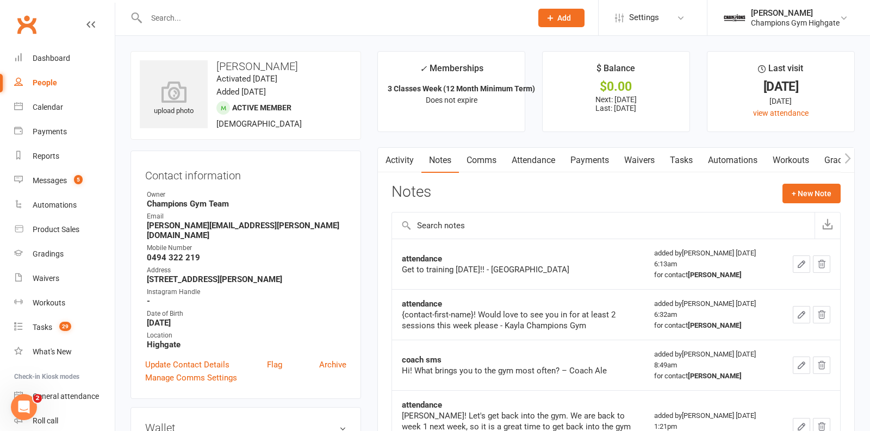
click at [172, 14] on input "text" at bounding box center [333, 17] width 381 height 15
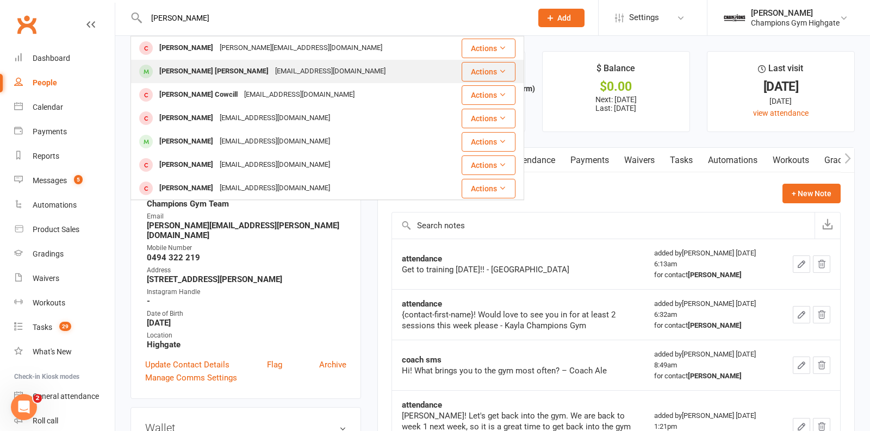
type input "[PERSON_NAME]"
click at [167, 65] on div "[PERSON_NAME] [PERSON_NAME]" at bounding box center [214, 72] width 116 height 16
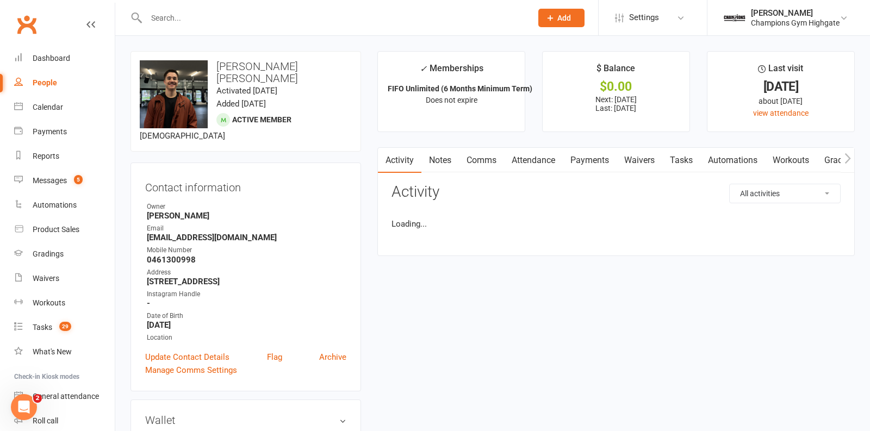
click at [442, 157] on link "Notes" at bounding box center [439, 160] width 37 height 25
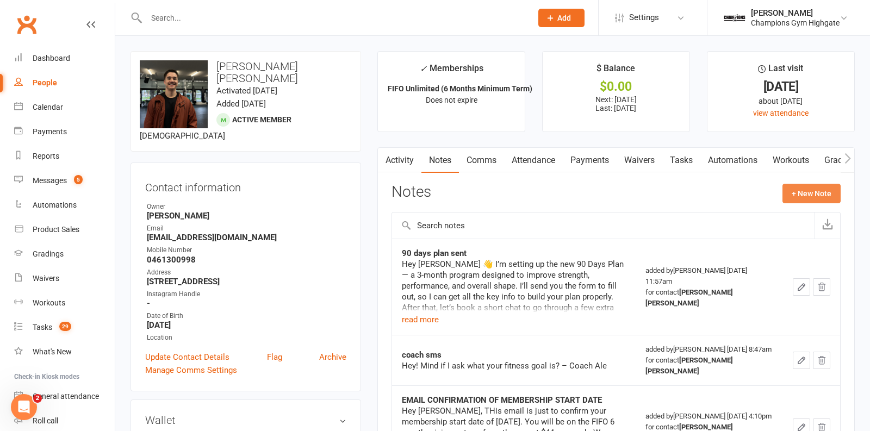
click at [797, 193] on button "+ New Note" at bounding box center [811, 194] width 58 height 20
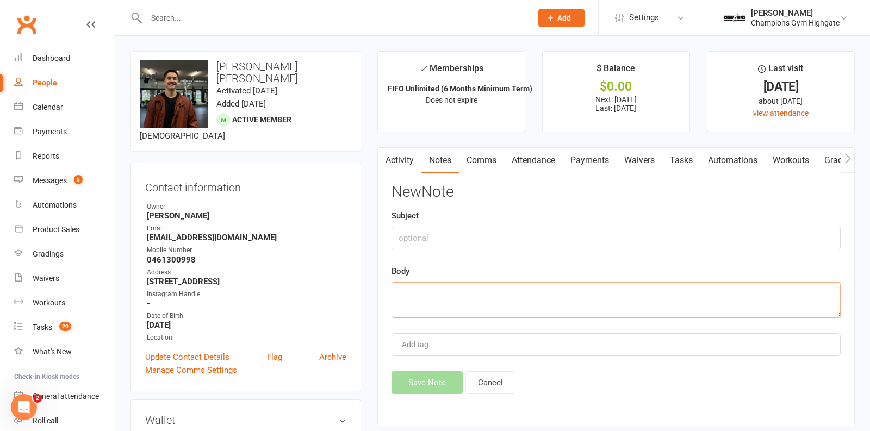
click at [445, 298] on textarea at bounding box center [615, 300] width 449 height 36
paste textarea "Get to training [DATE]!! - [GEOGRAPHIC_DATA]"
type textarea "Get to training [DATE]!! - [GEOGRAPHIC_DATA]"
click at [415, 235] on input "text" at bounding box center [615, 238] width 449 height 23
type input "attendance"
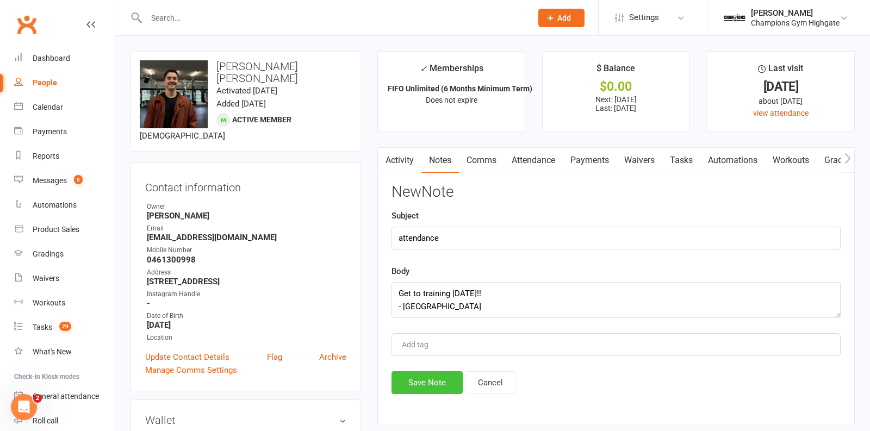
click at [411, 380] on button "Save Note" at bounding box center [426, 382] width 71 height 23
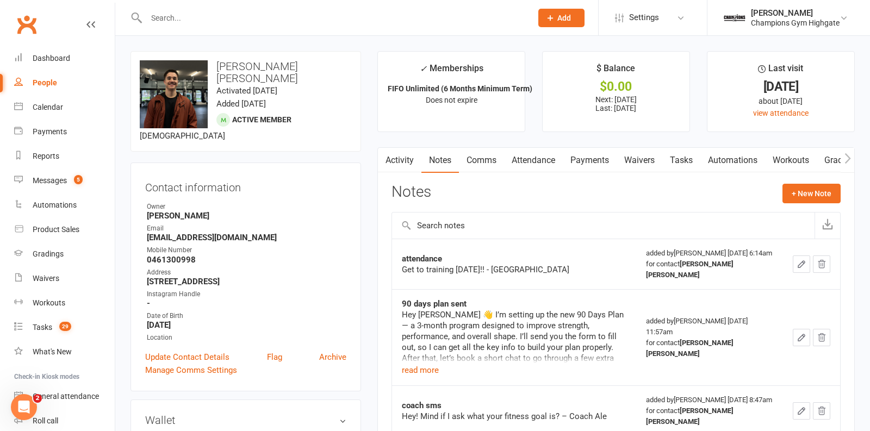
click at [205, 23] on input "text" at bounding box center [333, 17] width 381 height 15
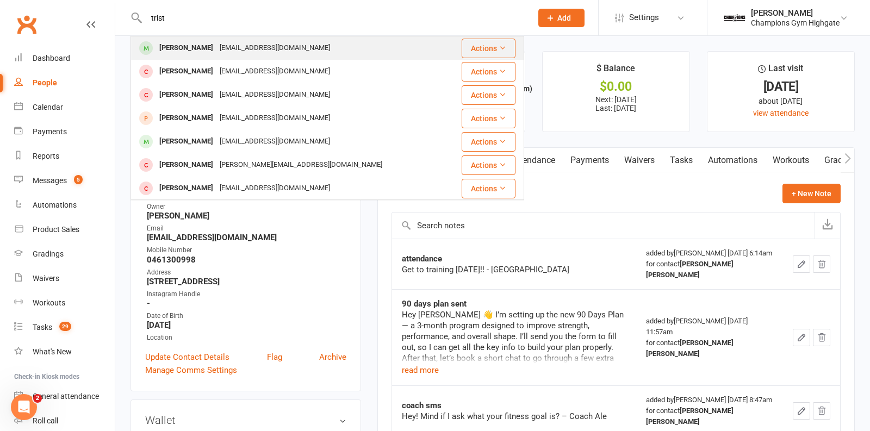
type input "trist"
click at [204, 54] on div "[PERSON_NAME]" at bounding box center [186, 48] width 60 height 16
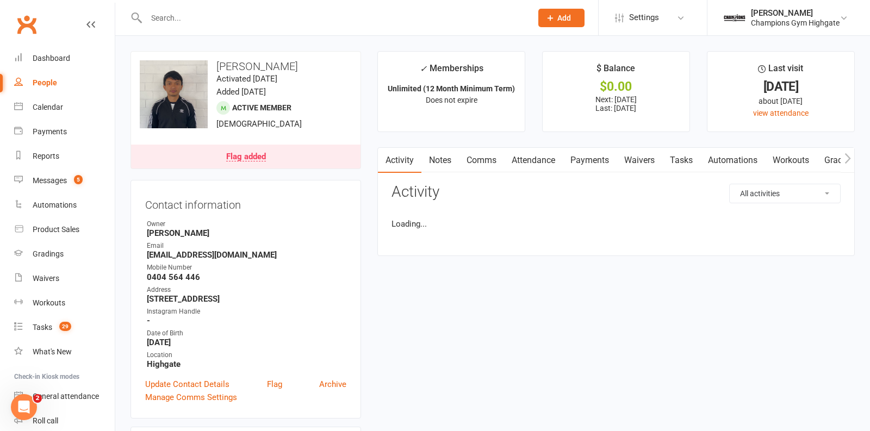
click at [441, 160] on link "Notes" at bounding box center [439, 160] width 37 height 25
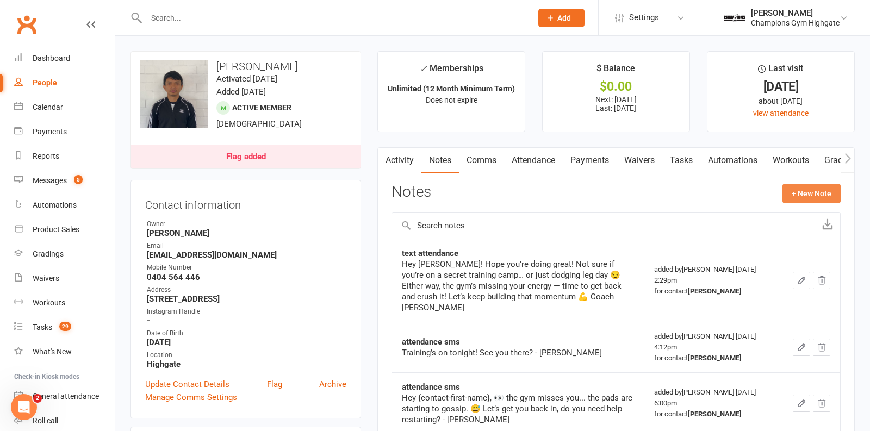
click at [800, 185] on button "+ New Note" at bounding box center [811, 194] width 58 height 20
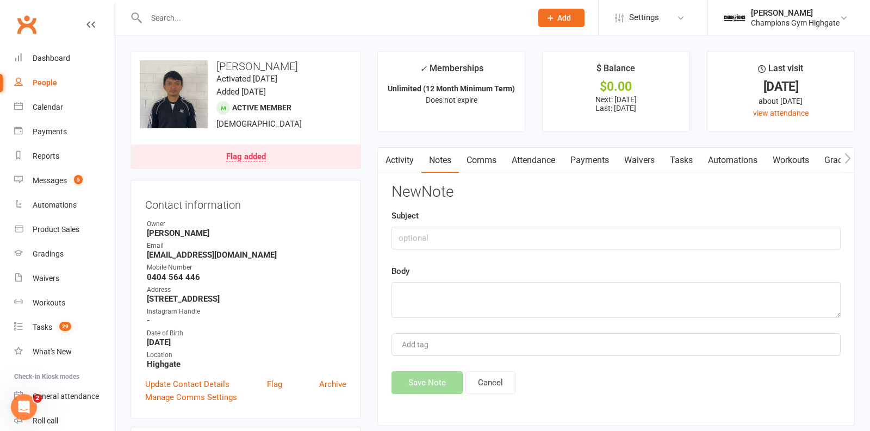
click at [506, 273] on div "Body" at bounding box center [615, 291] width 449 height 53
click at [496, 282] on textarea at bounding box center [615, 300] width 449 height 36
paste textarea "Get to training [DATE]!! - [GEOGRAPHIC_DATA]"
type textarea "Get to training [DATE]!! - [GEOGRAPHIC_DATA]"
click at [446, 239] on input "text" at bounding box center [615, 238] width 449 height 23
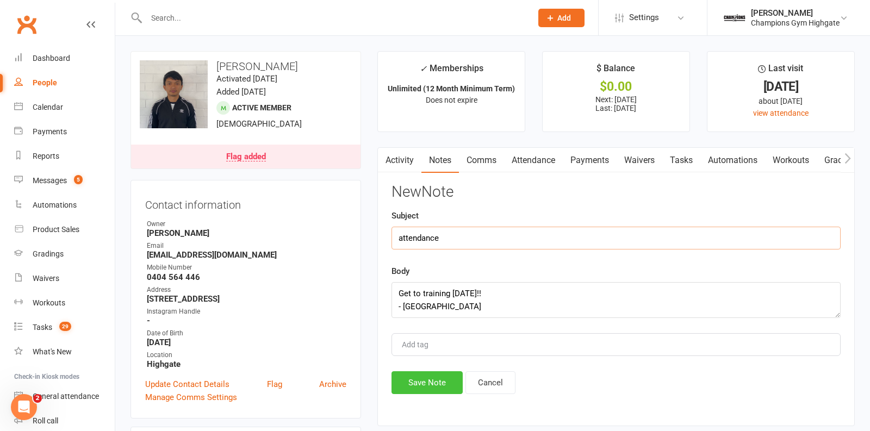
type input "attendance"
click at [410, 389] on button "Save Note" at bounding box center [426, 382] width 71 height 23
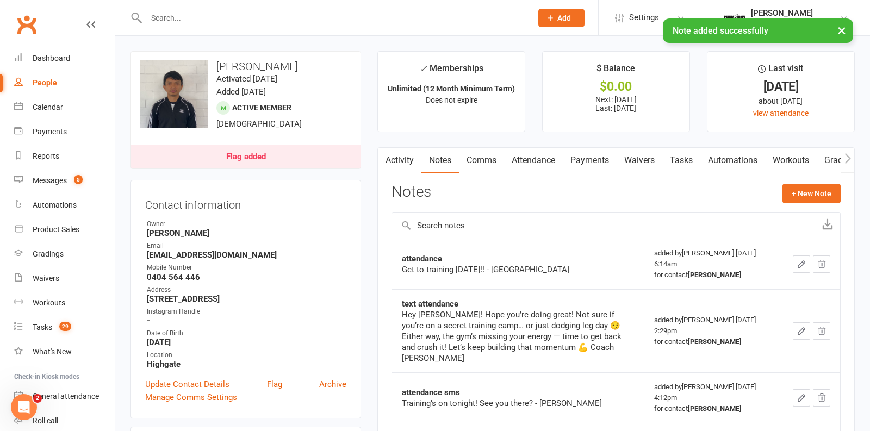
click at [240, 18] on div "× Note added successfully" at bounding box center [427, 18] width 855 height 0
click at [227, 17] on input "text" at bounding box center [333, 17] width 381 height 15
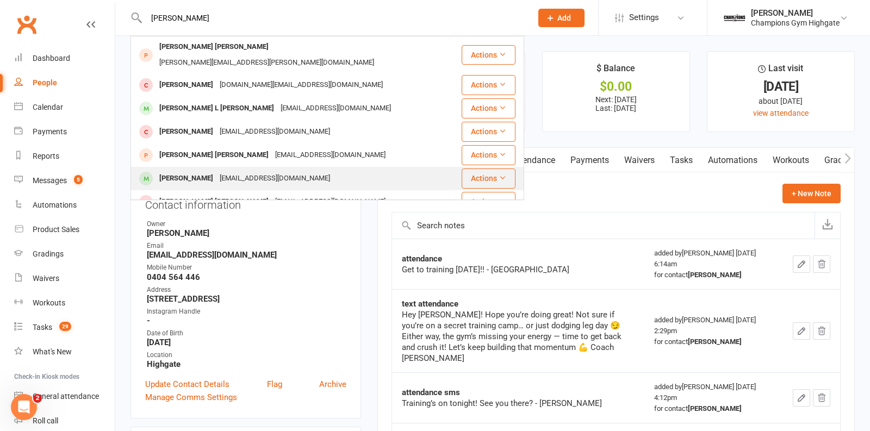
type input "[PERSON_NAME]"
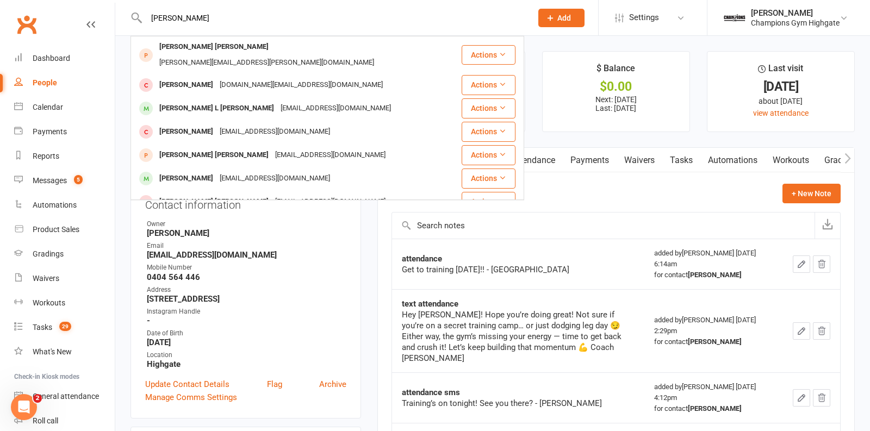
click at [192, 167] on div "[PERSON_NAME] [EMAIL_ADDRESS][DOMAIN_NAME]" at bounding box center [296, 178] width 329 height 22
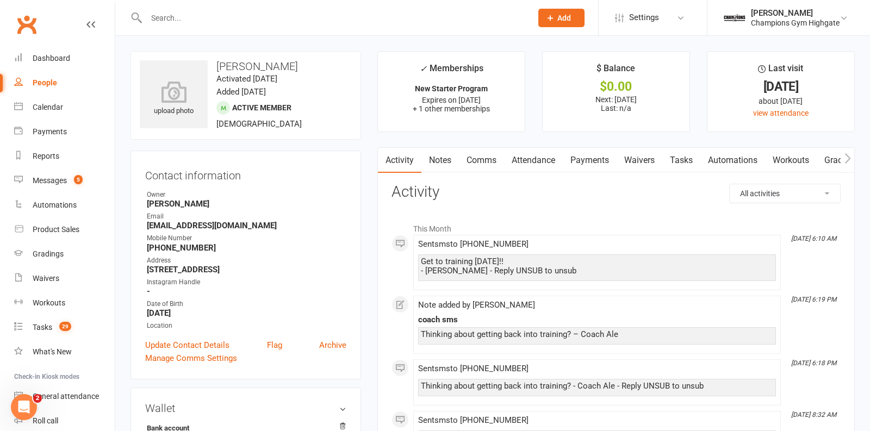
click at [446, 159] on link "Notes" at bounding box center [439, 160] width 37 height 25
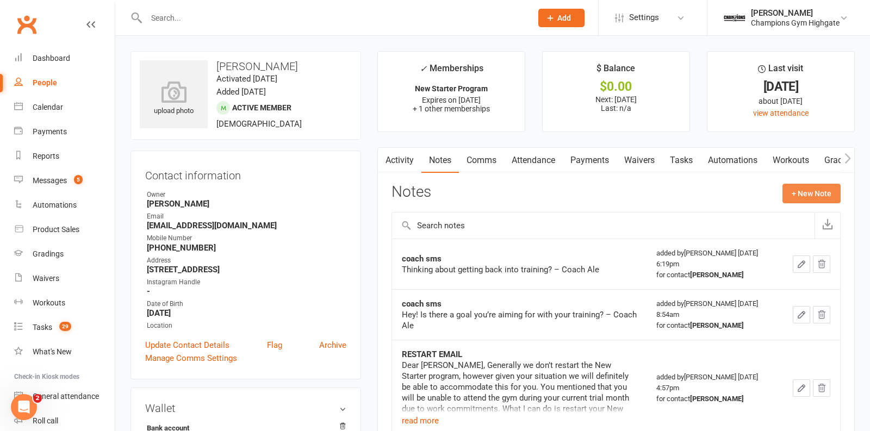
click at [804, 184] on button "+ New Note" at bounding box center [811, 194] width 58 height 20
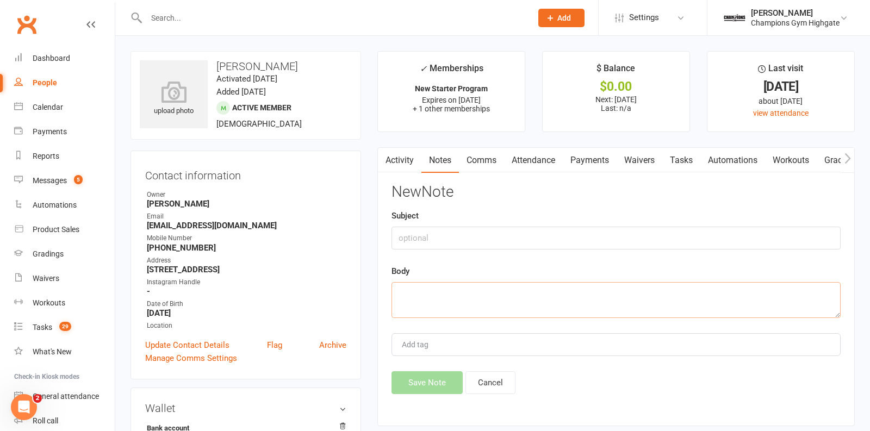
click at [480, 295] on textarea at bounding box center [615, 300] width 449 height 36
paste textarea "Get to training [DATE]!! - [GEOGRAPHIC_DATA]"
type textarea "Get to training [DATE]!! - [GEOGRAPHIC_DATA]"
click at [439, 228] on input "text" at bounding box center [615, 238] width 449 height 23
type input "attendance"
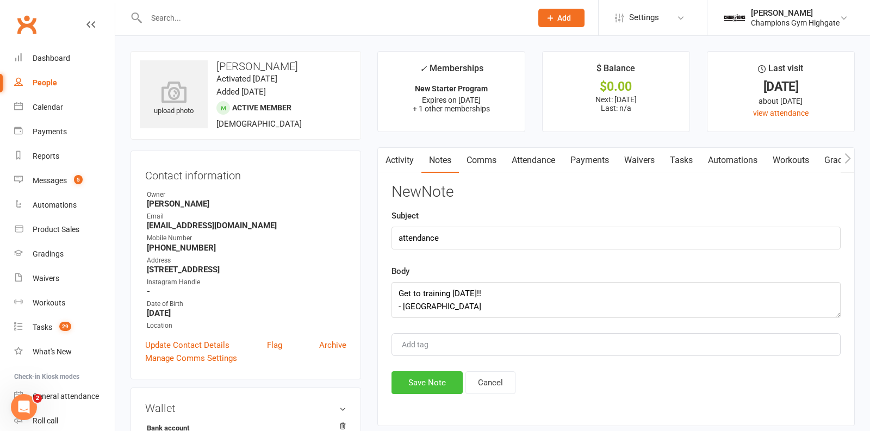
click at [423, 384] on button "Save Note" at bounding box center [426, 382] width 71 height 23
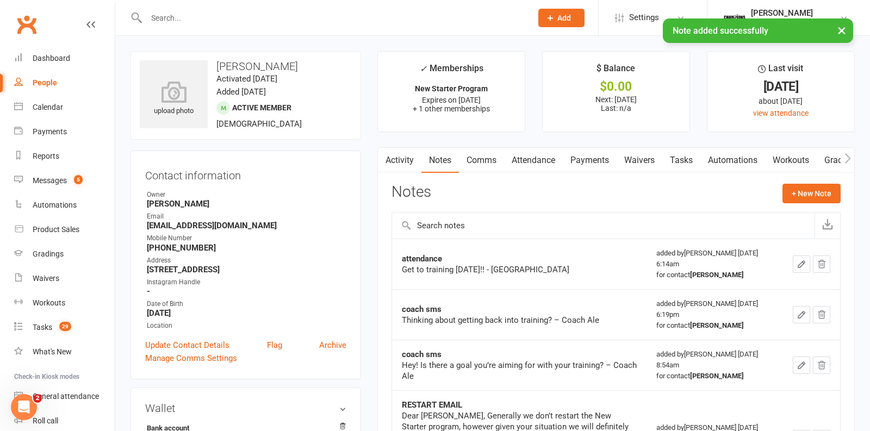
click at [251, 18] on div "× Note added successfully" at bounding box center [427, 18] width 855 height 0
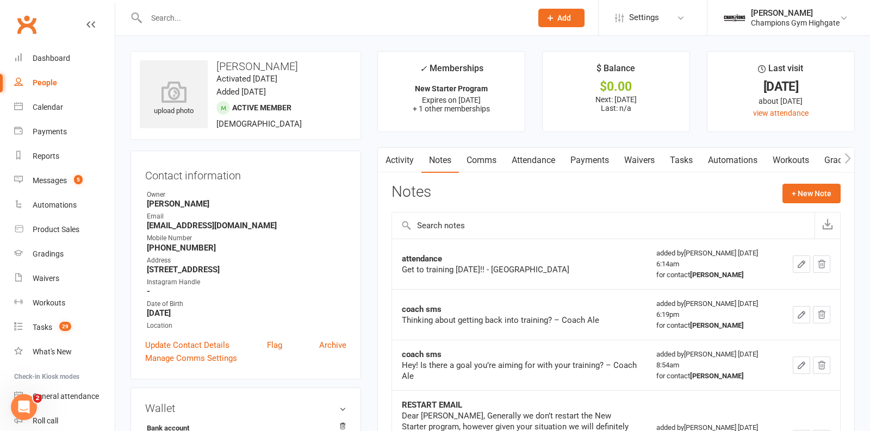
click at [234, 17] on input "text" at bounding box center [333, 17] width 381 height 15
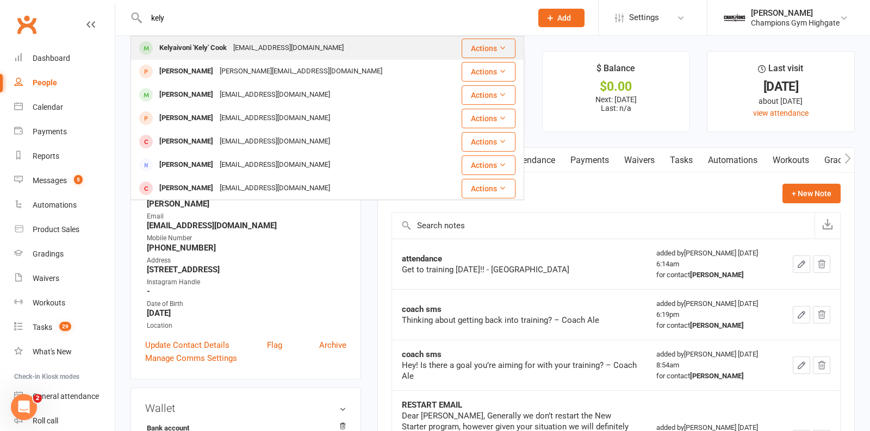
type input "kely"
click at [206, 54] on div "Kelyaivoni 'Kely' Cook" at bounding box center [193, 48] width 74 height 16
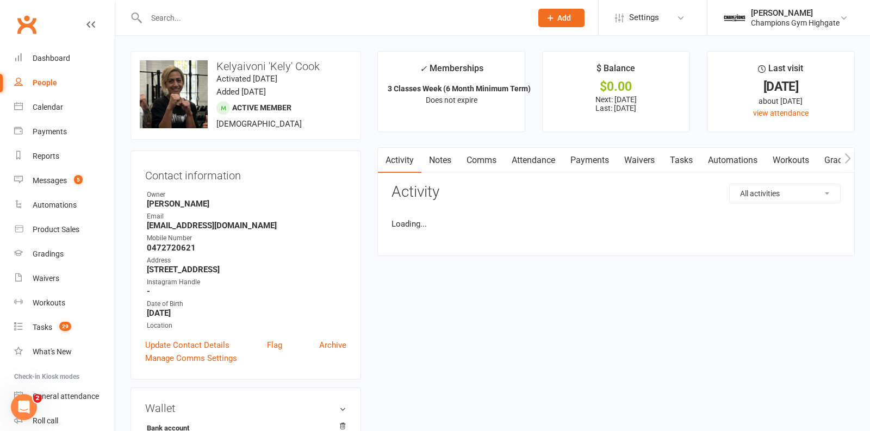
click at [444, 159] on link "Notes" at bounding box center [439, 160] width 37 height 25
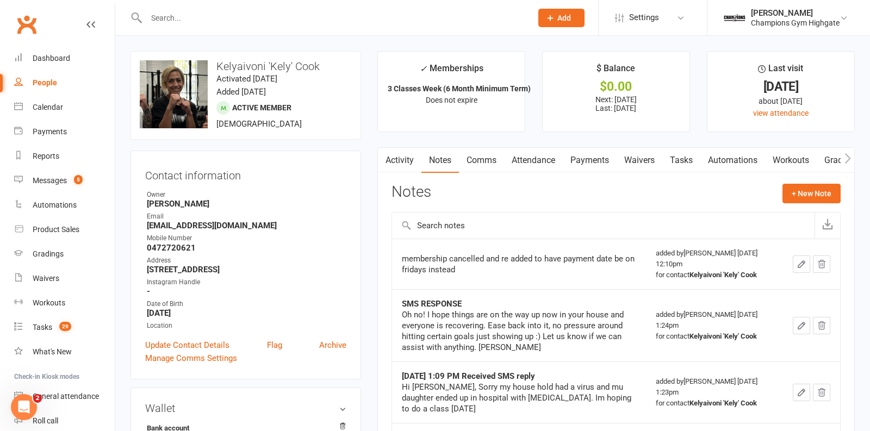
click at [772, 193] on div "Notes + New Note" at bounding box center [615, 198] width 449 height 28
click at [805, 190] on button "+ New Note" at bounding box center [811, 194] width 58 height 20
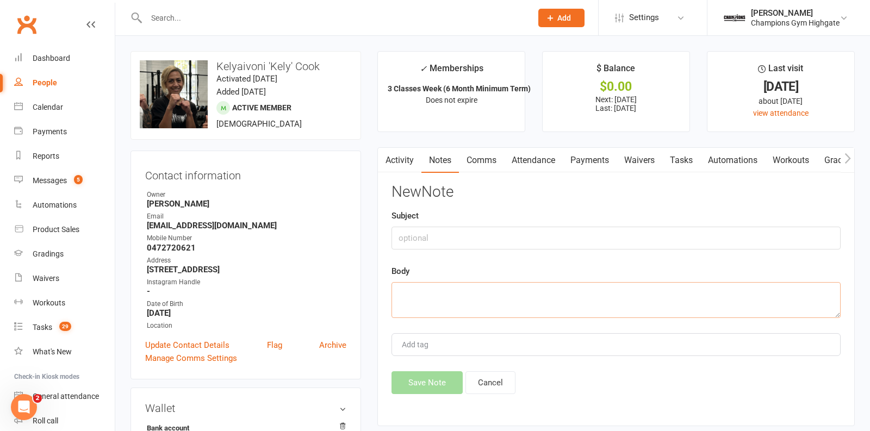
click at [490, 310] on textarea at bounding box center [615, 300] width 449 height 36
paste textarea "Get to training [DATE]!! - [GEOGRAPHIC_DATA]"
type textarea "Get to training [DATE]!! - [GEOGRAPHIC_DATA]"
click at [427, 238] on input "text" at bounding box center [615, 238] width 449 height 23
type input "attendance"
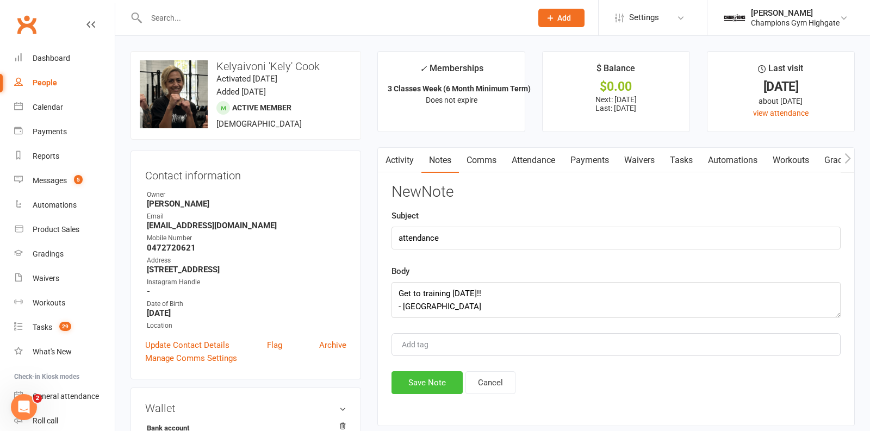
click at [413, 385] on button "Save Note" at bounding box center [426, 382] width 71 height 23
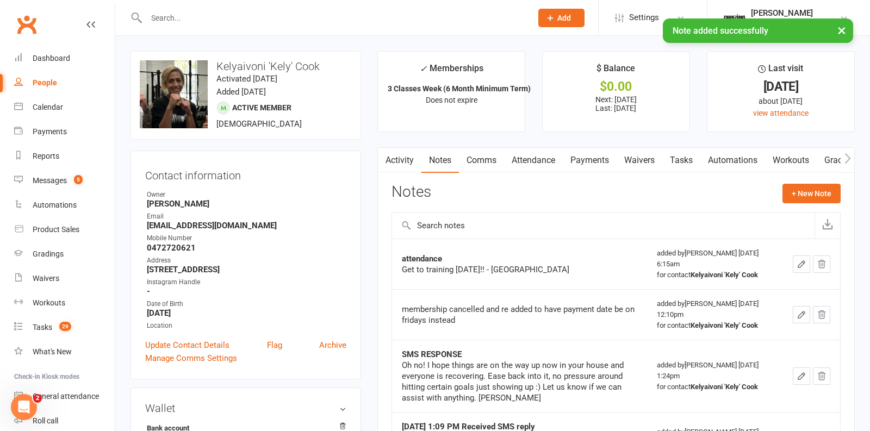
click at [207, 17] on input "text" at bounding box center [333, 17] width 381 height 15
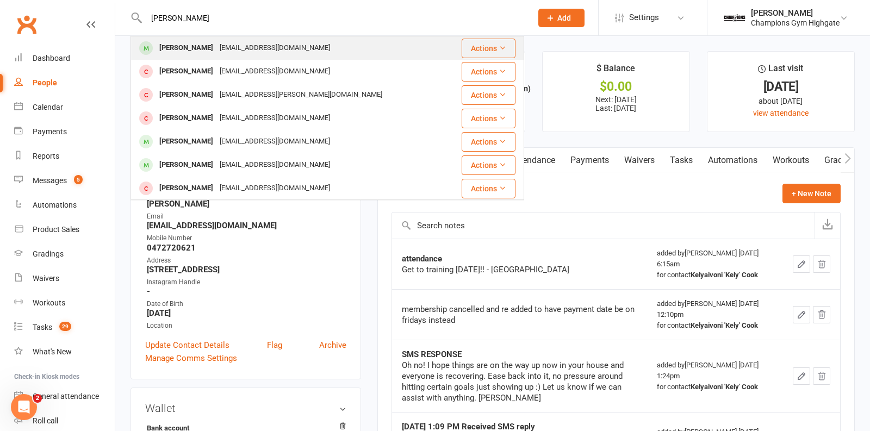
type input "[PERSON_NAME]"
click at [190, 45] on div "[PERSON_NAME]" at bounding box center [186, 48] width 60 height 16
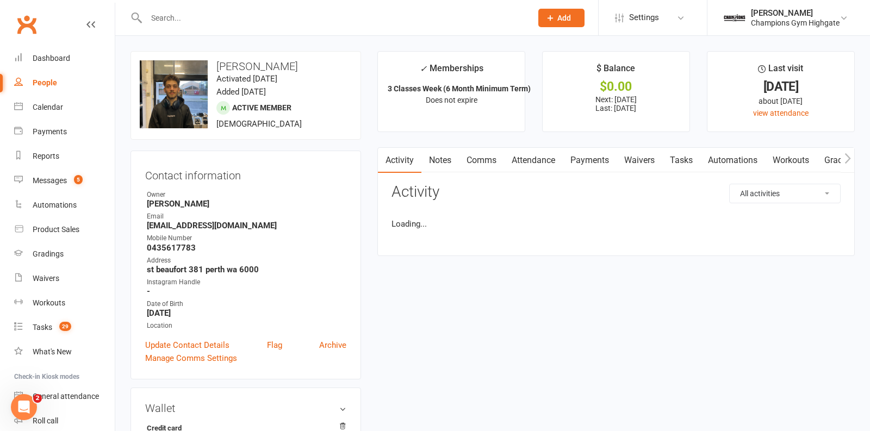
click at [442, 159] on link "Notes" at bounding box center [439, 160] width 37 height 25
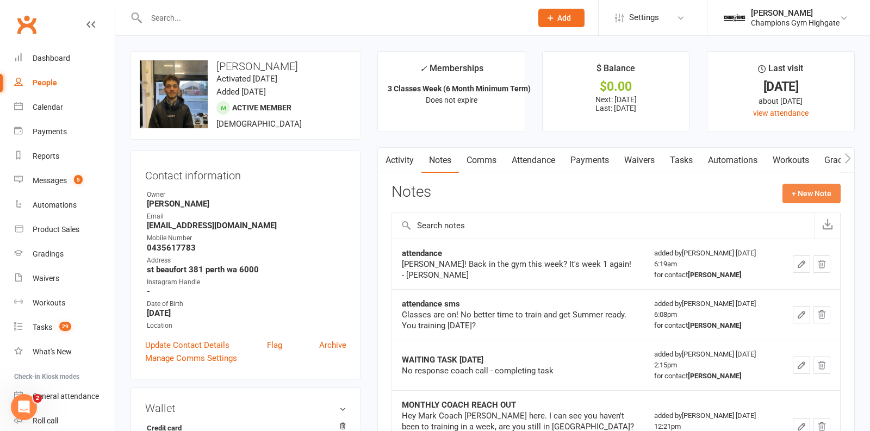
click at [809, 187] on button "+ New Note" at bounding box center [811, 194] width 58 height 20
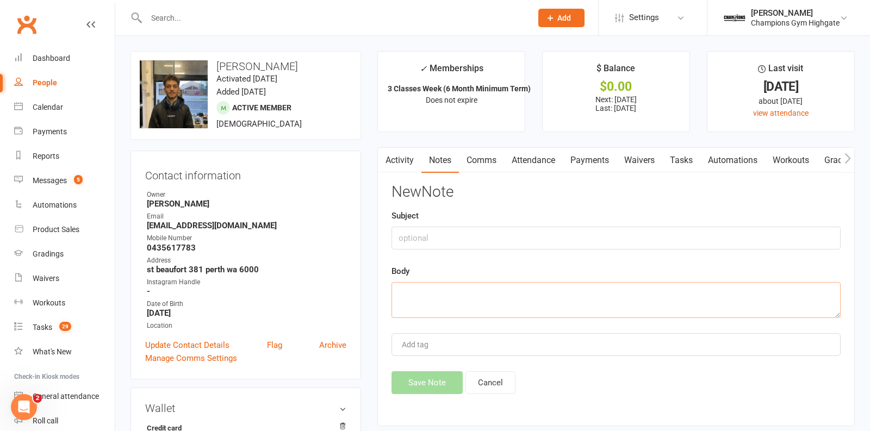
click at [438, 310] on textarea at bounding box center [615, 300] width 449 height 36
paste textarea "Get to training [DATE]!! - [GEOGRAPHIC_DATA]"
type textarea "Get to training [DATE]!! - [GEOGRAPHIC_DATA]"
click at [426, 234] on input "text" at bounding box center [615, 238] width 449 height 23
type input "attendacne"
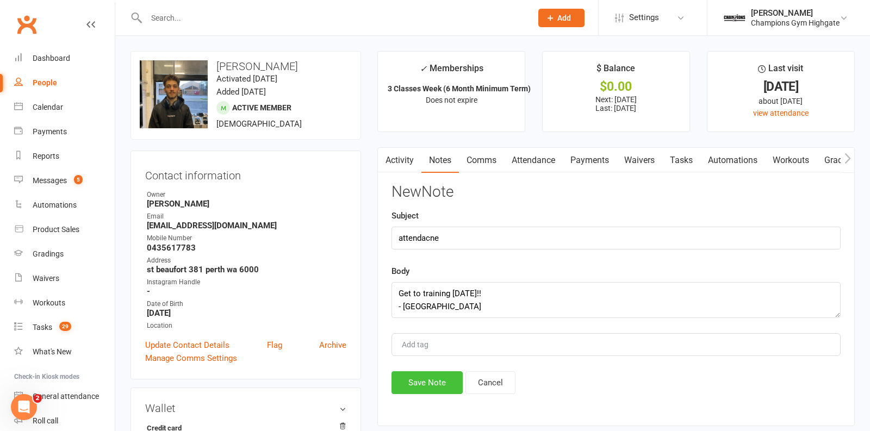
click at [431, 388] on button "Save Note" at bounding box center [426, 382] width 71 height 23
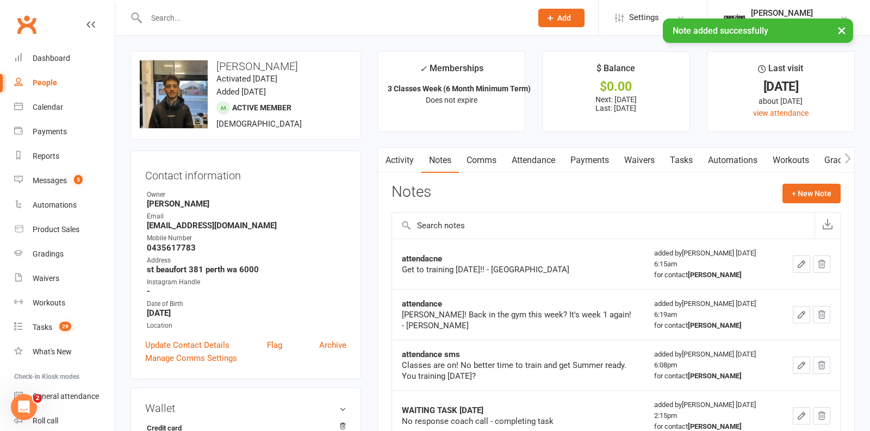
click at [252, 18] on div "× Note added successfully" at bounding box center [427, 18] width 855 height 0
click at [222, 18] on div "× Note added successfully" at bounding box center [427, 18] width 855 height 0
click at [164, 17] on input "text" at bounding box center [333, 17] width 381 height 15
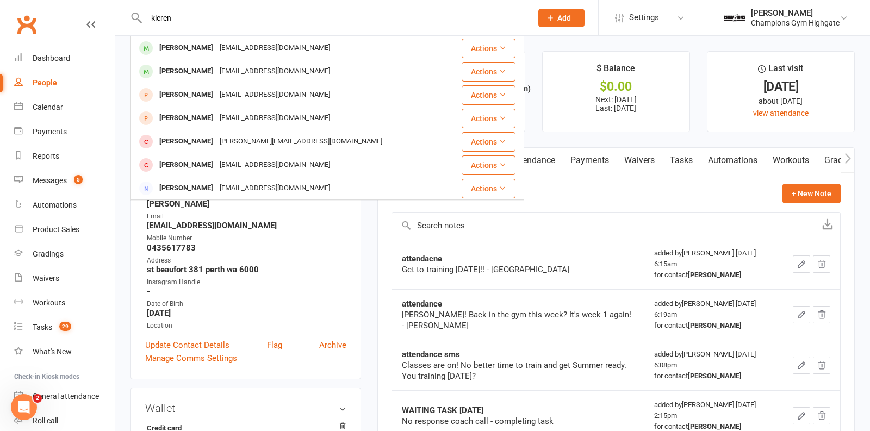
type input "kieren"
click at [197, 49] on div "[PERSON_NAME]" at bounding box center [186, 48] width 60 height 16
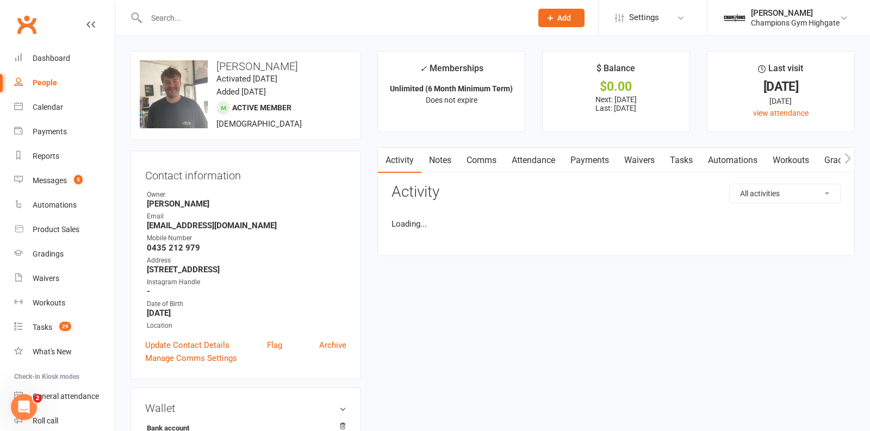
click at [448, 164] on link "Notes" at bounding box center [439, 160] width 37 height 25
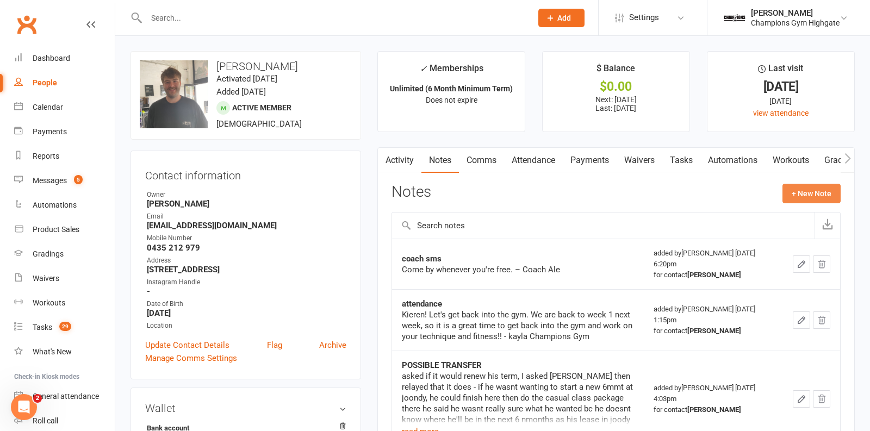
click at [805, 198] on button "+ New Note" at bounding box center [811, 194] width 58 height 20
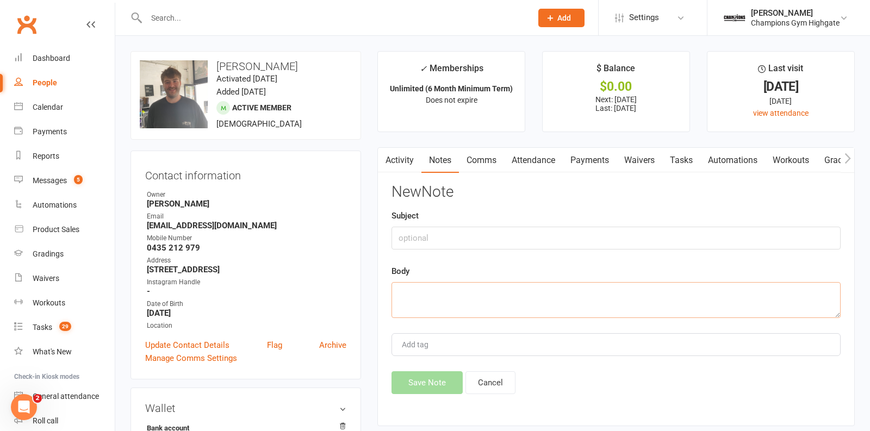
click at [548, 283] on textarea at bounding box center [615, 300] width 449 height 36
paste textarea "Get to training [DATE]!! - [GEOGRAPHIC_DATA]"
type textarea "Get to training [DATE]!! - [GEOGRAPHIC_DATA]"
click at [452, 236] on input "text" at bounding box center [615, 238] width 449 height 23
type input "attendance"
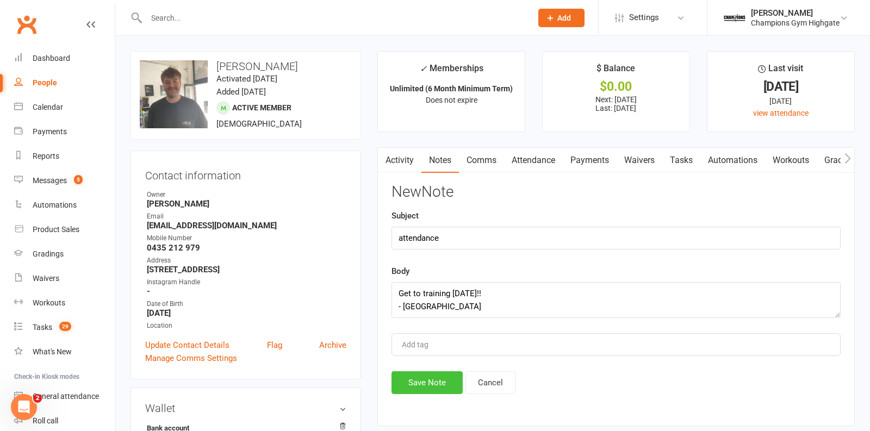
click at [427, 384] on button "Save Note" at bounding box center [426, 382] width 71 height 23
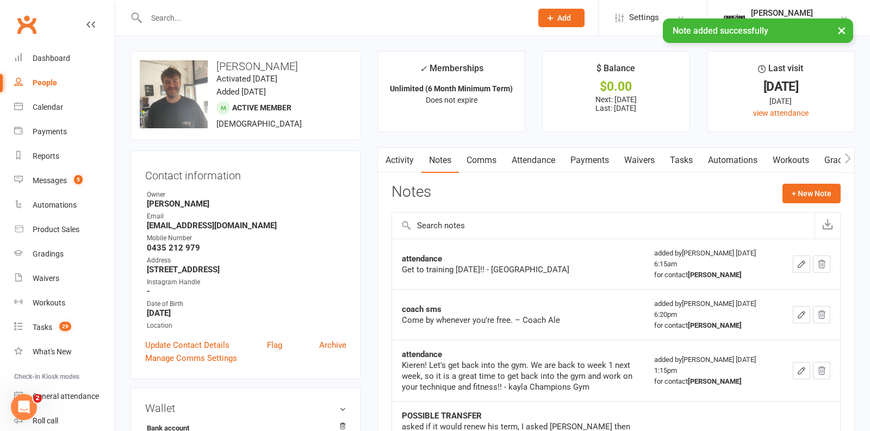
click at [227, 15] on input "text" at bounding box center [333, 17] width 381 height 15
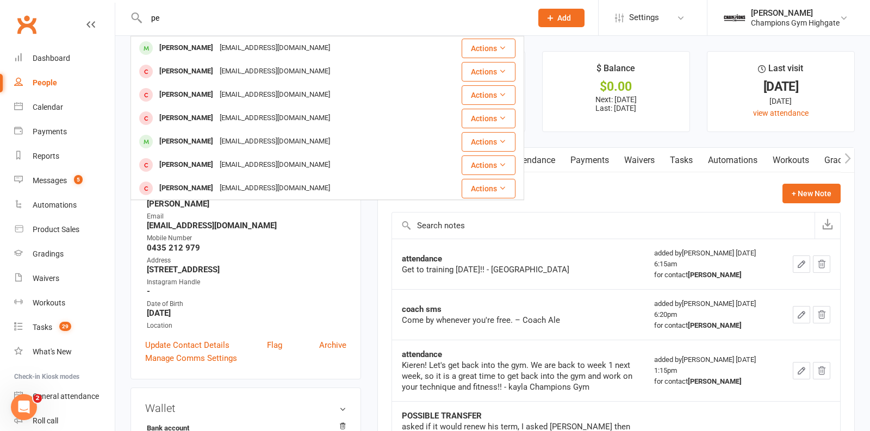
type input "p"
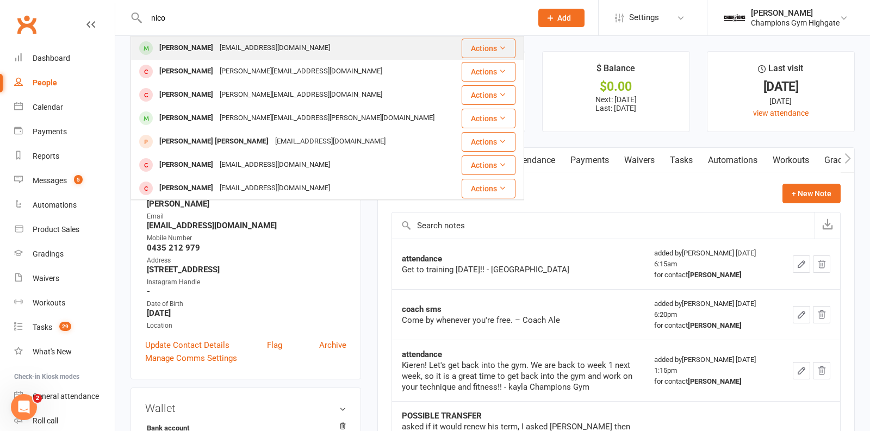
type input "nico"
click at [216, 46] on div "[EMAIL_ADDRESS][DOMAIN_NAME]" at bounding box center [274, 48] width 117 height 16
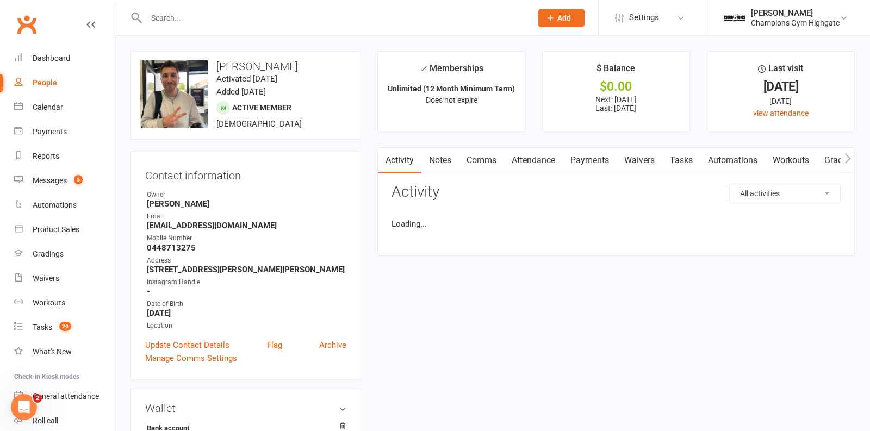
click at [451, 158] on link "Notes" at bounding box center [439, 160] width 37 height 25
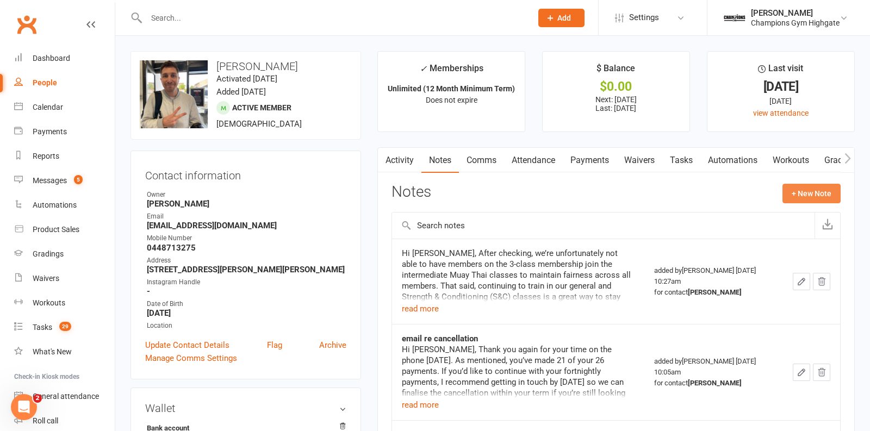
click at [791, 193] on button "+ New Note" at bounding box center [811, 194] width 58 height 20
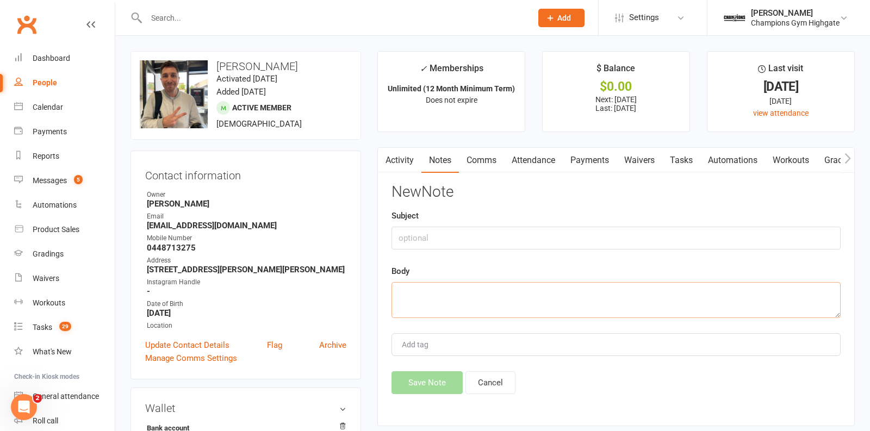
click at [480, 293] on textarea at bounding box center [615, 300] width 449 height 36
paste textarea "Get to training [DATE]!! - [GEOGRAPHIC_DATA]"
type textarea "Get to training [DATE]!! - [GEOGRAPHIC_DATA]"
click at [439, 237] on input "text" at bounding box center [615, 238] width 449 height 23
click at [405, 234] on input "atendance" at bounding box center [615, 238] width 449 height 23
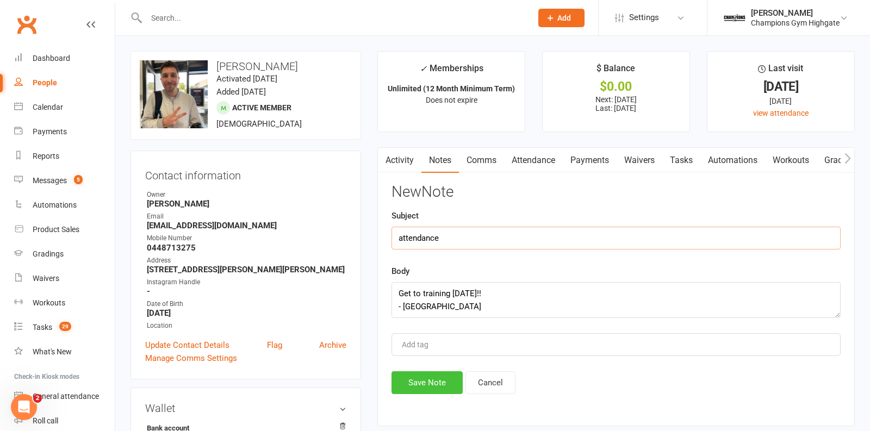
type input "attendance"
click at [420, 380] on button "Save Note" at bounding box center [426, 382] width 71 height 23
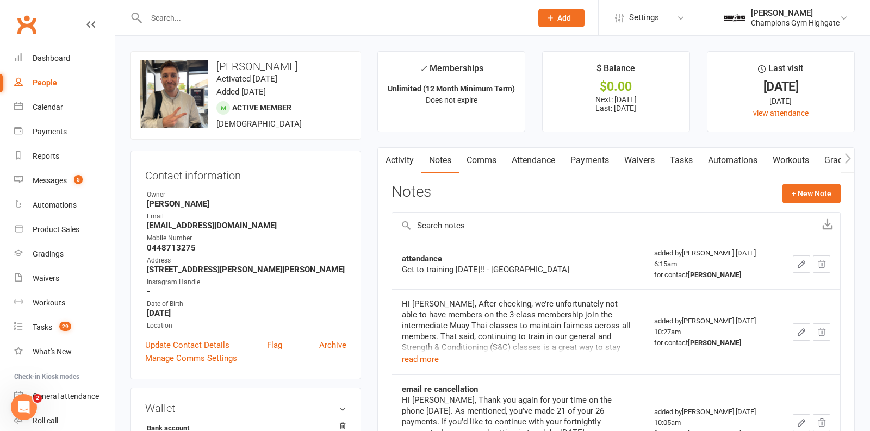
click at [186, 22] on input "text" at bounding box center [333, 17] width 381 height 15
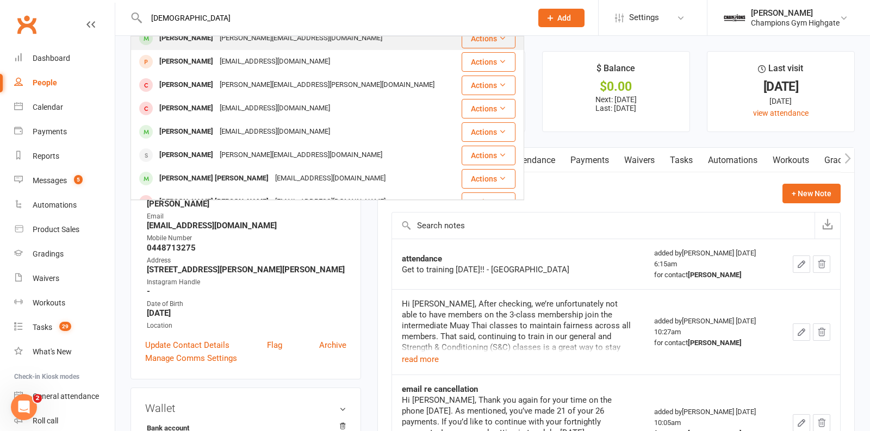
scroll to position [107, 0]
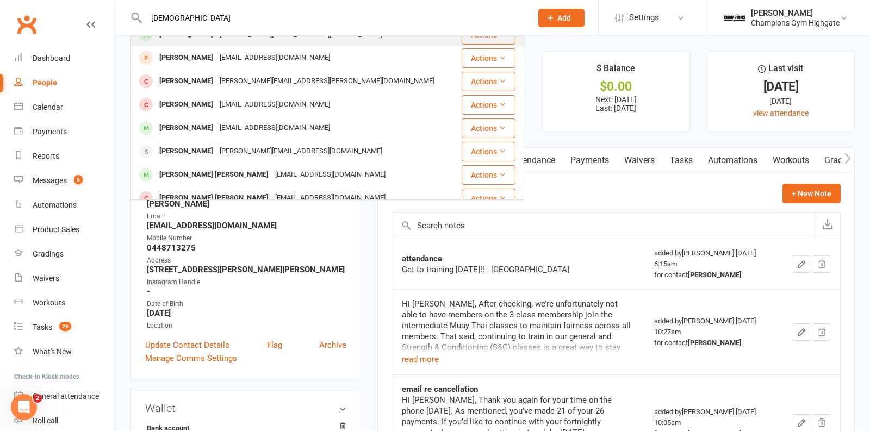
type input "[DEMOGRAPHIC_DATA]"
click at [208, 130] on div "[PERSON_NAME]" at bounding box center [186, 128] width 60 height 16
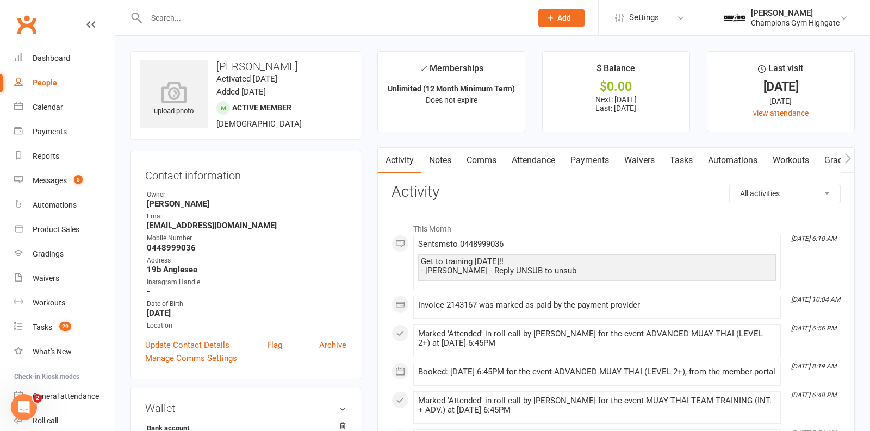
click at [441, 163] on link "Notes" at bounding box center [439, 160] width 37 height 25
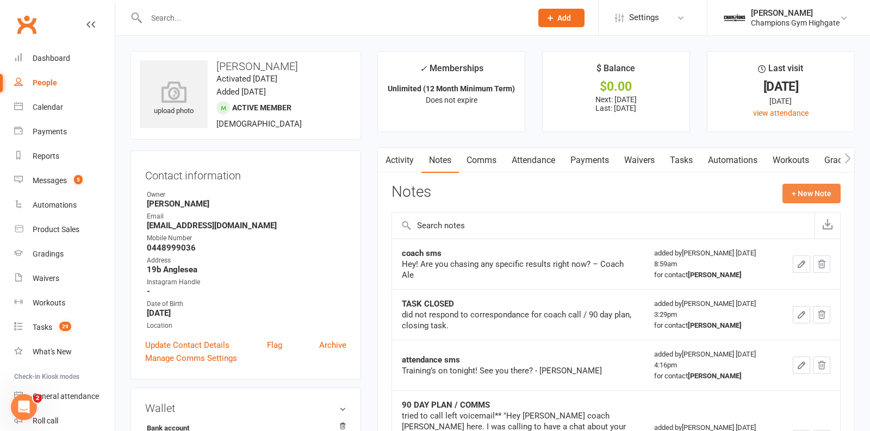
click at [810, 187] on button "+ New Note" at bounding box center [811, 194] width 58 height 20
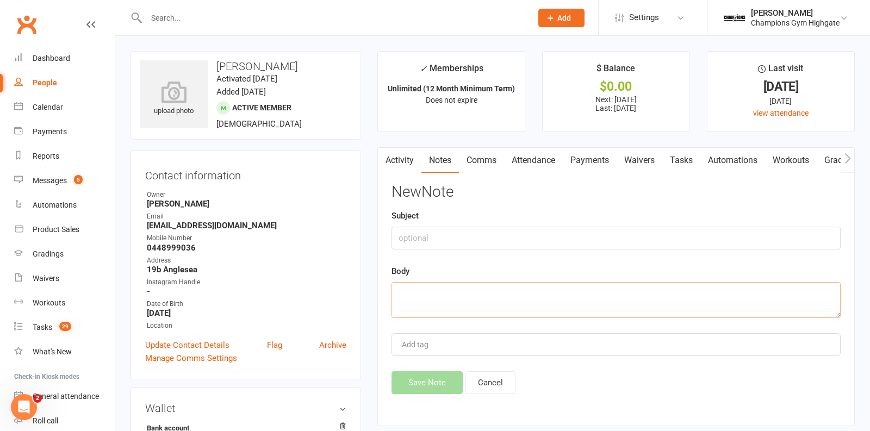
click at [423, 285] on textarea at bounding box center [615, 300] width 449 height 36
paste textarea "Get to training [DATE]!! - [GEOGRAPHIC_DATA]"
type textarea "Get to training [DATE]!! - [GEOGRAPHIC_DATA]"
click at [426, 235] on input "text" at bounding box center [615, 238] width 449 height 23
type input "attendance"
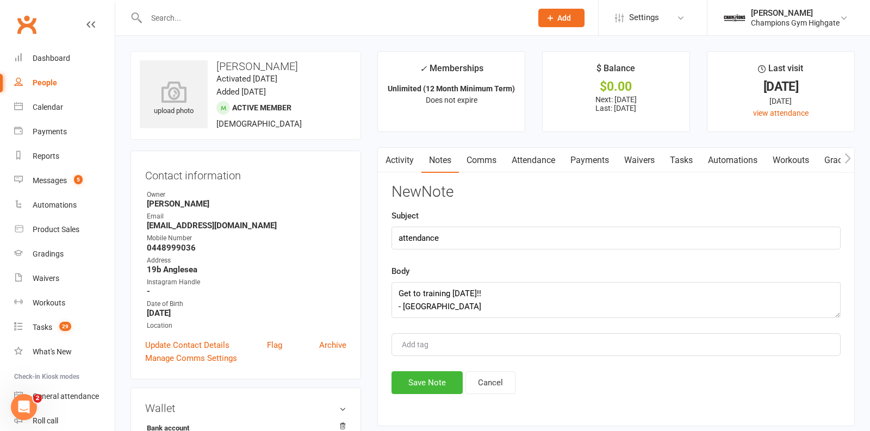
click at [444, 368] on div "New Note Subject attendance Body Get to training [DATE]!! - Kayla Add tag Save …" at bounding box center [615, 289] width 449 height 210
click at [444, 384] on button "Save Note" at bounding box center [426, 382] width 71 height 23
click at [259, 21] on input "text" at bounding box center [333, 17] width 381 height 15
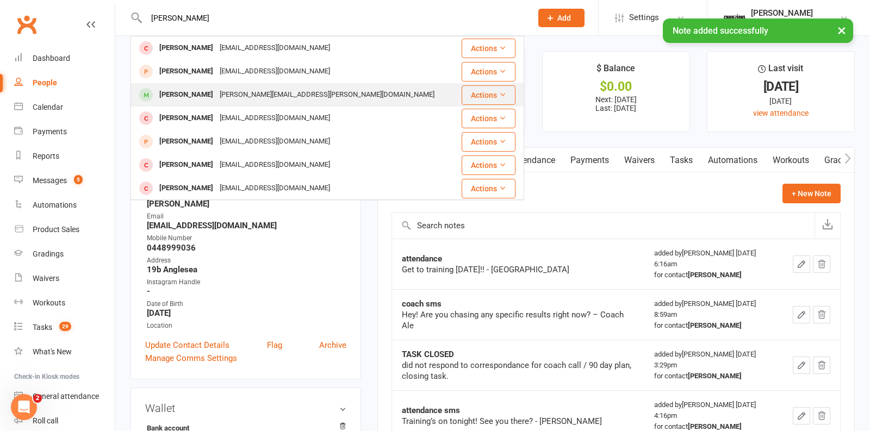
type input "josep"
click at [226, 93] on div "joseph.tabadero@gmail.com" at bounding box center [326, 95] width 221 height 16
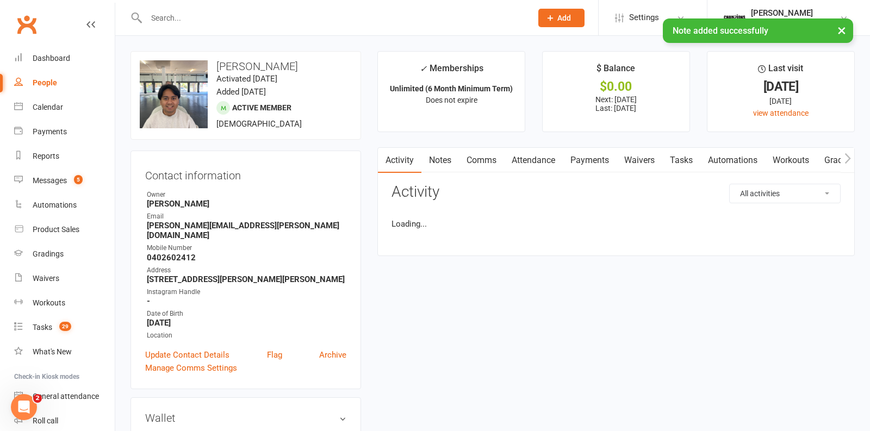
click at [177, 17] on input "text" at bounding box center [333, 17] width 381 height 15
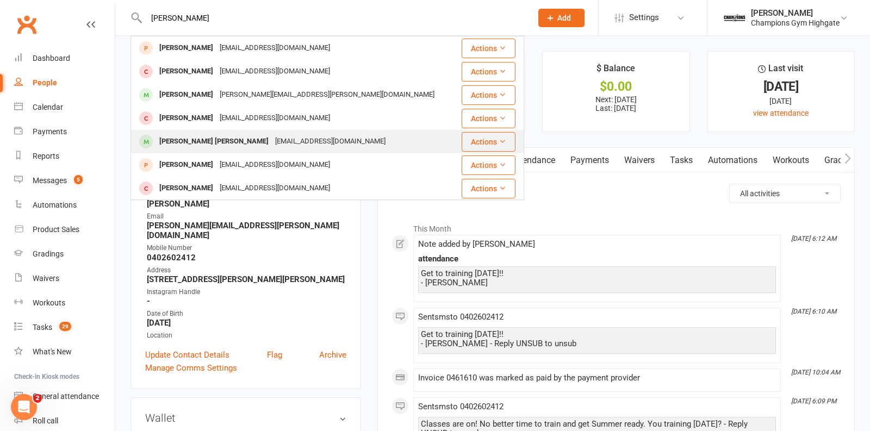
type input "joseph mo"
click at [220, 142] on div "Joseph Edward Goodson Morris" at bounding box center [214, 142] width 116 height 16
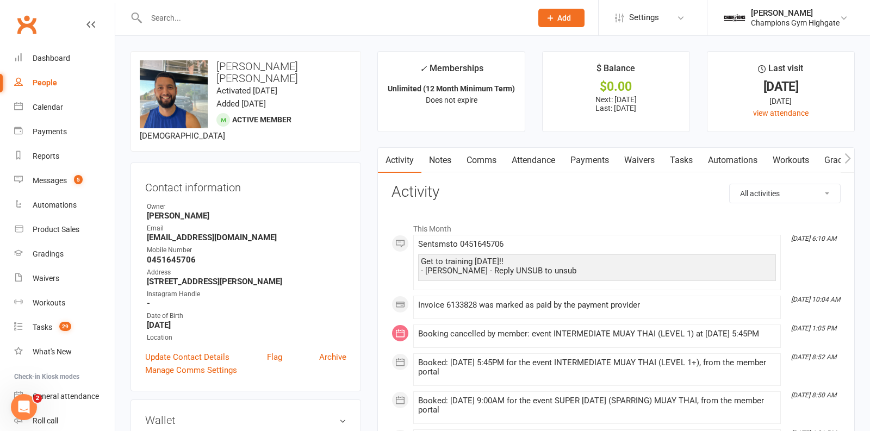
click at [441, 161] on link "Notes" at bounding box center [439, 160] width 37 height 25
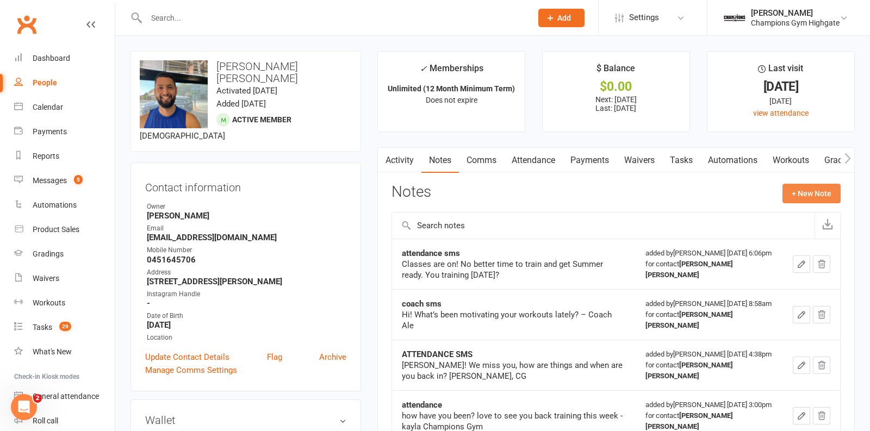
click at [804, 191] on button "+ New Note" at bounding box center [811, 194] width 58 height 20
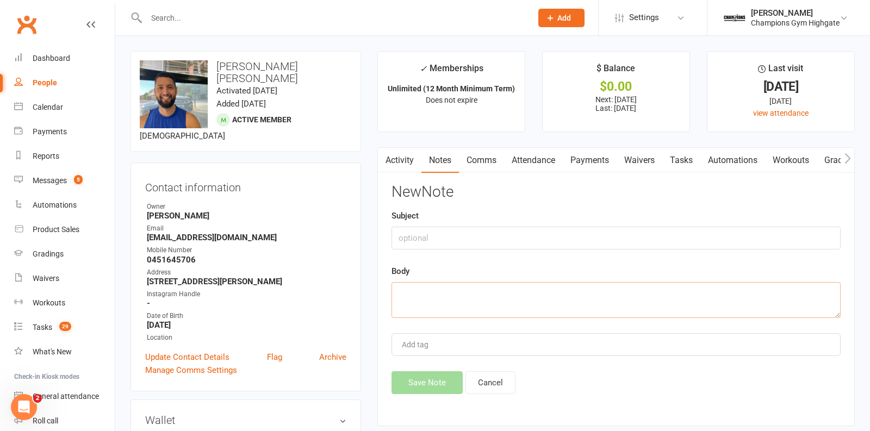
click at [487, 302] on textarea at bounding box center [615, 300] width 449 height 36
paste textarea "Get to training today!! - Kayla"
type textarea "Get to training today!! - Kayla"
click at [447, 240] on input "text" at bounding box center [615, 238] width 449 height 23
type input "attendance"
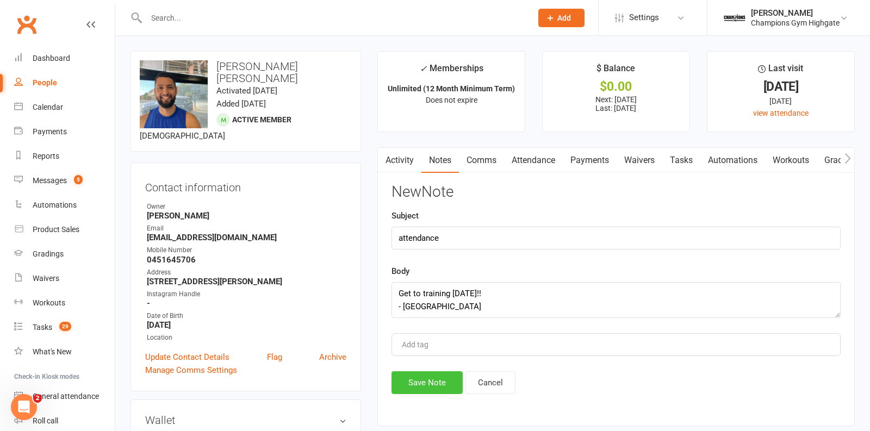
click at [426, 374] on button "Save Note" at bounding box center [426, 382] width 71 height 23
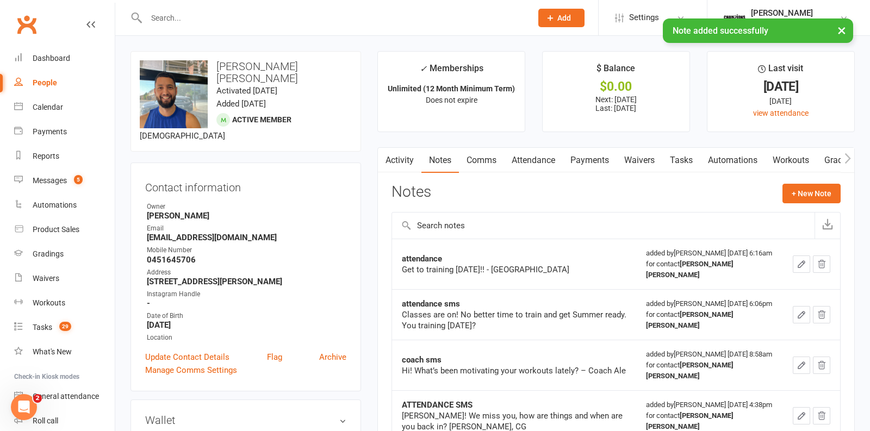
click at [205, 18] on div "× Note added successfully" at bounding box center [427, 18] width 855 height 0
click at [203, 18] on input "text" at bounding box center [333, 17] width 381 height 15
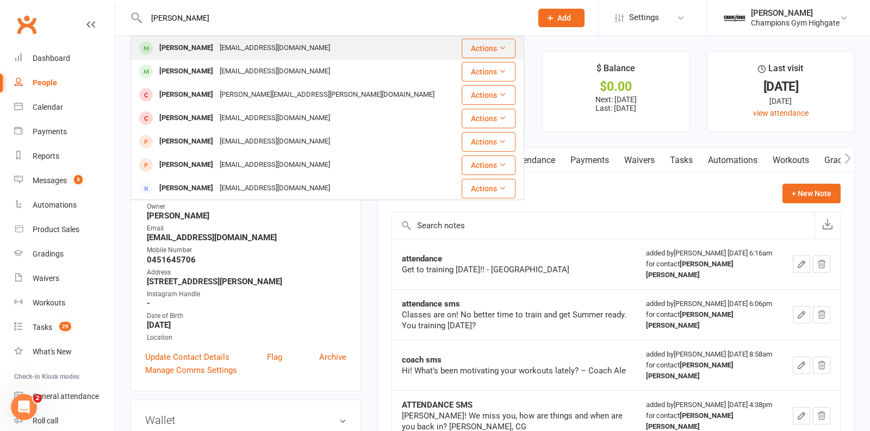
type input "sam fa"
click at [216, 49] on div "omerFAROOQ26@gmail.com" at bounding box center [274, 48] width 117 height 16
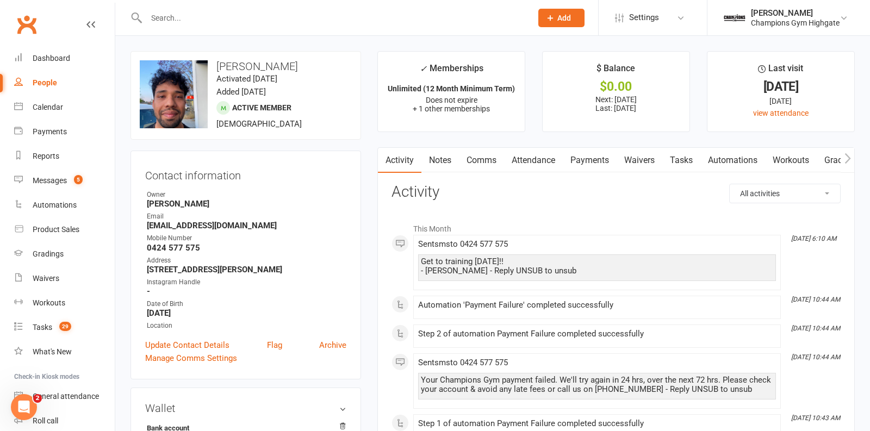
click at [438, 160] on link "Notes" at bounding box center [439, 160] width 37 height 25
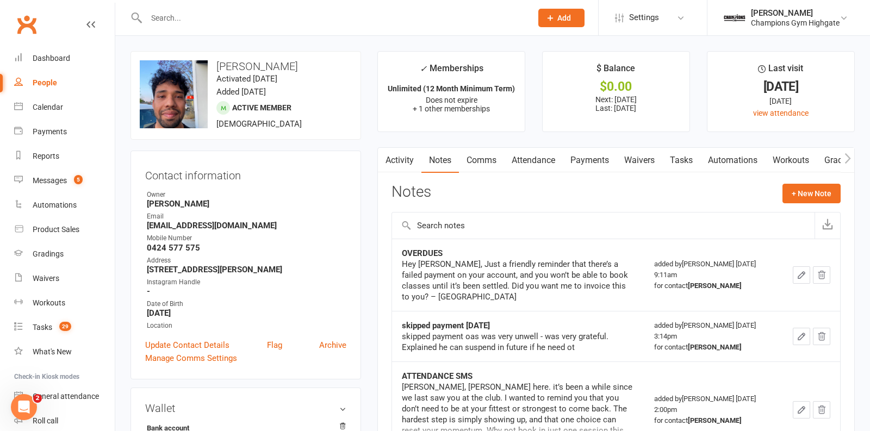
click at [816, 205] on div "Notes + New Note" at bounding box center [615, 198] width 449 height 28
click at [805, 193] on button "+ New Note" at bounding box center [811, 194] width 58 height 20
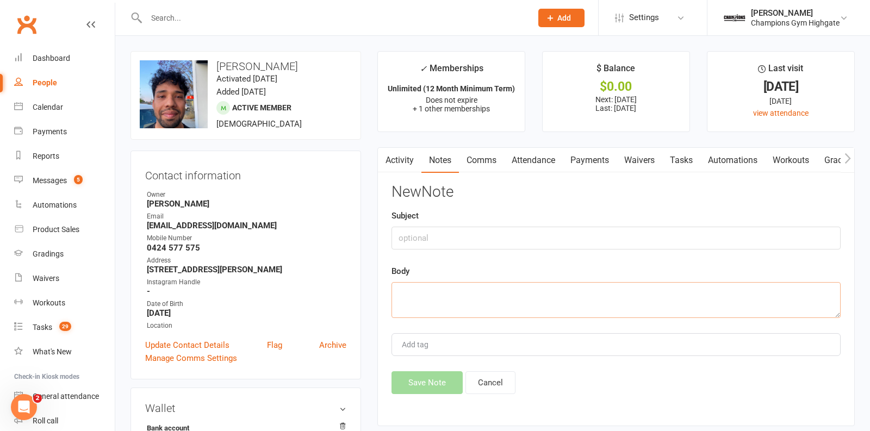
click at [501, 288] on textarea at bounding box center [615, 300] width 449 height 36
paste textarea "Get to training today!! - Kayla"
type textarea "Get to training today!! - Kayla"
click at [431, 234] on input "text" at bounding box center [615, 238] width 449 height 23
type input "attendance"
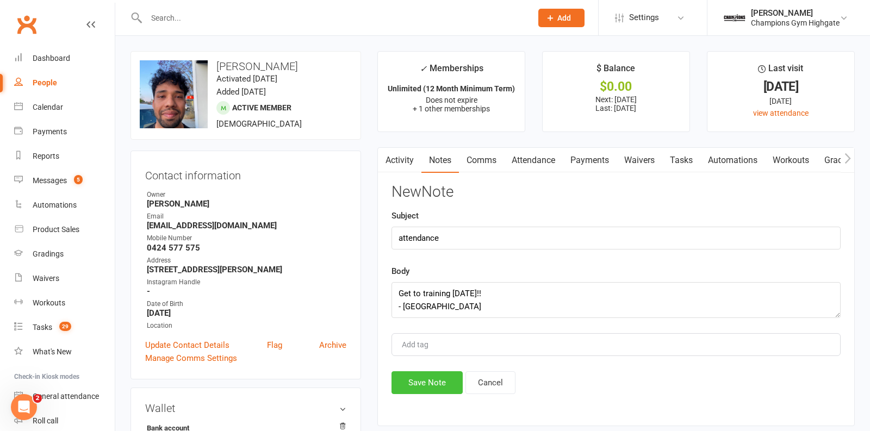
click at [428, 376] on button "Save Note" at bounding box center [426, 382] width 71 height 23
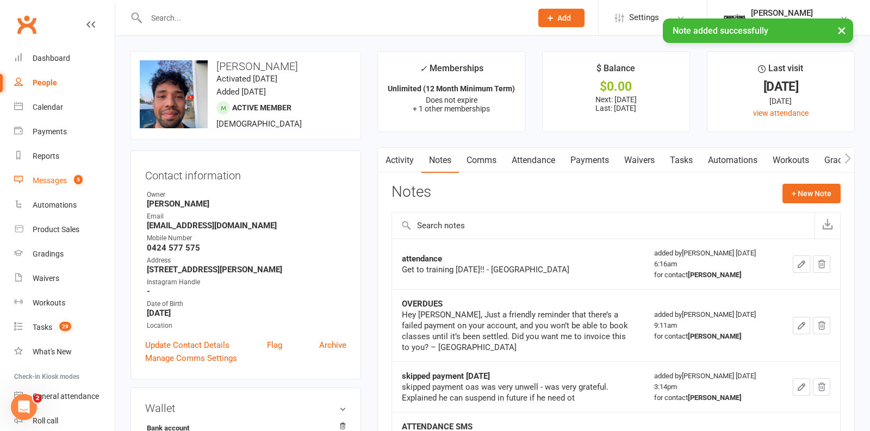
click at [50, 185] on link "Messages 5" at bounding box center [64, 180] width 101 height 24
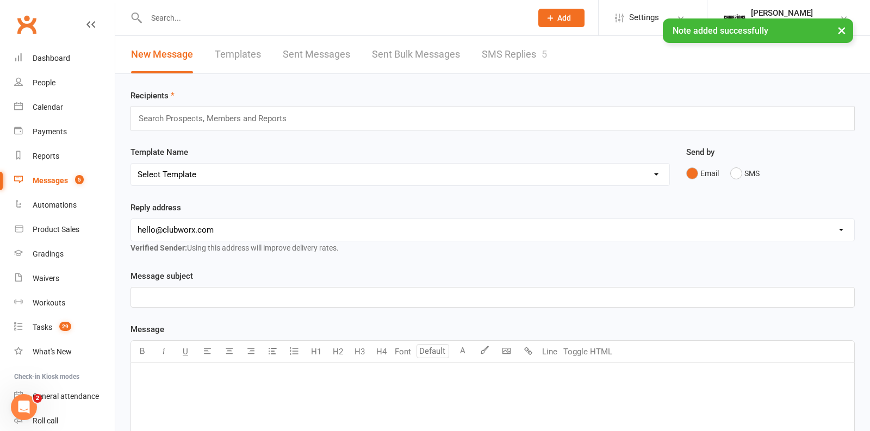
click at [530, 60] on link "SMS Replies 5" at bounding box center [513, 54] width 65 height 37
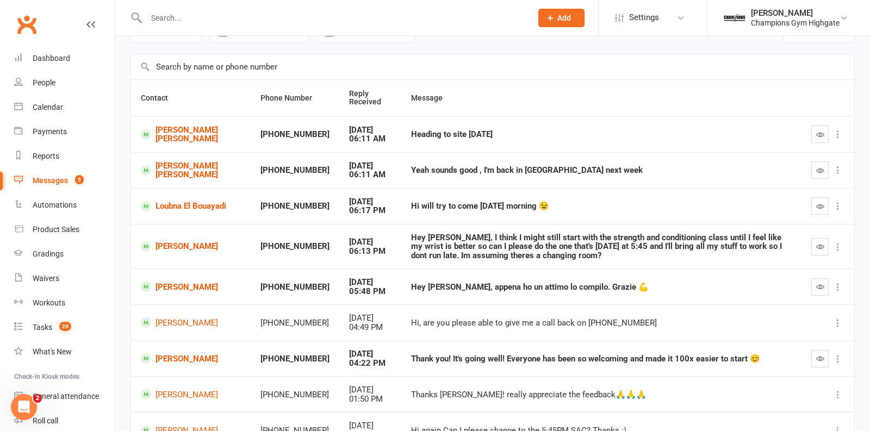
scroll to position [62, 0]
click at [190, 16] on input "text" at bounding box center [333, 17] width 381 height 15
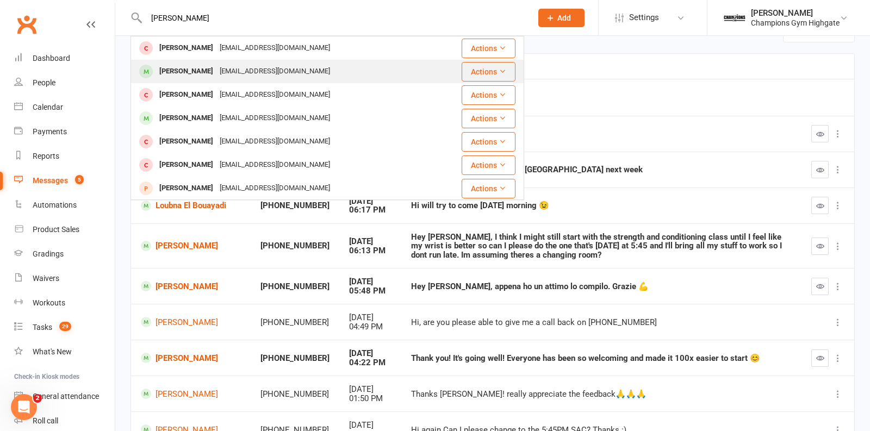
type input "jesse"
click at [216, 78] on div "jessevegar@outlook.com" at bounding box center [274, 72] width 117 height 16
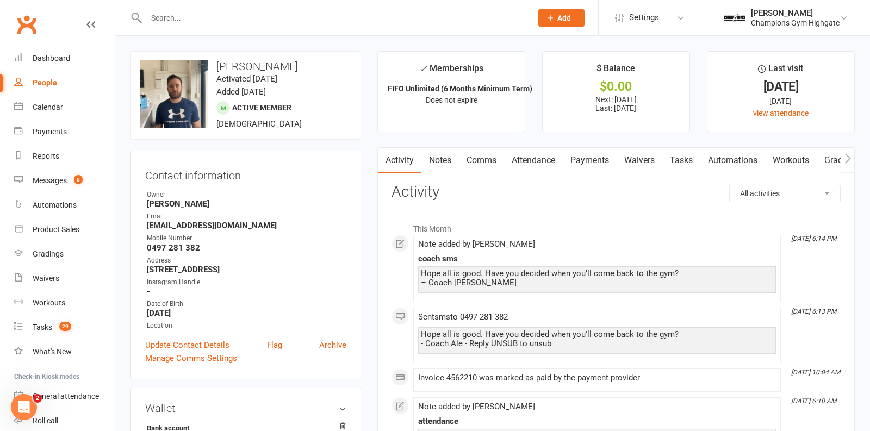
click at [474, 162] on link "Comms" at bounding box center [481, 160] width 45 height 25
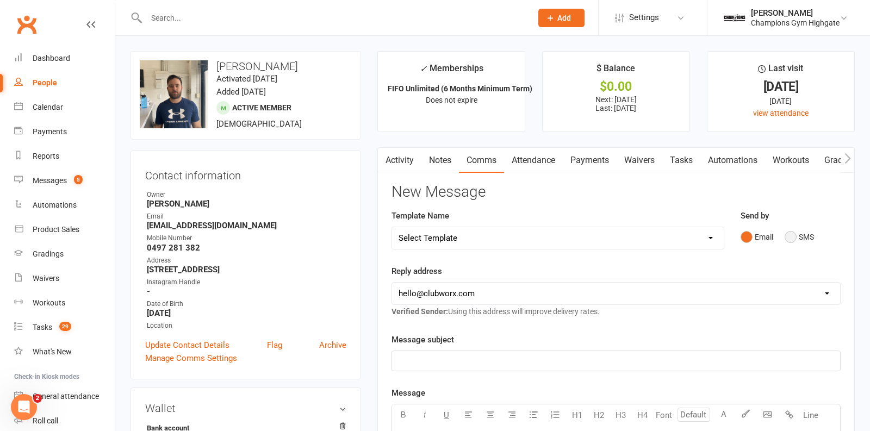
click at [791, 240] on button "SMS" at bounding box center [798, 237] width 29 height 21
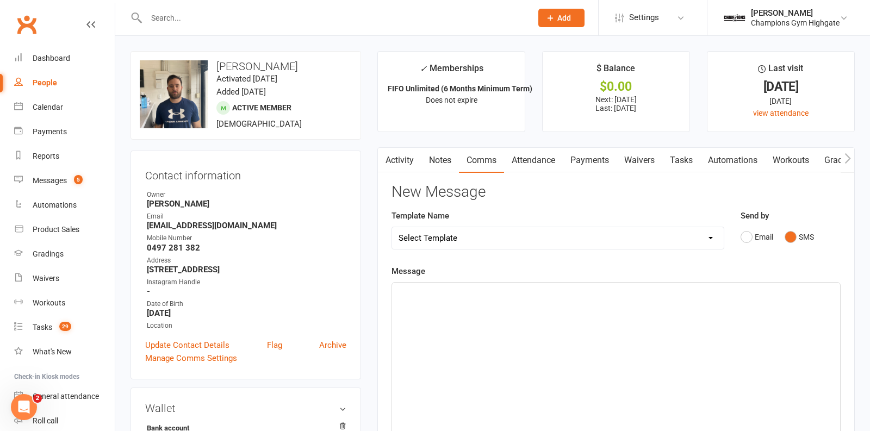
click at [559, 354] on div "﻿" at bounding box center [616, 364] width 448 height 163
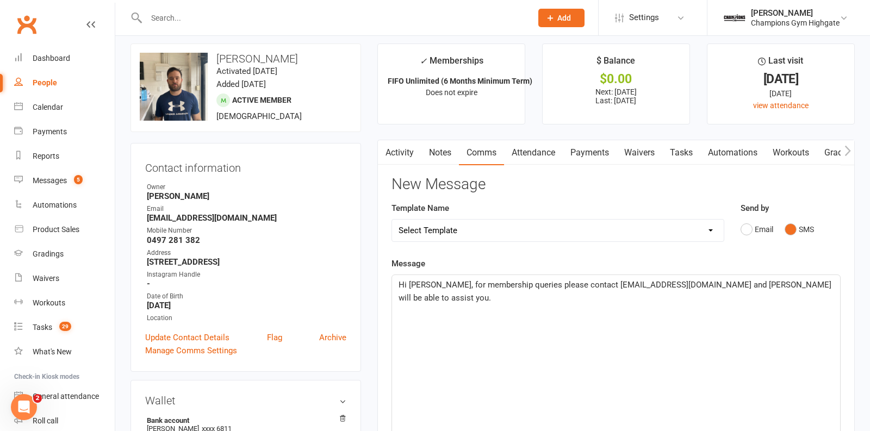
scroll to position [9, 0]
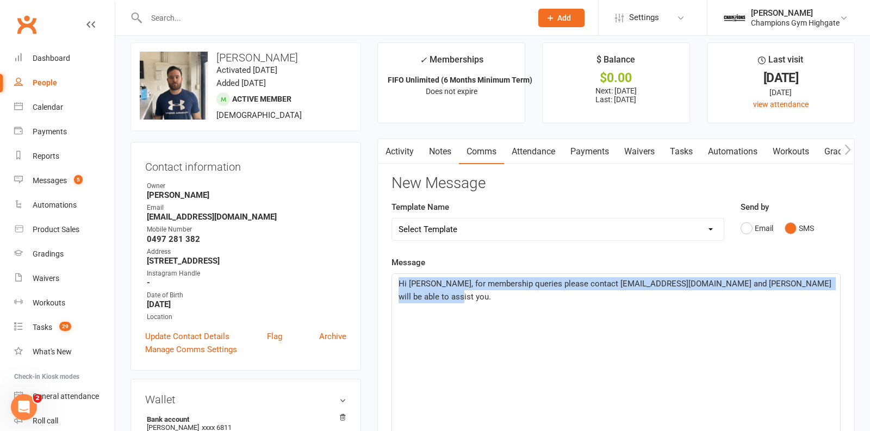
drag, startPoint x: 451, startPoint y: 296, endPoint x: 378, endPoint y: 274, distance: 76.0
click at [378, 274] on div "Activity Notes Comms Attendance Payments Waivers Tasks Automations Workouts Gra…" at bounding box center [615, 402] width 477 height 527
copy span "Hi Jesse, for membership queries please contact membershighgate@championsgym.co…"
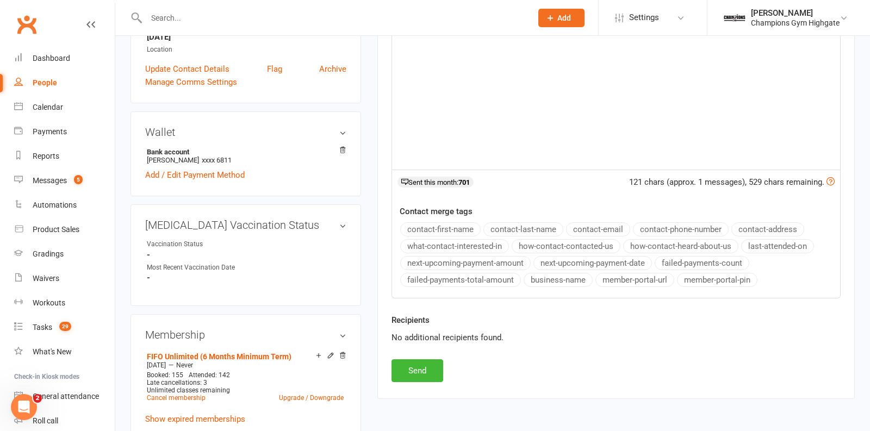
scroll to position [293, 0]
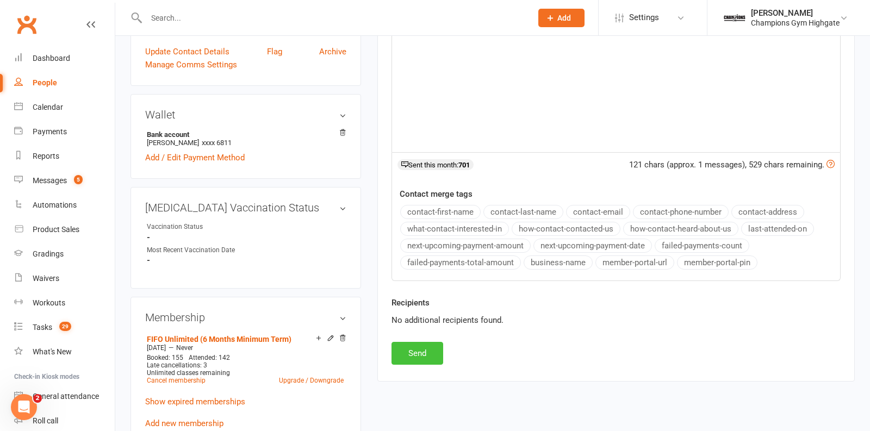
click at [434, 342] on button "Send" at bounding box center [417, 353] width 52 height 23
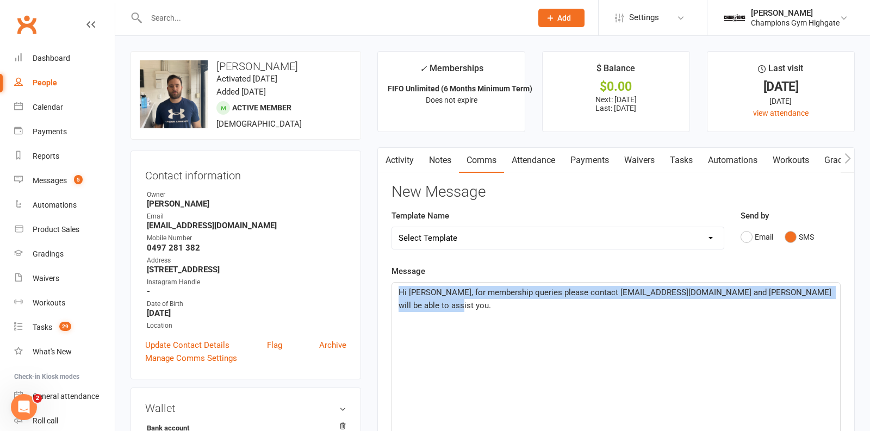
click at [441, 158] on link "Notes" at bounding box center [439, 160] width 37 height 25
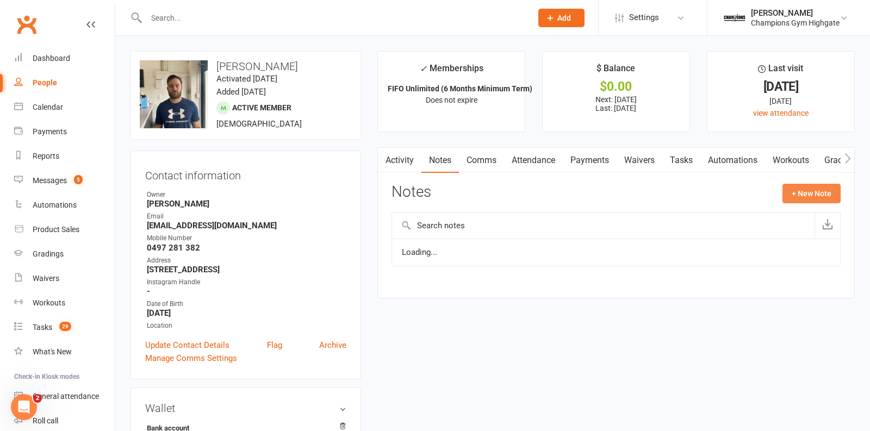
click at [806, 193] on button "+ New Note" at bounding box center [811, 194] width 58 height 20
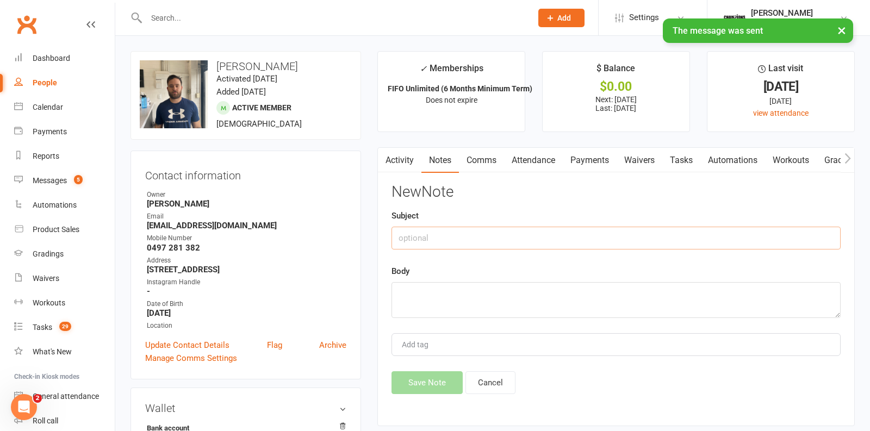
click at [495, 235] on input "text" at bounding box center [615, 238] width 449 height 23
type input "comms"
click at [470, 308] on textarea at bounding box center [615, 300] width 449 height 36
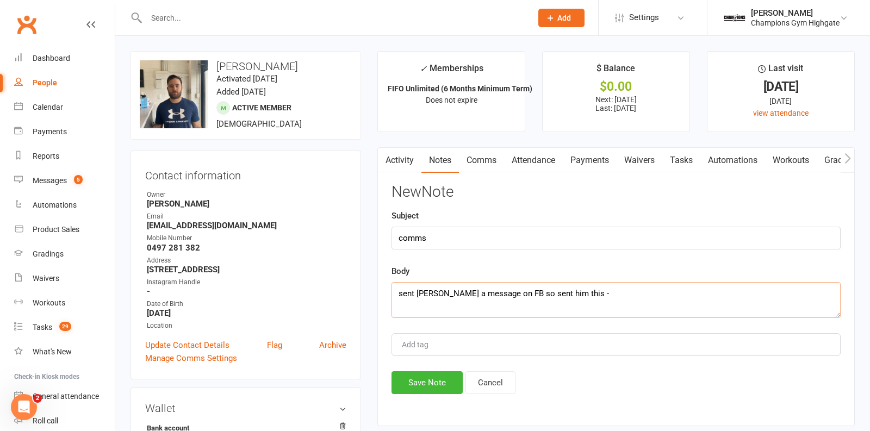
paste textarea "Hi Jesse, for membership queries please contact membershighgate@championsgym.co…"
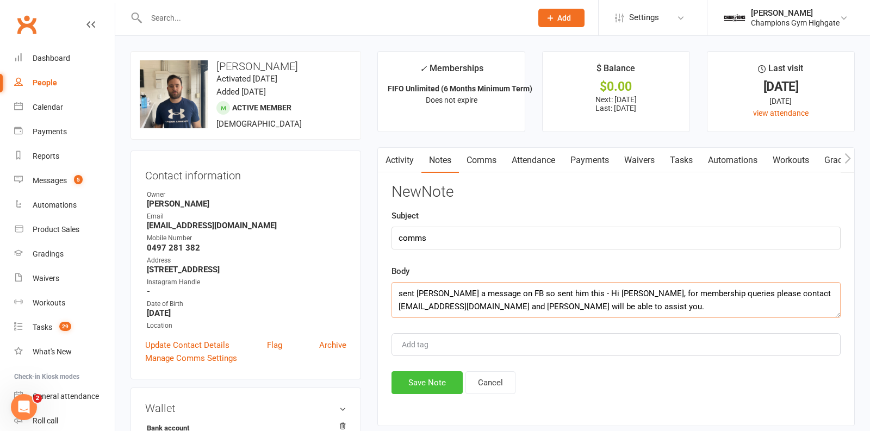
type textarea "sent whitney a message on FB so sent him this - Hi Jesse, for membership querie…"
click at [424, 373] on button "Save Note" at bounding box center [426, 382] width 71 height 23
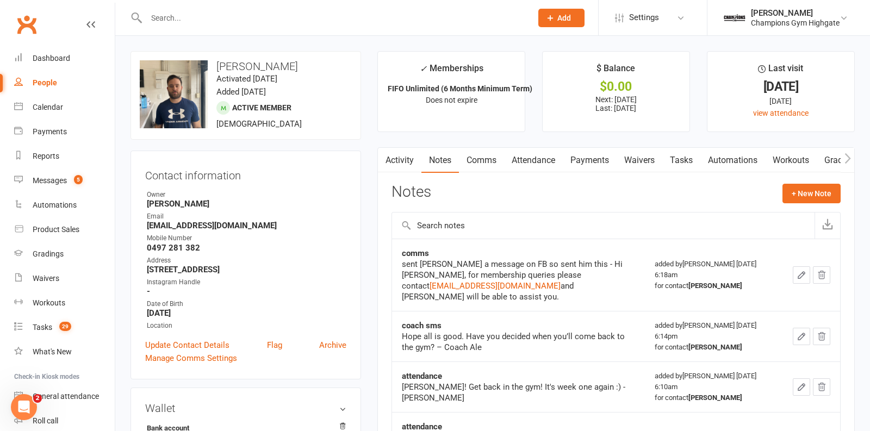
click at [808, 275] on button "button" at bounding box center [800, 274] width 17 height 17
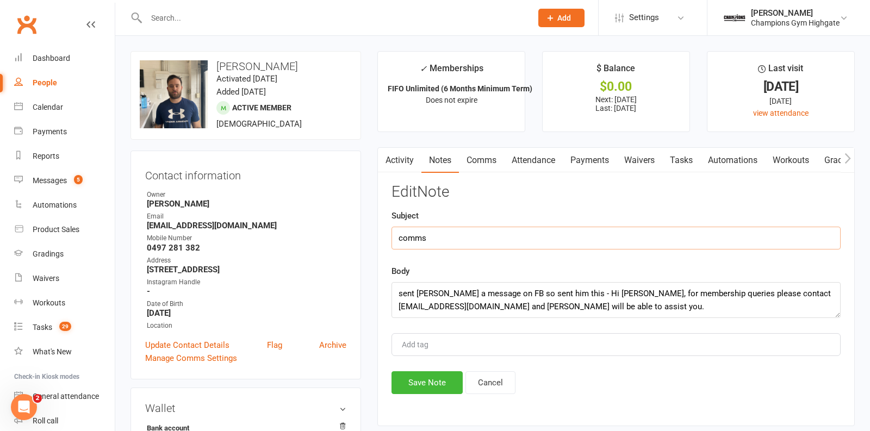
click at [503, 237] on input "comms" at bounding box center [615, 238] width 449 height 23
type input "comms - cancellation request"
click at [434, 377] on button "Save Note" at bounding box center [426, 382] width 71 height 23
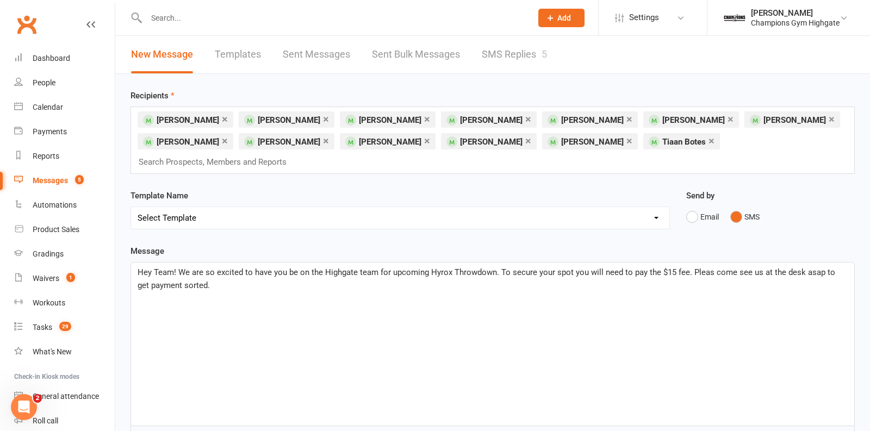
click at [227, 266] on p "Hey Team! We are so excited to have you be on the Highgate team for upcoming Hy…" at bounding box center [492, 279] width 710 height 26
click at [708, 267] on span "Hey Team! We are so excited to have you be on the Highgate team for upcoming Hy…" at bounding box center [486, 278] width 699 height 23
click at [761, 267] on span "Hey Team! We are so excited to have you be on the Highgate team for upcoming Hy…" at bounding box center [489, 278] width 704 height 23
click at [204, 266] on p "Hey Team! We are so excited to have you be on the Highgate team for upcoming Hy…" at bounding box center [492, 279] width 710 height 26
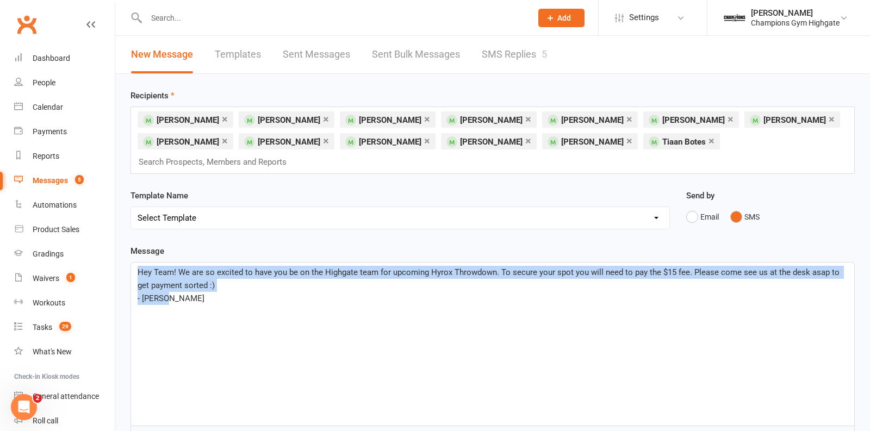
drag, startPoint x: 170, startPoint y: 276, endPoint x: 115, endPoint y: 243, distance: 63.8
click at [115, 243] on div "Recipients × [PERSON_NAME] × [PERSON_NAME] × [PERSON_NAME] × [PERSON_NAME] × [P…" at bounding box center [492, 346] width 754 height 545
copy div "Hey Team! We are so excited to have you be on the Highgate team for upcoming Hy…"
click at [290, 292] on p "- [PERSON_NAME]" at bounding box center [492, 298] width 710 height 13
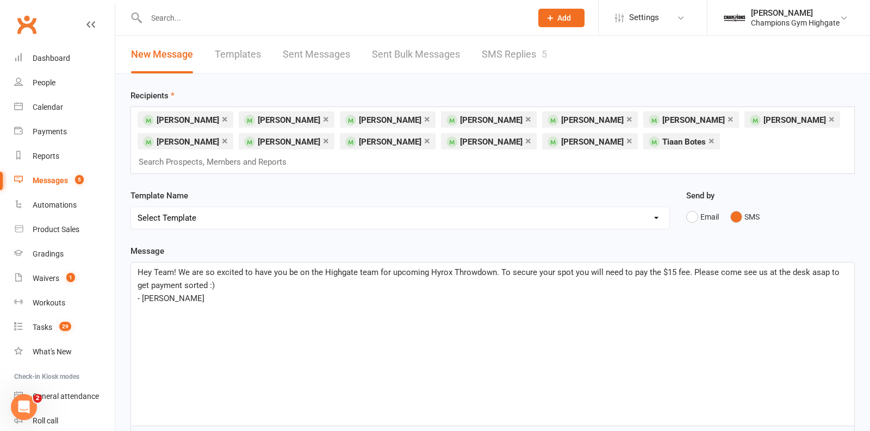
scroll to position [12, 0]
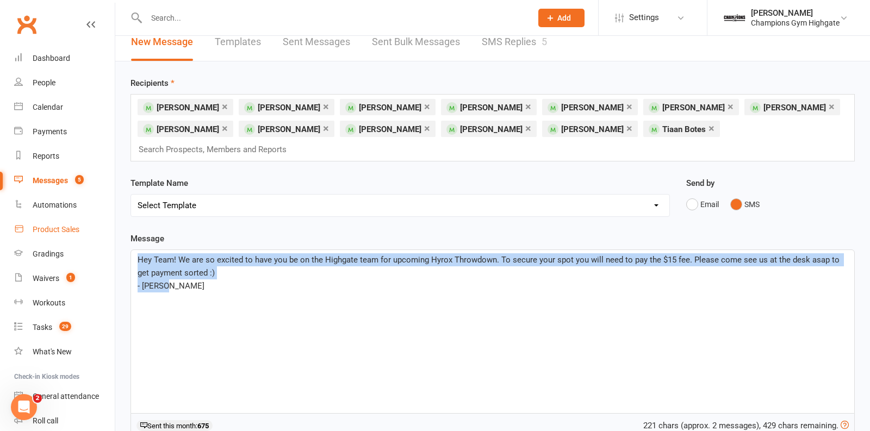
drag, startPoint x: 172, startPoint y: 268, endPoint x: 111, endPoint y: 237, distance: 67.6
click at [111, 237] on ui-view "Prospect Member Non-attending contact Class / event Appointment Grading event T…" at bounding box center [435, 298] width 870 height 616
copy div "Hey Team! We are so excited to have you be on the Highgate team for upcoming Hy…"
click at [372, 287] on div "Hey Team! We are so excited to have you be on the Highgate team for upcoming Hy…" at bounding box center [492, 331] width 723 height 163
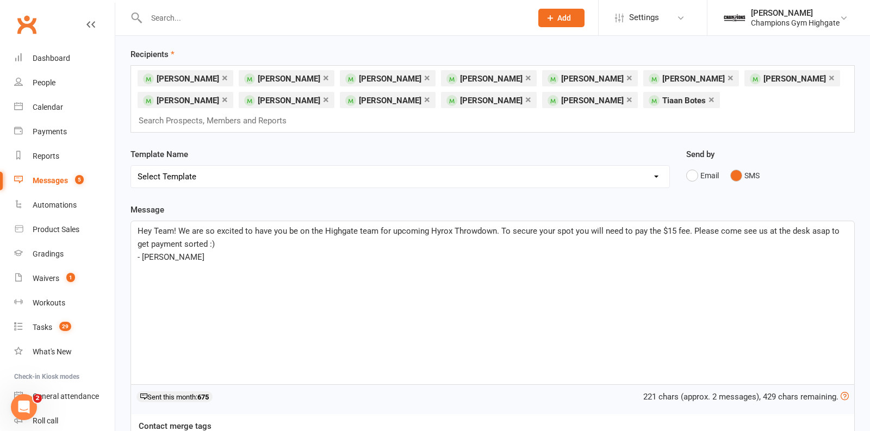
scroll to position [42, 0]
drag, startPoint x: 172, startPoint y: 236, endPoint x: 140, endPoint y: 212, distance: 40.1
click at [171, 249] on p "- [PERSON_NAME]" at bounding box center [492, 255] width 710 height 13
click at [139, 225] on span "Hey Team! We are so excited to have you be on the Highgate team for upcoming Hy…" at bounding box center [489, 236] width 704 height 23
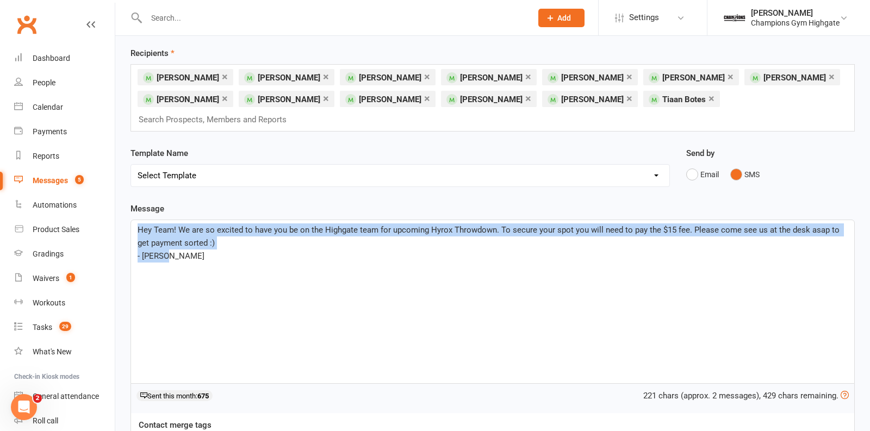
drag, startPoint x: 163, startPoint y: 240, endPoint x: 129, endPoint y: 208, distance: 46.9
click at [129, 208] on div "Message Hey Team! We are so excited to have you be on the Highgate team for upc…" at bounding box center [492, 356] width 740 height 308
copy div "Hey Team! We are so excited to have you be on the Highgate team for upcoming Hy…"
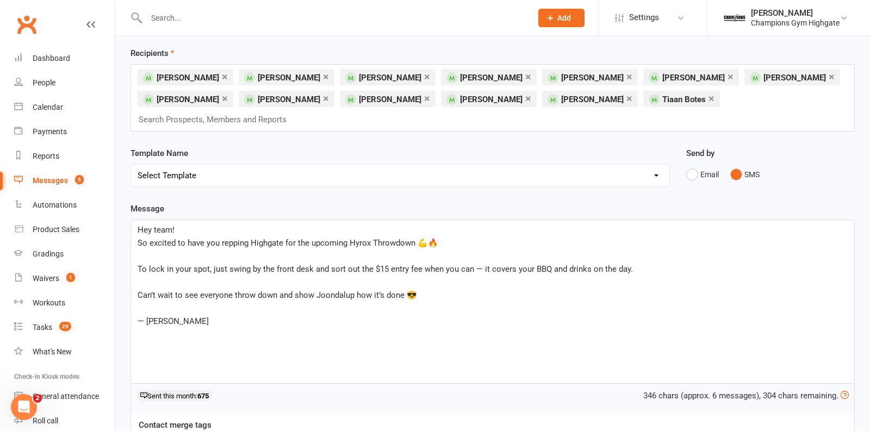
click at [144, 249] on p "﻿" at bounding box center [492, 255] width 710 height 13
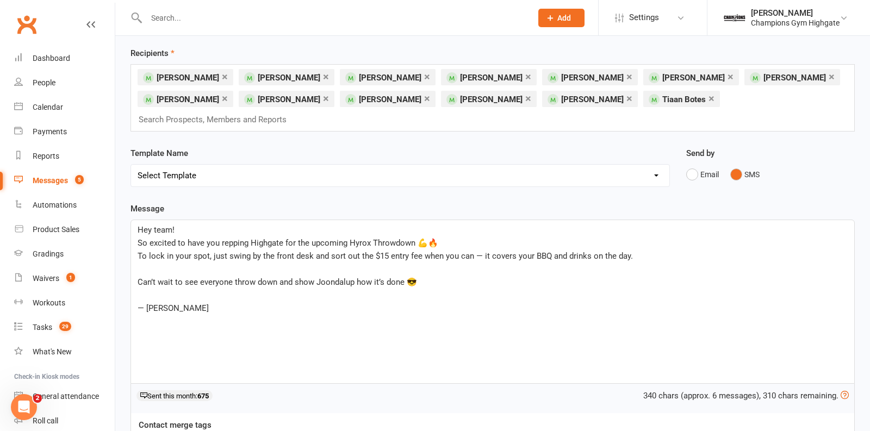
click at [421, 262] on p "﻿" at bounding box center [492, 268] width 710 height 13
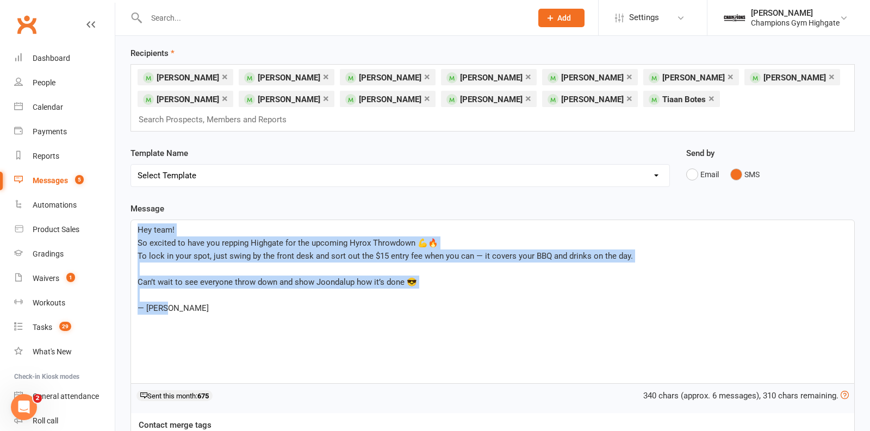
drag, startPoint x: 171, startPoint y: 283, endPoint x: 118, endPoint y: 194, distance: 103.5
click at [118, 194] on div "Recipients × [PERSON_NAME] × [PERSON_NAME] × [PERSON_NAME] × [PERSON_NAME] × [P…" at bounding box center [492, 304] width 754 height 545
copy div "Hey team! So excited to have you repping Highgate for the upcoming Hyrox Throwd…"
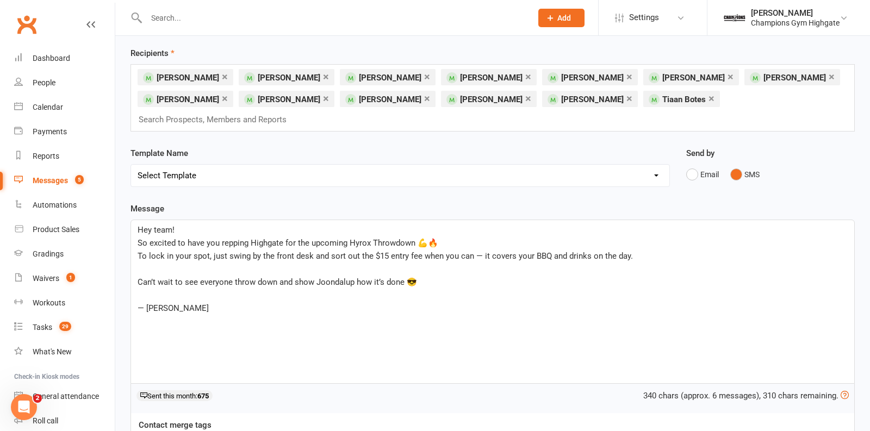
click at [167, 262] on p "﻿" at bounding box center [492, 268] width 710 height 13
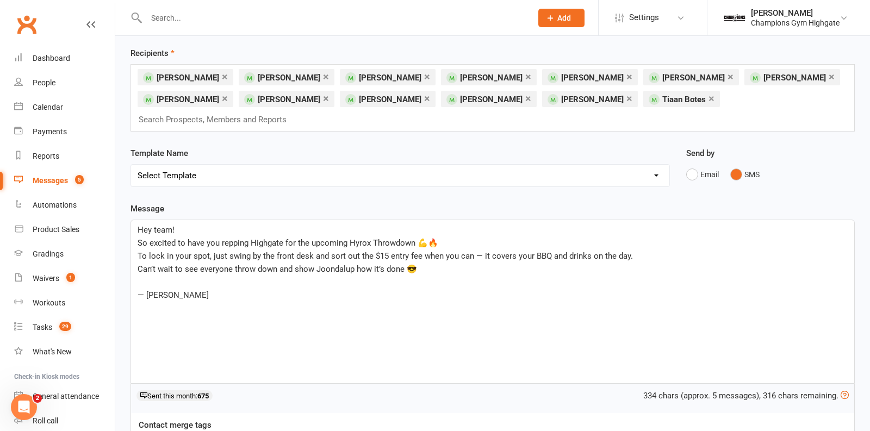
click at [248, 238] on span "So excited to have you repping Highgate for the upcoming Hyrox Throwdown 💪🔥" at bounding box center [287, 243] width 301 height 10
click at [248, 251] on span "To lock in your spot, just swing by the front desk and sort out the $15 entry f…" at bounding box center [384, 256] width 495 height 10
click at [312, 251] on span "To lock in your spot, come by the front desk and sort out the $15 entry fee whe…" at bounding box center [376, 256] width 479 height 10
click at [446, 251] on span "To lock in your spot, come by the front desk to sort out the $15 entry fee when…" at bounding box center [373, 256] width 473 height 10
drag, startPoint x: 586, startPoint y: 233, endPoint x: 429, endPoint y: 236, distance: 157.1
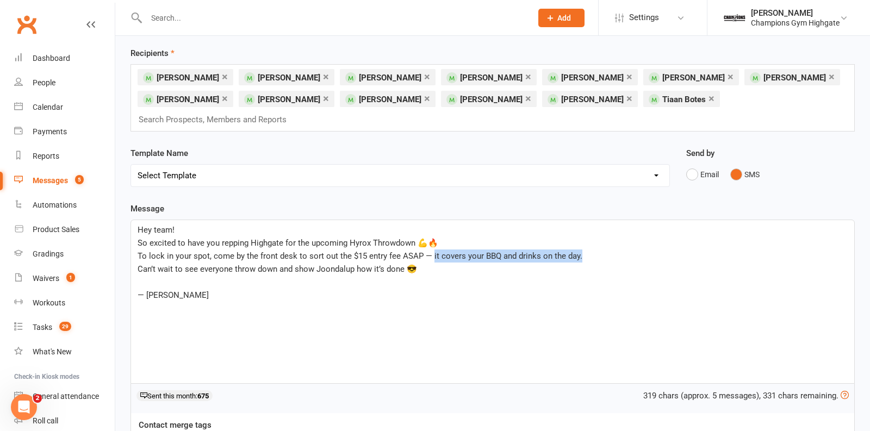
click at [429, 249] on p "To lock in your spot, come by the front desk to sort out the $15 entry fee ASAP…" at bounding box center [492, 255] width 710 height 13
drag, startPoint x: 292, startPoint y: 251, endPoint x: 234, endPoint y: 248, distance: 58.2
click at [234, 264] on span "Can’t wait to see everyone throw down and show Joondalup how it’s done 😎" at bounding box center [276, 269] width 279 height 10
click at [145, 276] on p "﻿" at bounding box center [492, 282] width 710 height 13
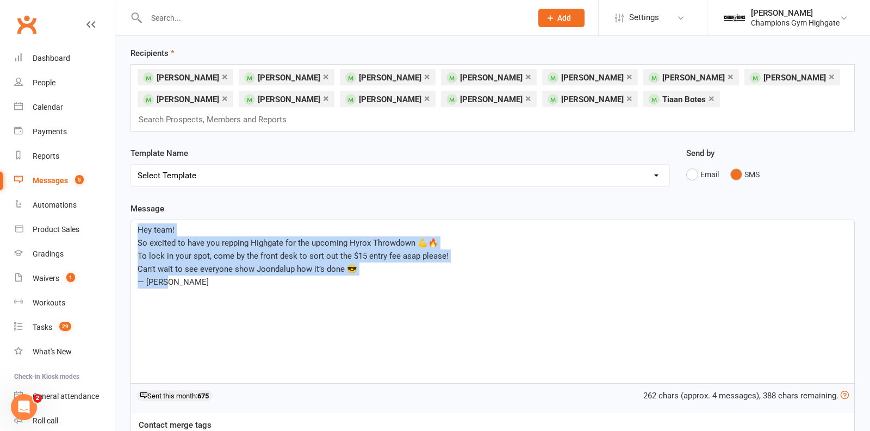
drag, startPoint x: 172, startPoint y: 264, endPoint x: 128, endPoint y: 191, distance: 84.9
click at [128, 202] on div "Message Hey team! So excited to have you repping Highgate for the upcoming Hyro…" at bounding box center [492, 356] width 740 height 308
copy div "Hey team! So excited to have you repping Highgate for the upcoming Hyrox Throwd…"
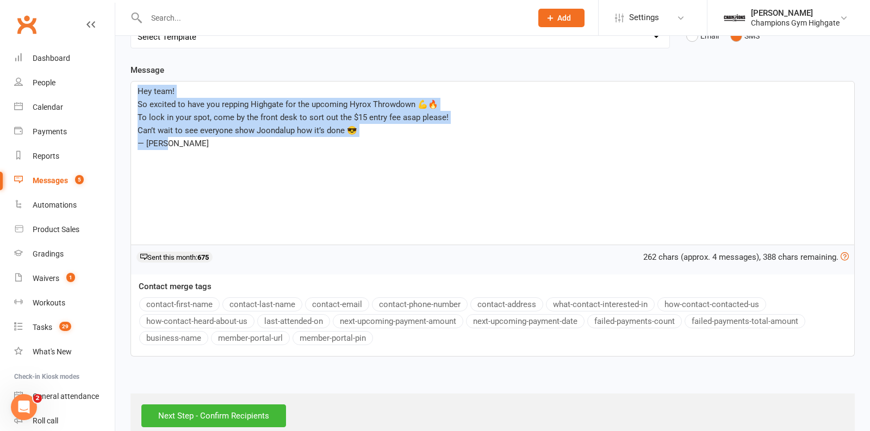
copy div "Hey team! So excited to have you repping Highgate for the upcoming Hyrox Throwd…"
click at [222, 404] on input "Next Step - Confirm Recipients" at bounding box center [213, 415] width 145 height 23
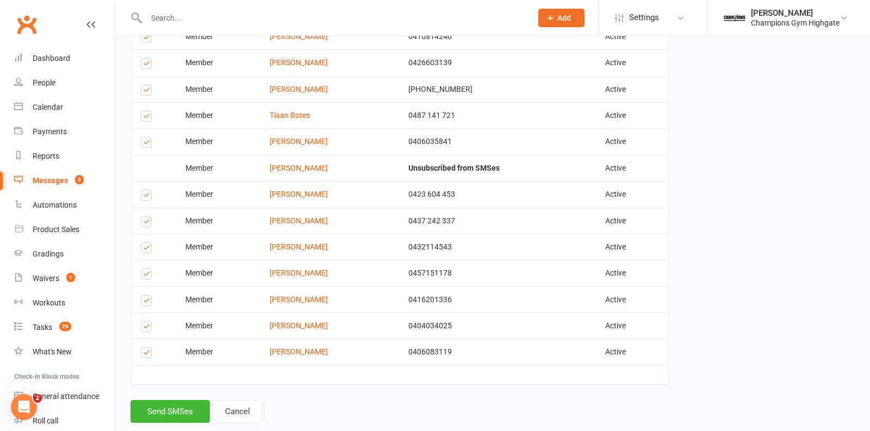
scroll to position [323, 0]
click at [170, 405] on button "Send SMSes" at bounding box center [169, 409] width 79 height 23
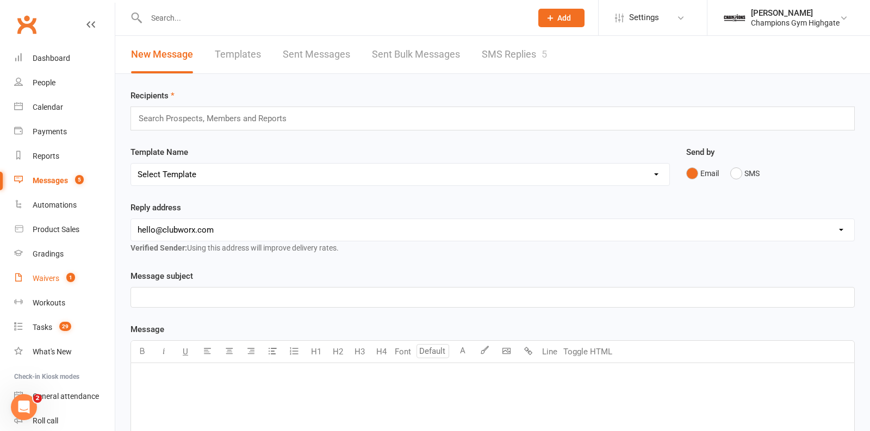
click at [53, 278] on div "Waivers" at bounding box center [46, 278] width 27 height 9
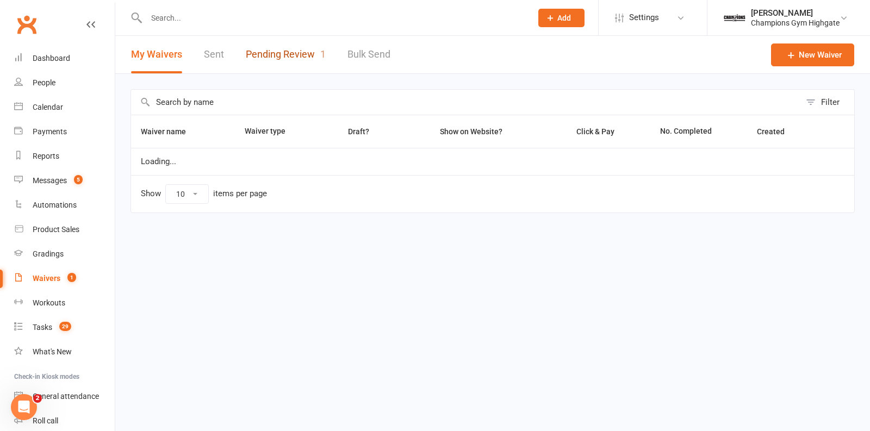
click at [302, 60] on link "Pending Review 1" at bounding box center [286, 54] width 80 height 37
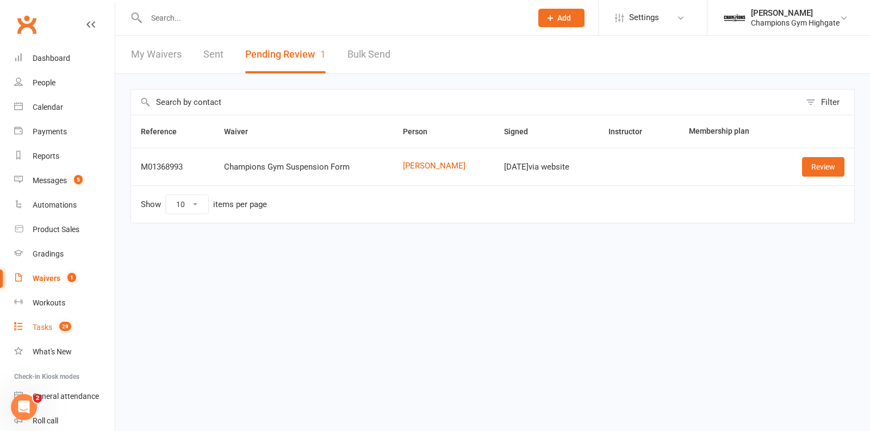
click at [44, 326] on div "Tasks" at bounding box center [43, 327] width 20 height 9
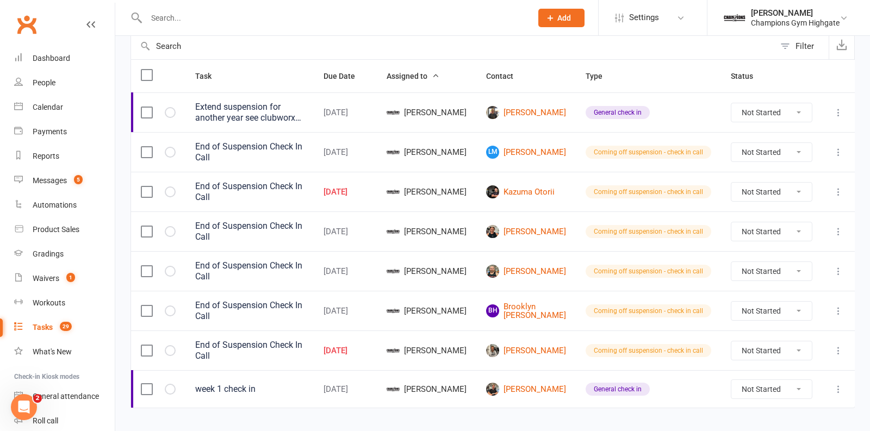
scroll to position [115, 0]
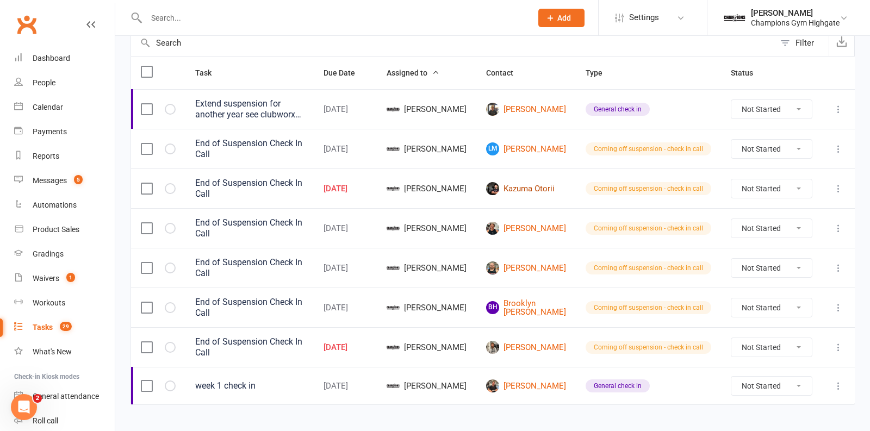
click at [524, 182] on link "Kazuma Otorii" at bounding box center [526, 188] width 80 height 13
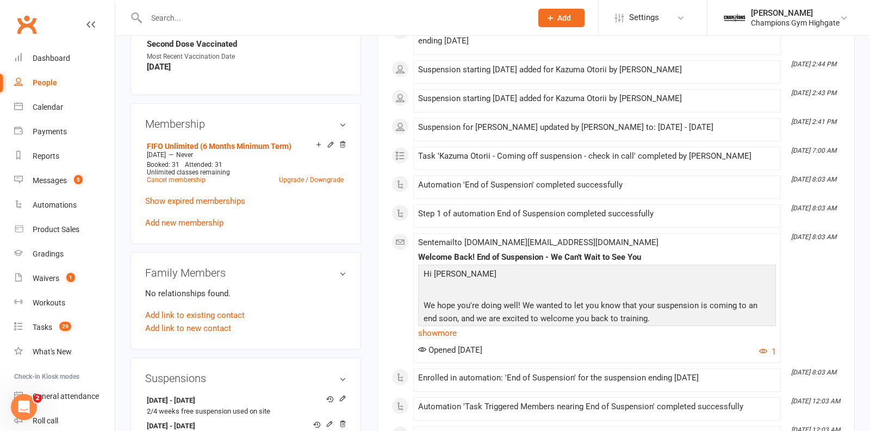
scroll to position [522, 0]
click at [77, 332] on link "Tasks 29" at bounding box center [64, 327] width 101 height 24
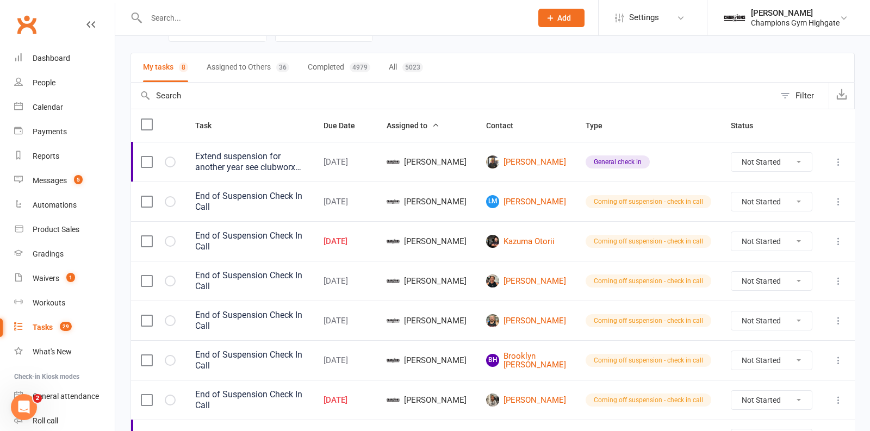
scroll to position [67, 0]
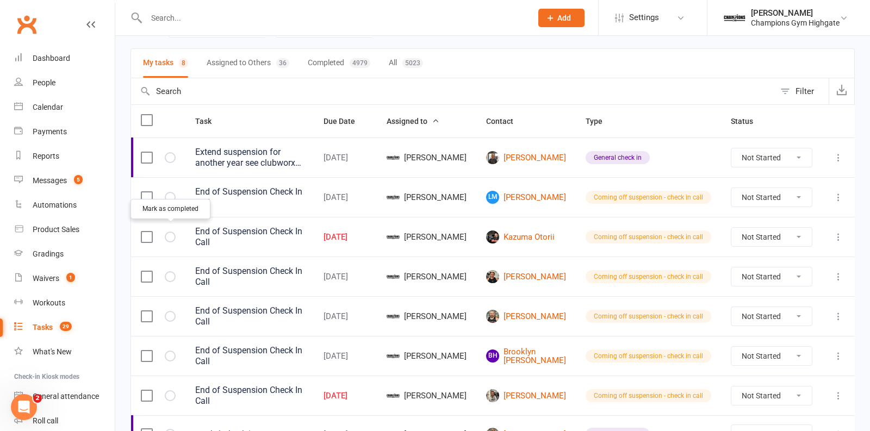
click at [168, 235] on button "button" at bounding box center [170, 237] width 11 height 11
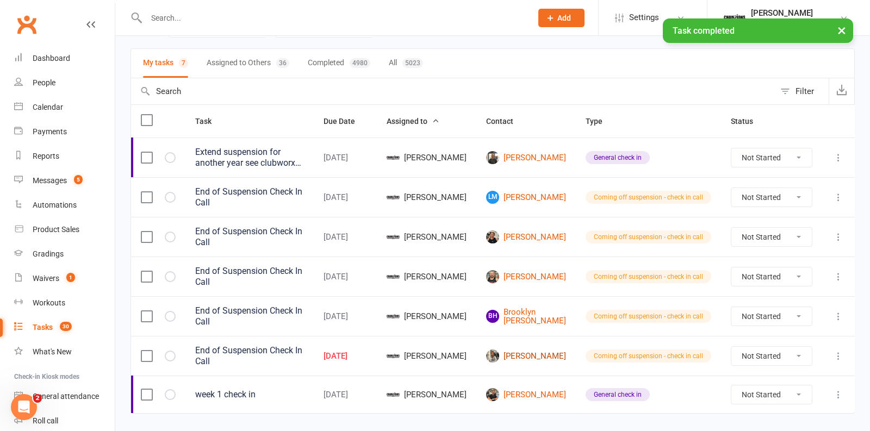
click at [520, 349] on link "quentin siegwalt" at bounding box center [526, 355] width 80 height 13
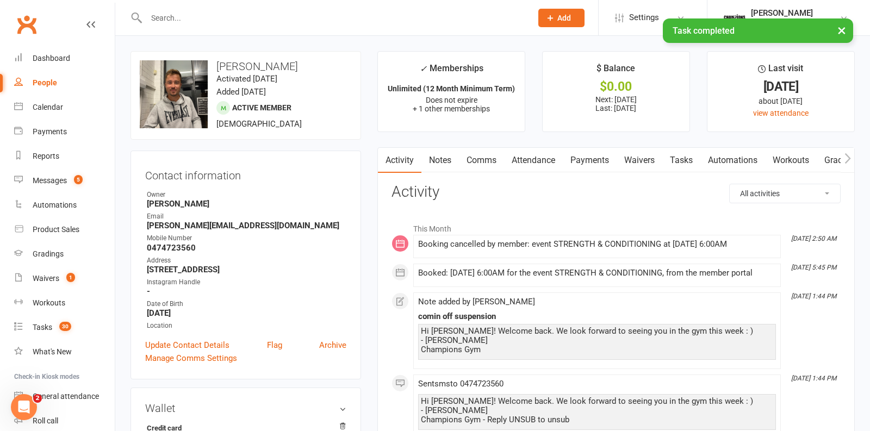
click at [445, 163] on link "Notes" at bounding box center [439, 160] width 37 height 25
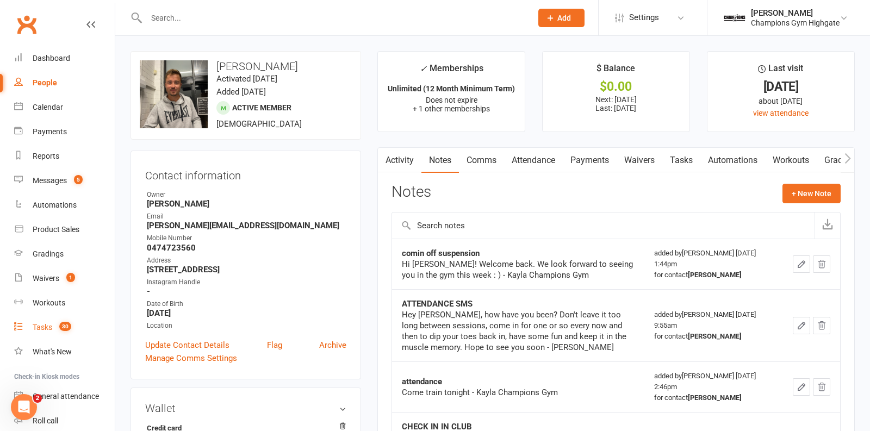
click at [64, 326] on span "30" at bounding box center [65, 326] width 12 height 9
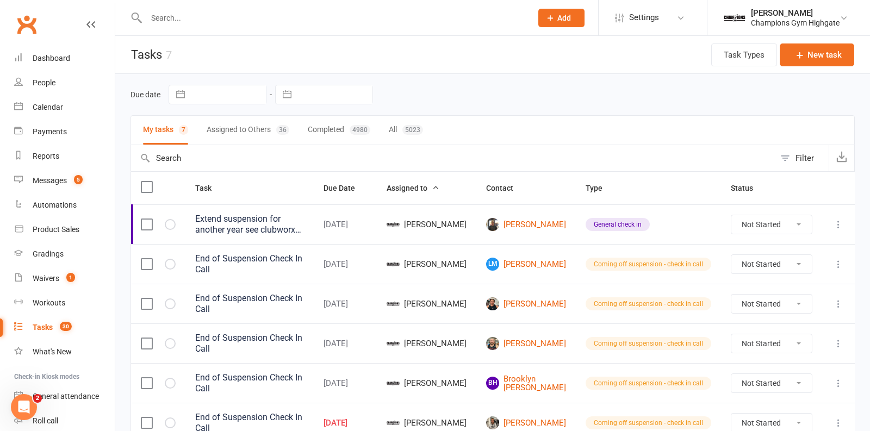
scroll to position [78, 0]
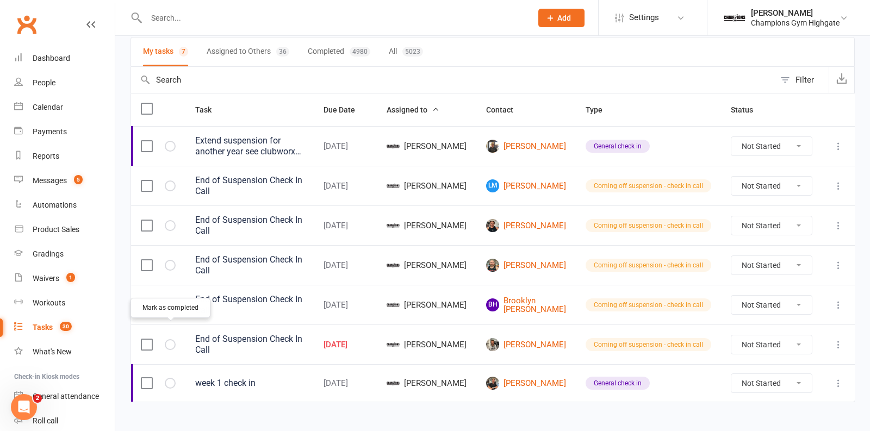
click at [0, 0] on icon "button" at bounding box center [0, 0] width 0 height 0
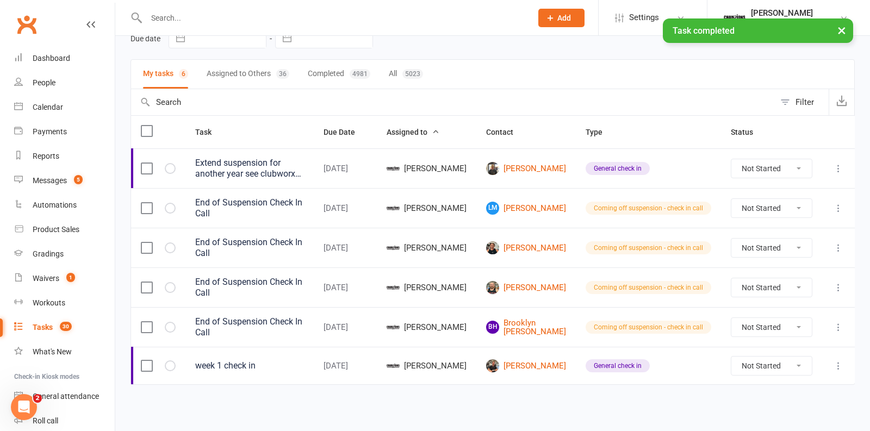
scroll to position [41, 0]
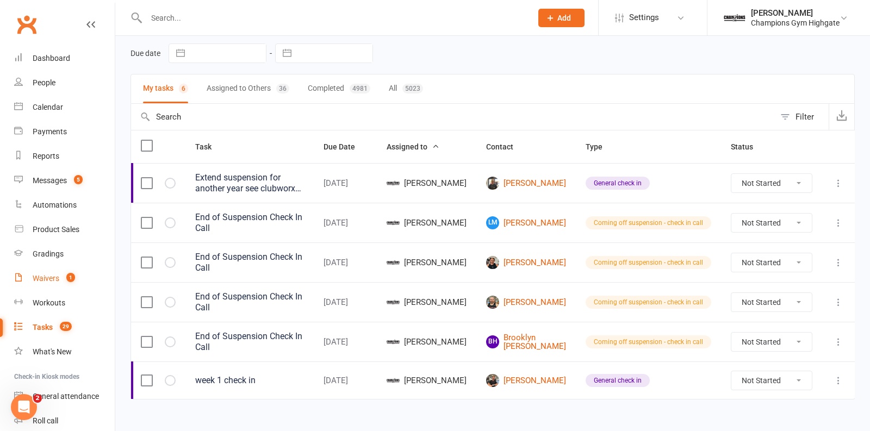
click at [50, 274] on div "Waivers" at bounding box center [46, 278] width 27 height 9
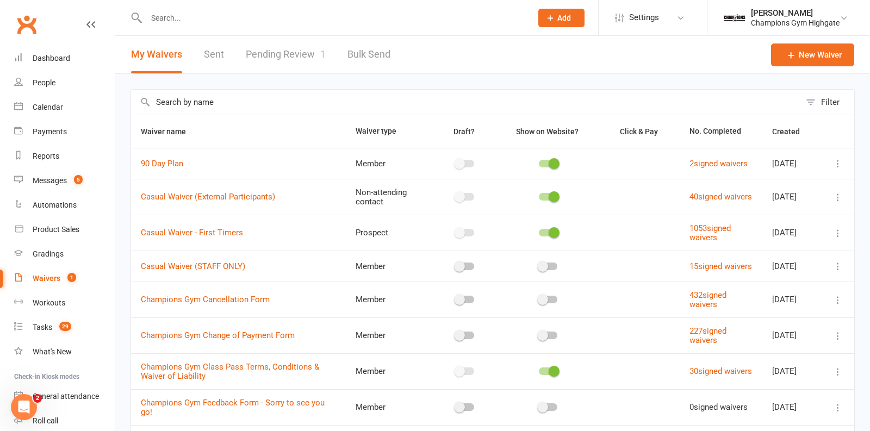
click at [260, 57] on link "Pending Review 1" at bounding box center [286, 54] width 80 height 37
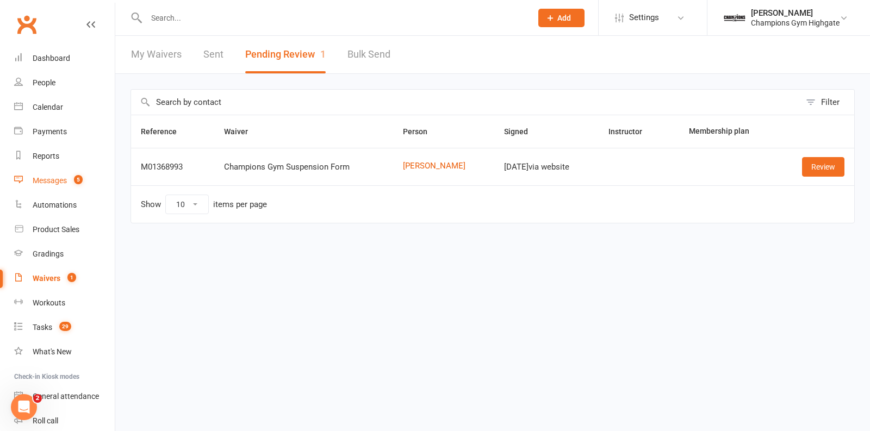
click at [73, 186] on link "Messages 5" at bounding box center [64, 180] width 101 height 24
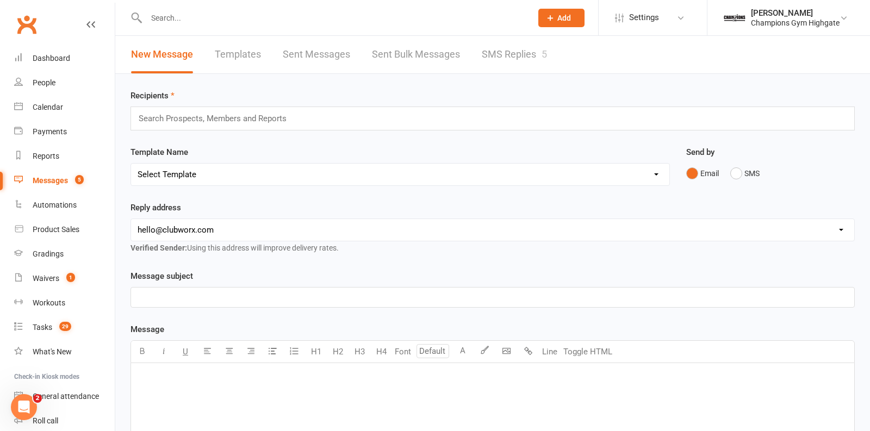
click at [519, 57] on link "SMS Replies 5" at bounding box center [513, 54] width 65 height 37
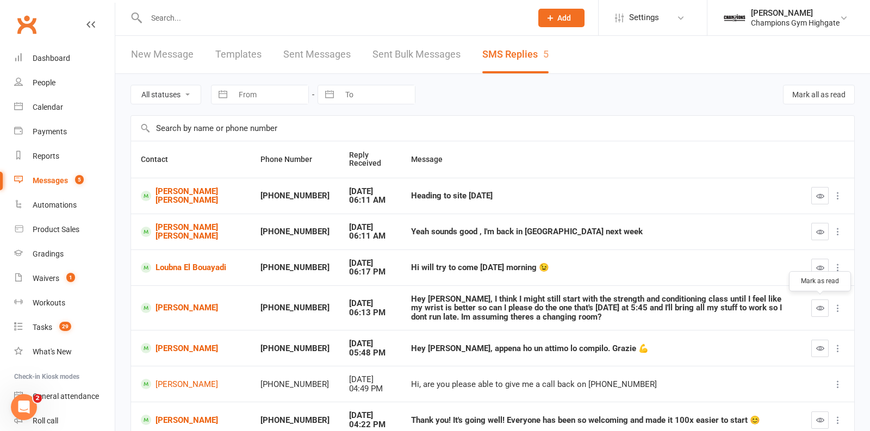
click at [814, 306] on button "button" at bounding box center [819, 307] width 17 height 17
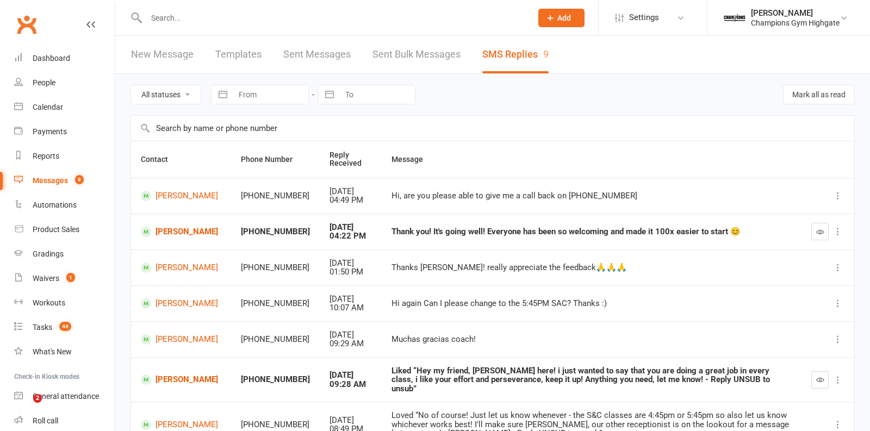
click at [271, 22] on input "text" at bounding box center [333, 17] width 381 height 15
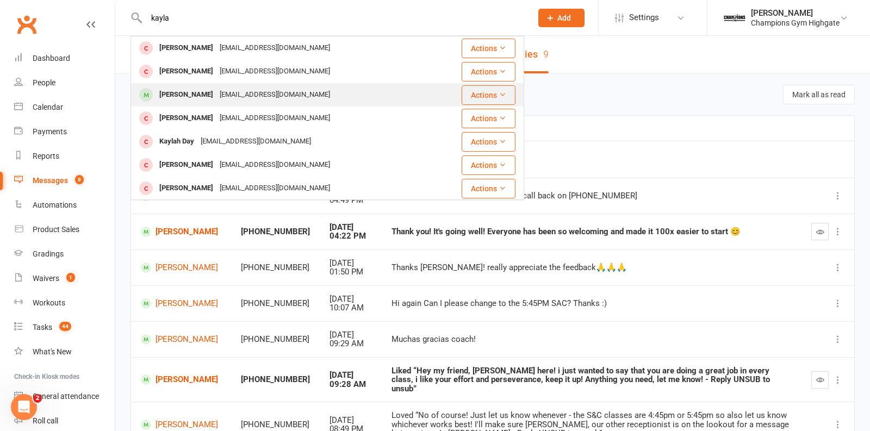
type input "kayla"
click at [326, 95] on div "[PERSON_NAME] [PERSON_NAME][EMAIL_ADDRESS][PERSON_NAME][DOMAIN_NAME]" at bounding box center [295, 95] width 326 height 22
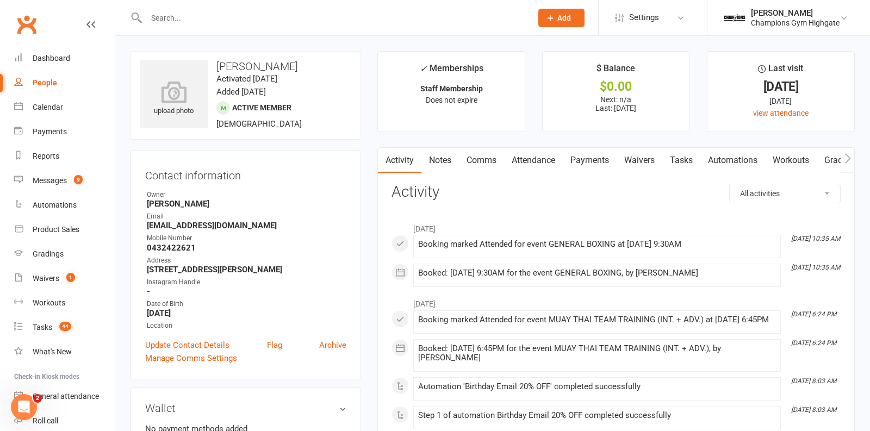
click at [475, 167] on link "Comms" at bounding box center [481, 160] width 45 height 25
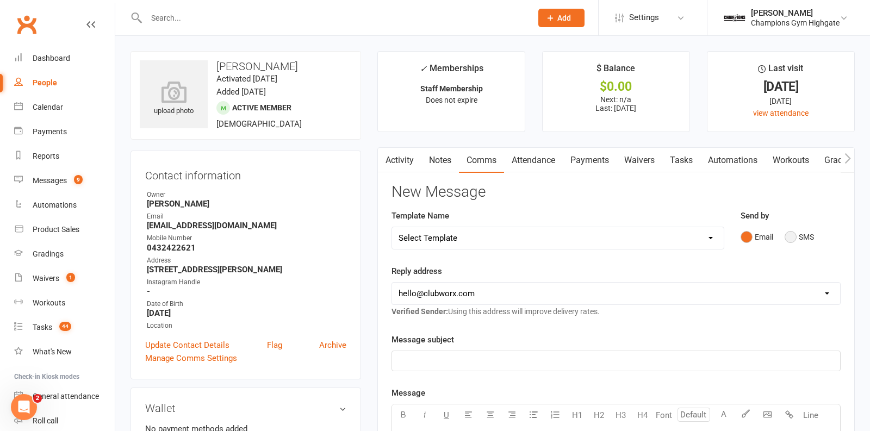
click at [795, 239] on button "SMS" at bounding box center [798, 237] width 29 height 21
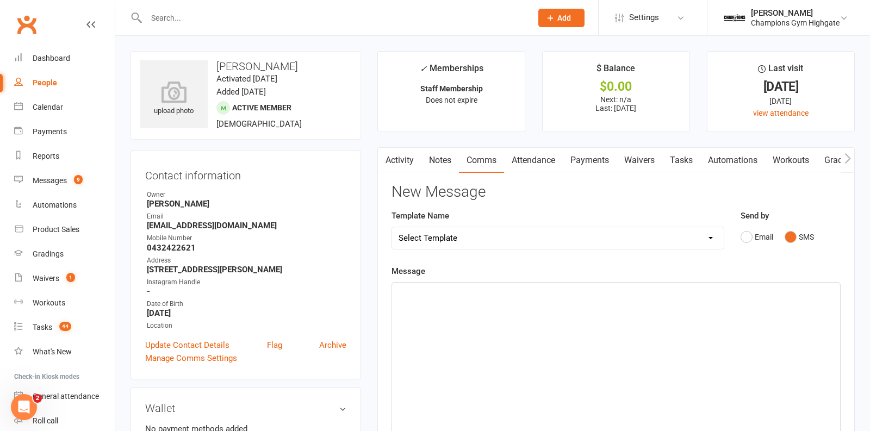
click at [596, 339] on div "﻿" at bounding box center [616, 364] width 448 height 163
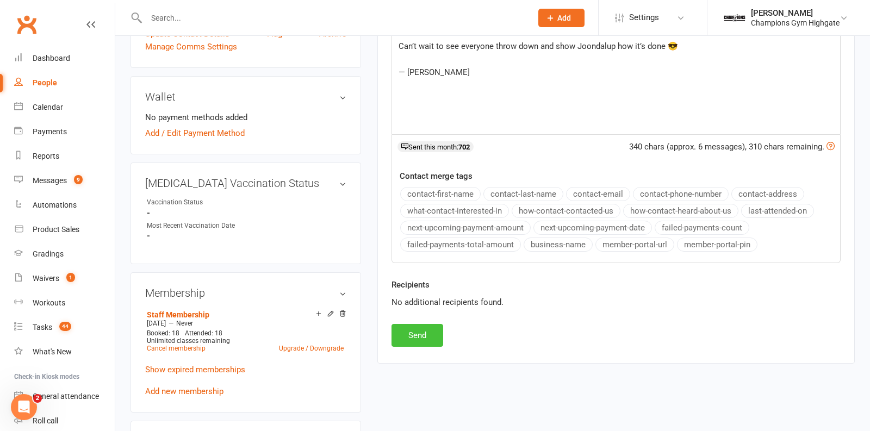
scroll to position [314, 0]
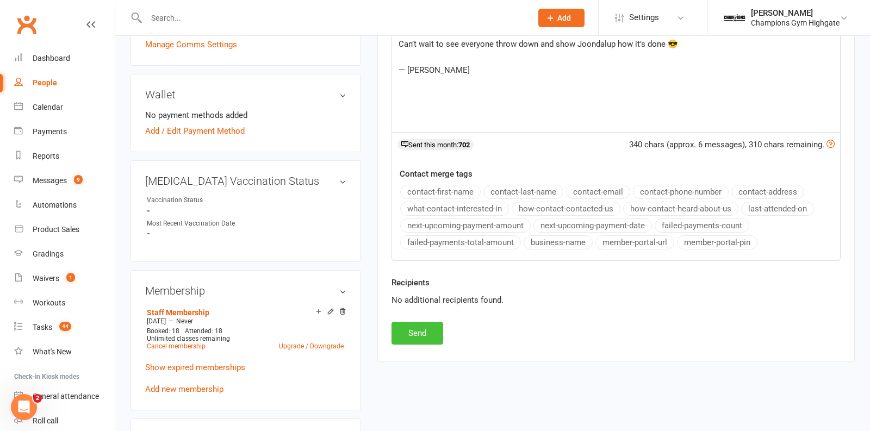
click at [423, 323] on button "Send" at bounding box center [417, 333] width 52 height 23
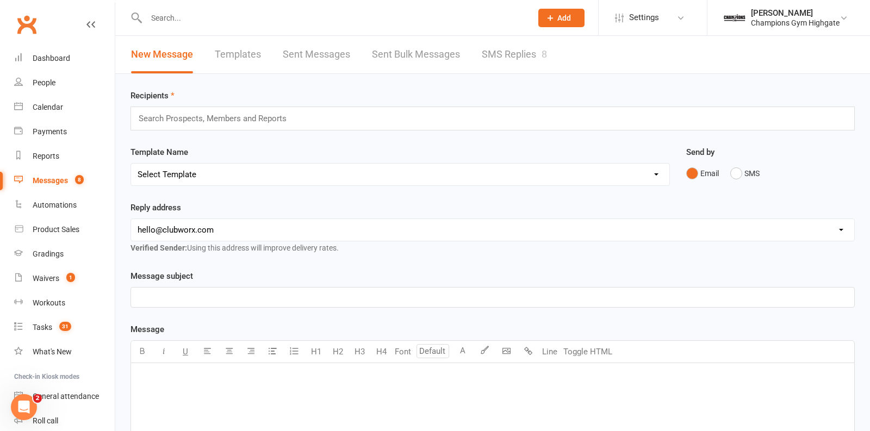
scroll to position [67, 0]
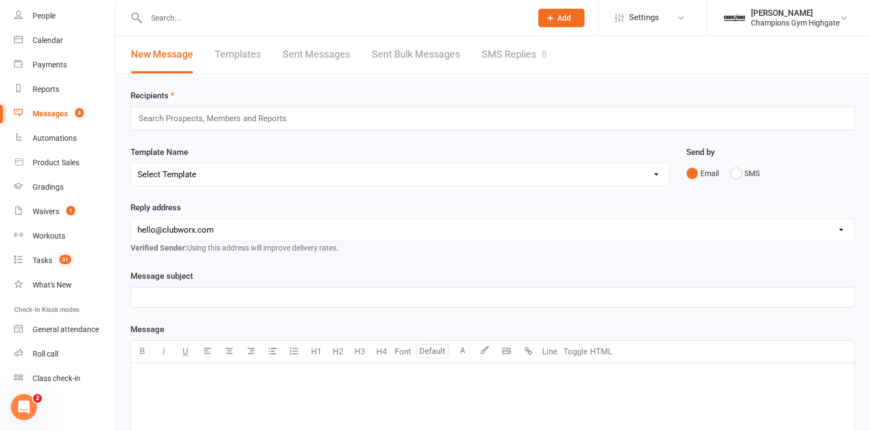
click at [496, 49] on link "SMS Replies 8" at bounding box center [513, 54] width 65 height 37
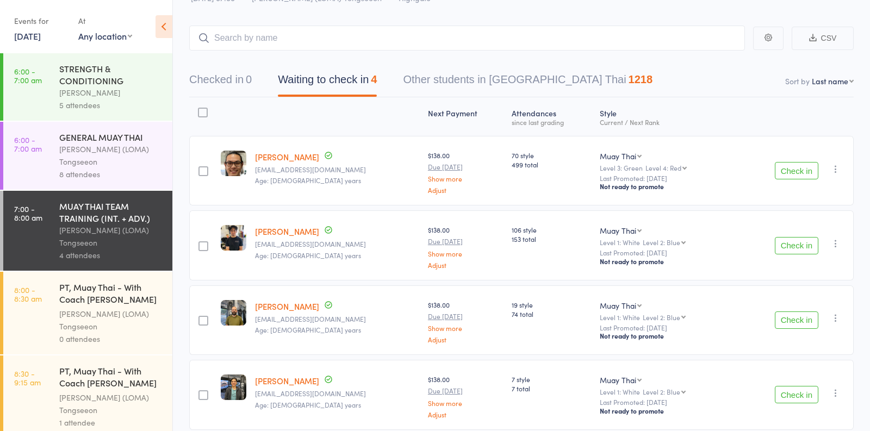
scroll to position [55, 0]
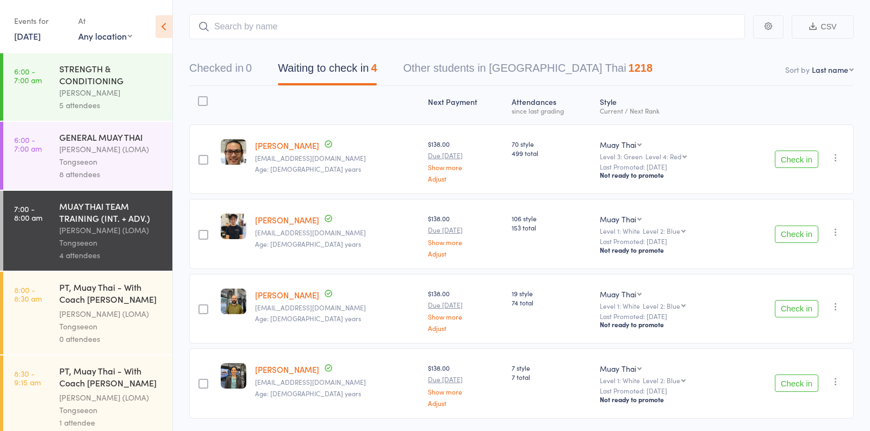
click at [798, 383] on button "Check in" at bounding box center [795, 382] width 43 height 17
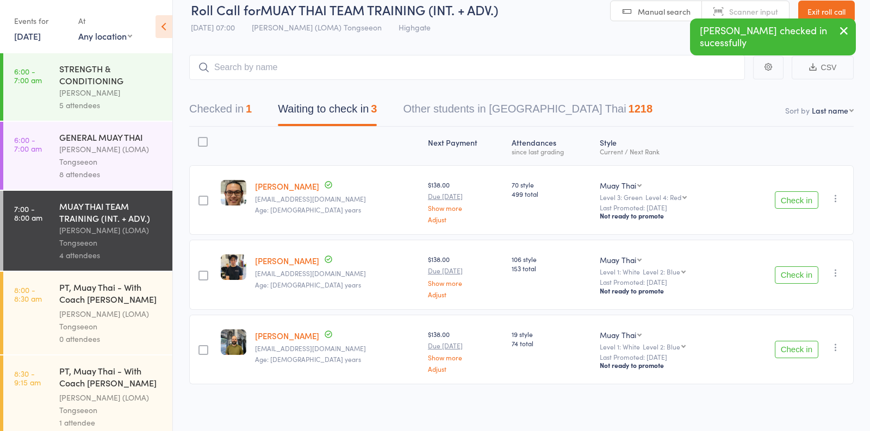
click at [799, 198] on button "Check in" at bounding box center [795, 199] width 43 height 17
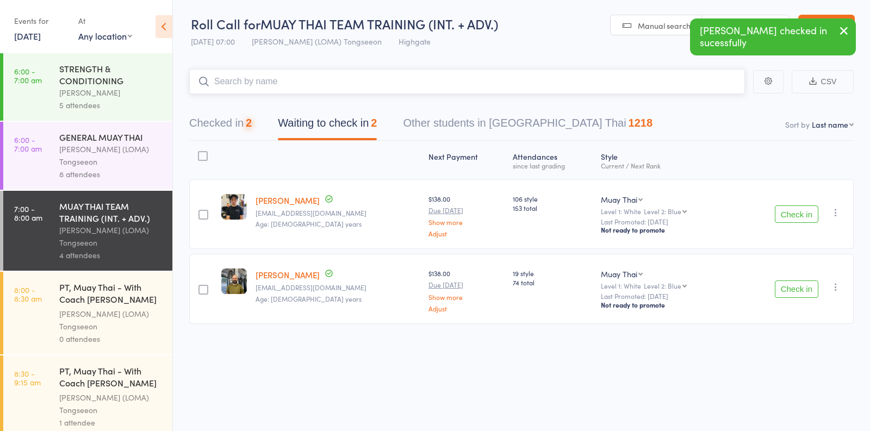
click at [379, 70] on input "search" at bounding box center [466, 81] width 555 height 25
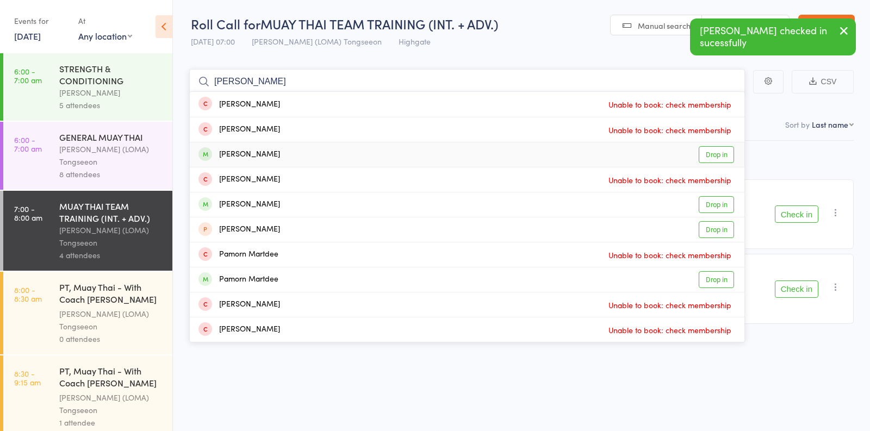
type input "martin"
click at [720, 156] on link "Drop in" at bounding box center [715, 154] width 35 height 17
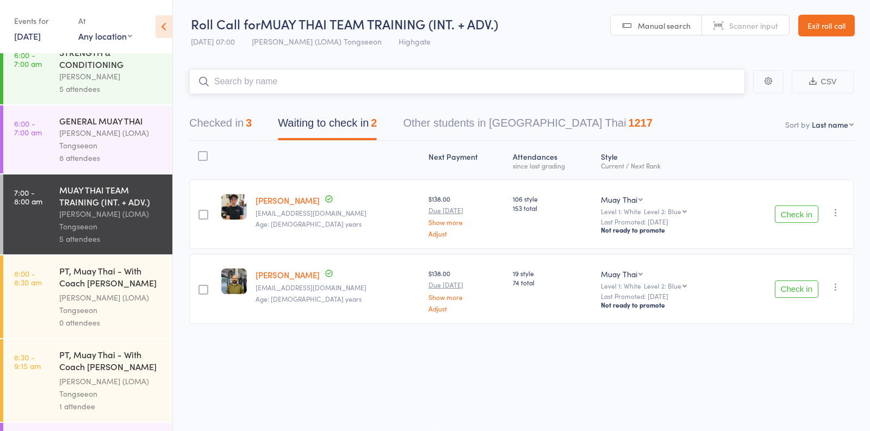
scroll to position [18, 0]
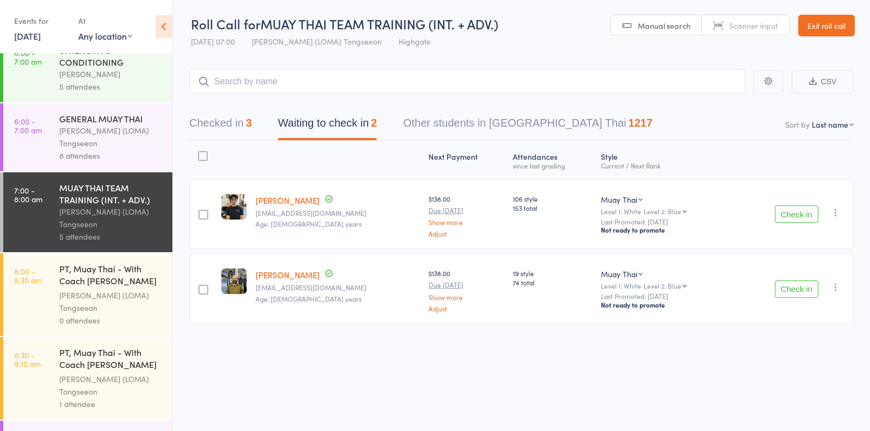
click at [834, 211] on icon "button" at bounding box center [835, 212] width 11 height 11
click at [835, 208] on icon "button" at bounding box center [835, 212] width 11 height 11
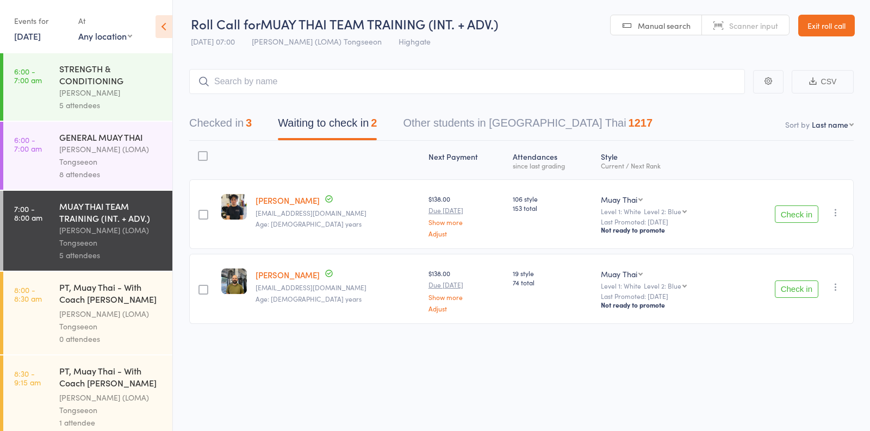
scroll to position [0, 0]
click at [791, 210] on button "Check in" at bounding box center [795, 214] width 43 height 17
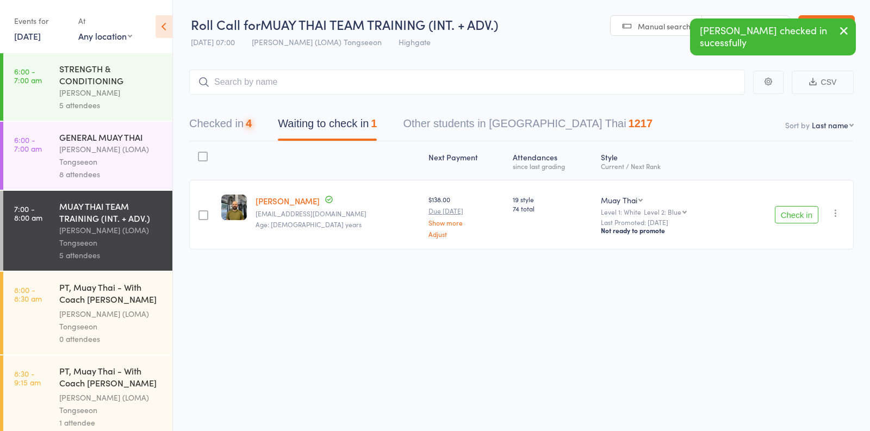
click at [792, 211] on button "Check in" at bounding box center [795, 214] width 43 height 17
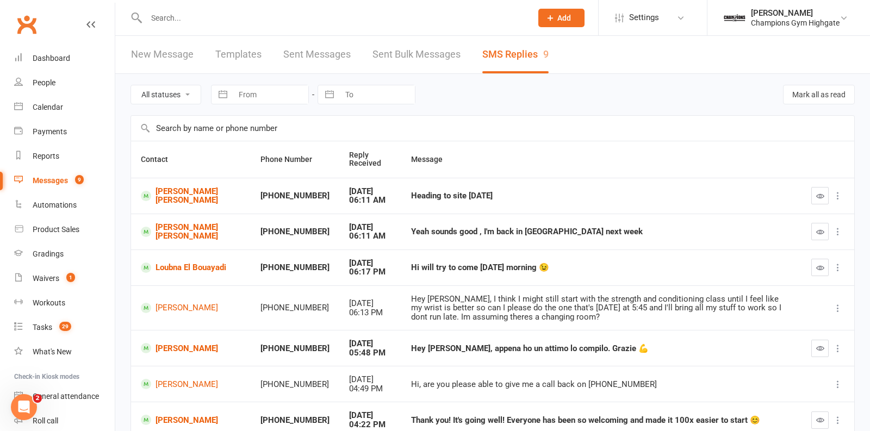
click at [206, 7] on div at bounding box center [326, 17] width 393 height 35
click at [189, 30] on div at bounding box center [326, 17] width 393 height 35
click at [166, 22] on input "text" at bounding box center [333, 17] width 381 height 15
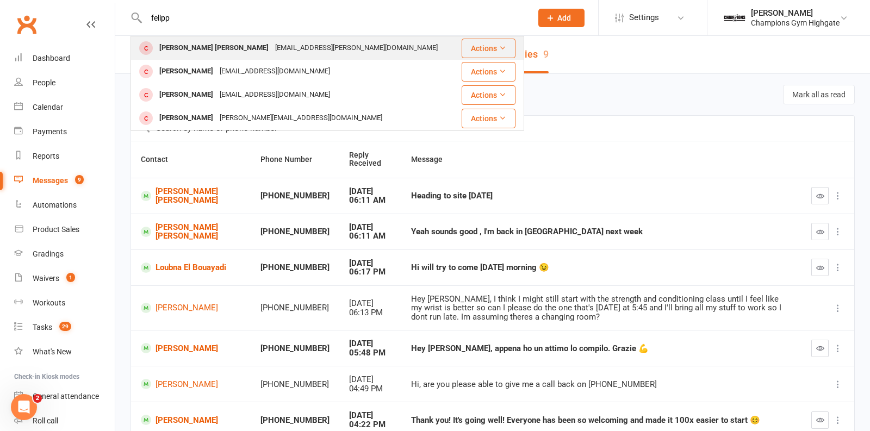
type input "felipp"
click at [209, 53] on div "[PERSON_NAME] [PERSON_NAME]" at bounding box center [214, 48] width 116 height 16
